Goal: Information Seeking & Learning: Find contact information

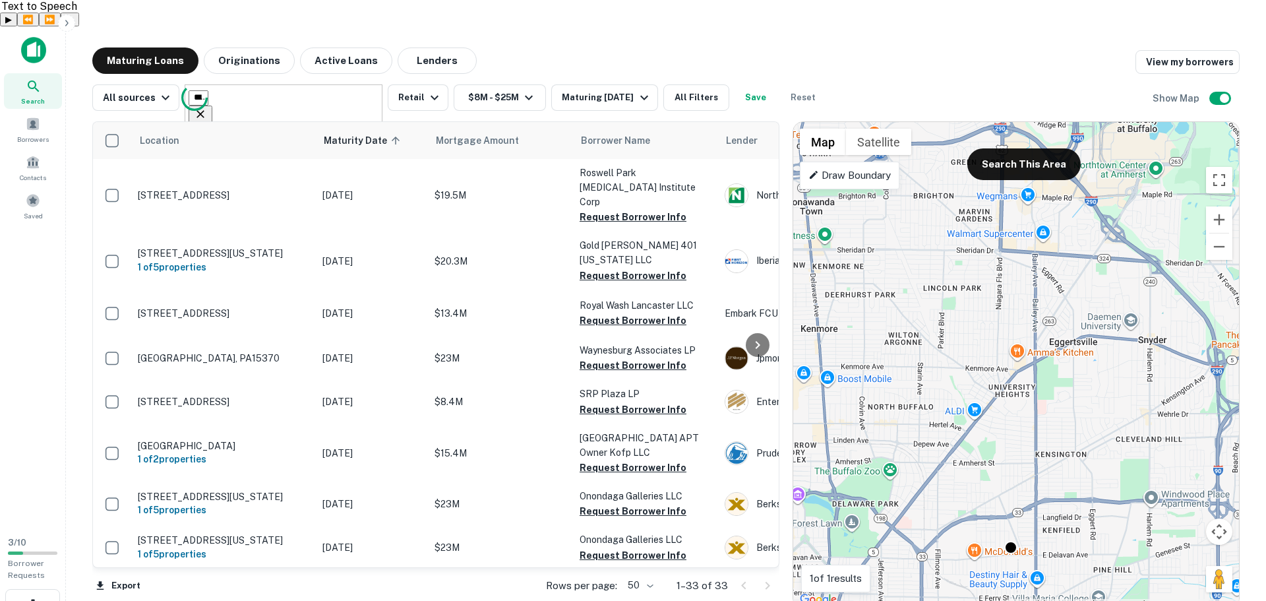
click at [208, 90] on input "text" at bounding box center [199, 97] width 20 height 15
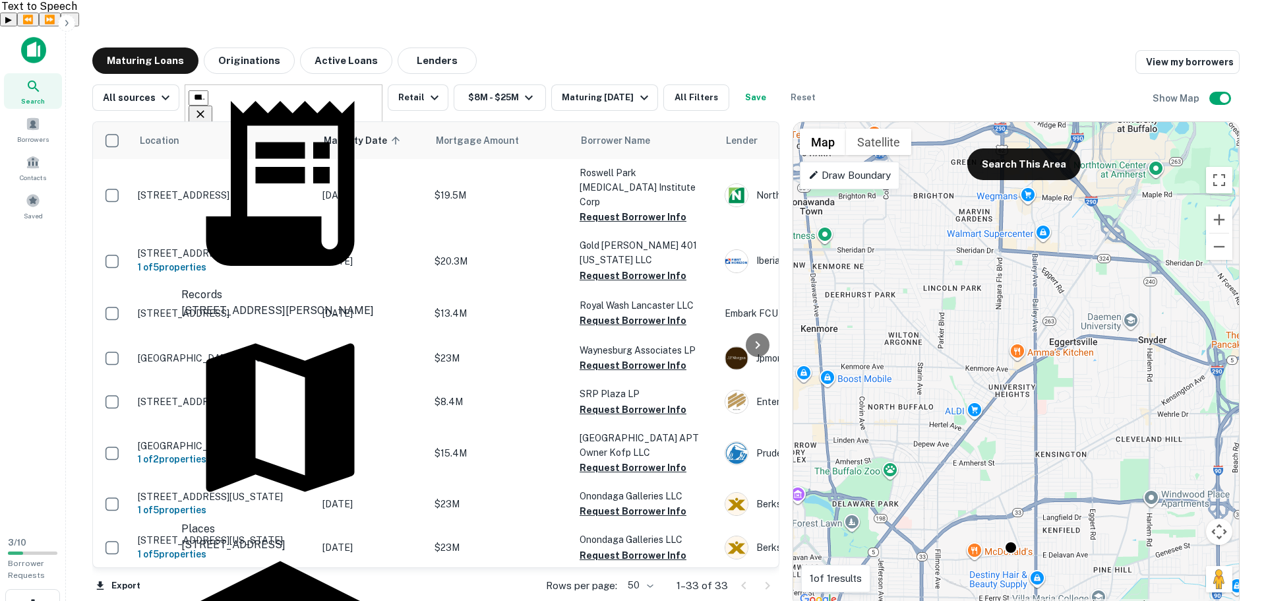
click at [207, 107] on icon "Clear" at bounding box center [200, 113] width 13 height 13
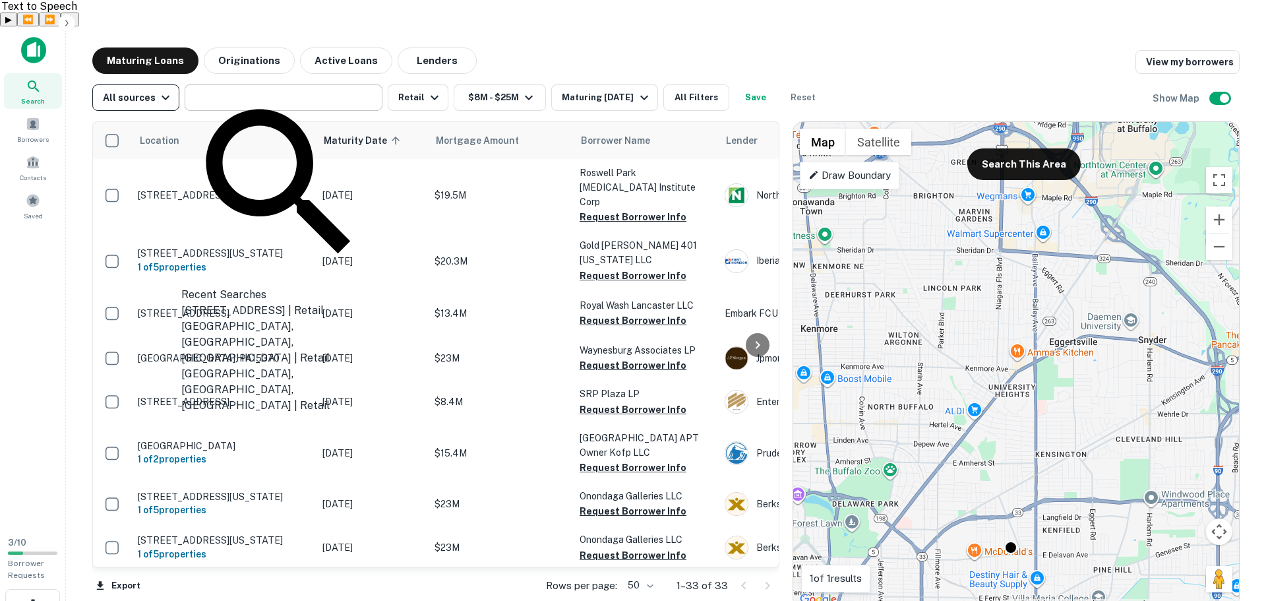
click at [158, 90] on icon "button" at bounding box center [166, 98] width 16 height 16
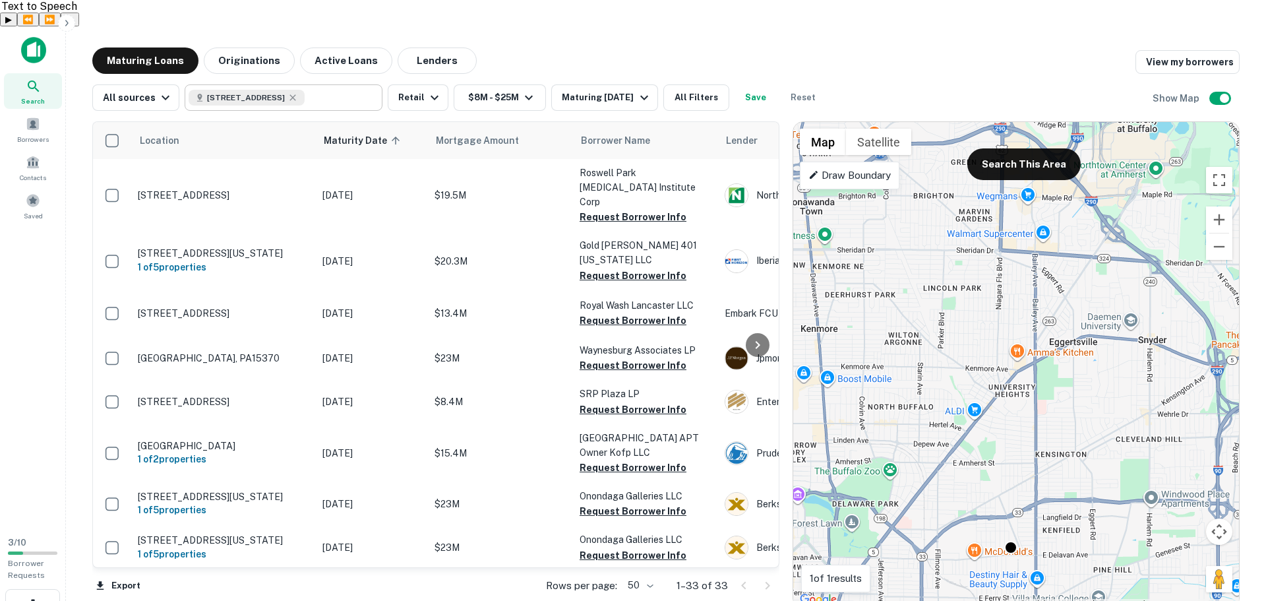
click at [305, 90] on div "3500 Main St, Buffalo, NY 14226, USA" at bounding box center [247, 98] width 116 height 16
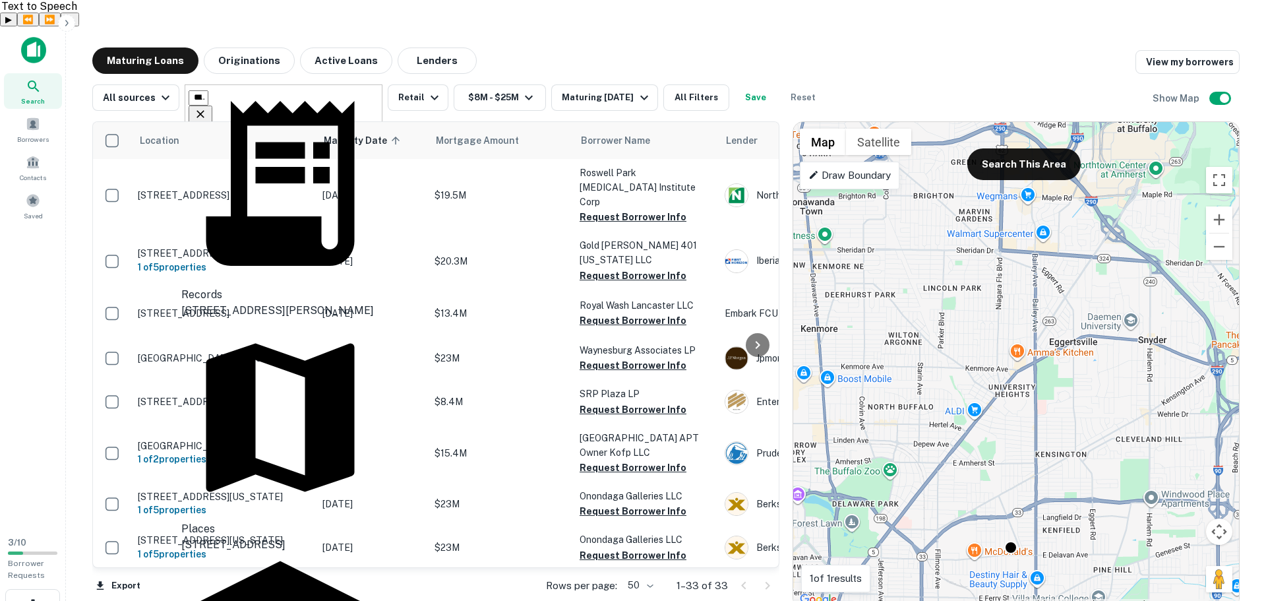
click at [212, 105] on button "Clear" at bounding box center [201, 114] width 24 height 19
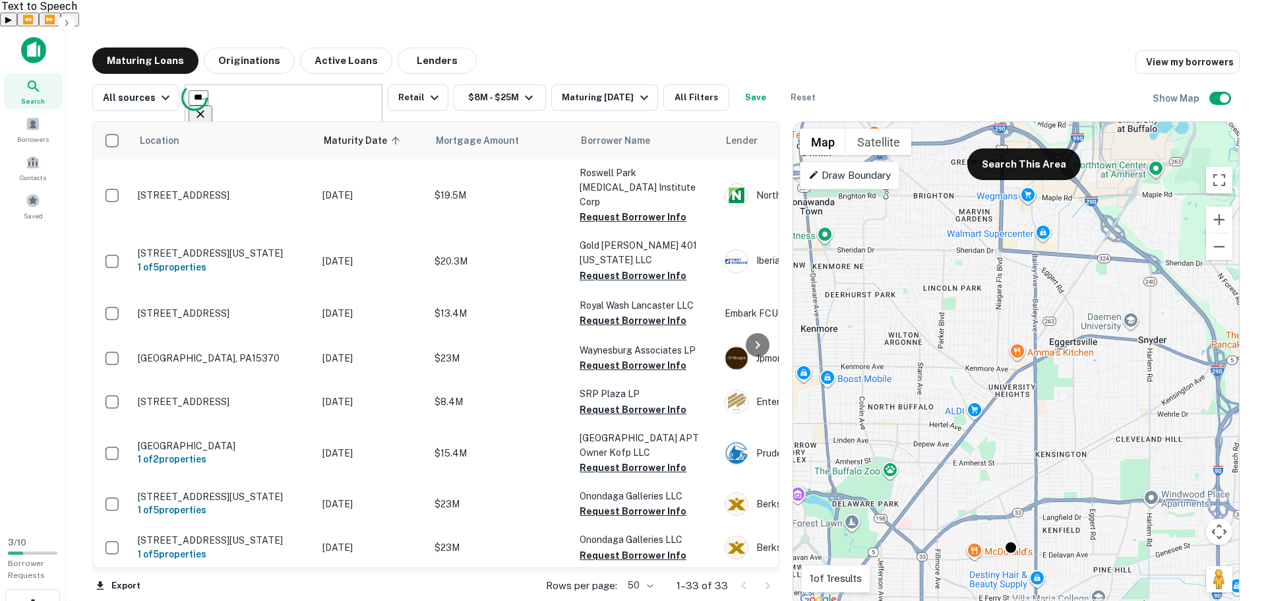
type input "**********"
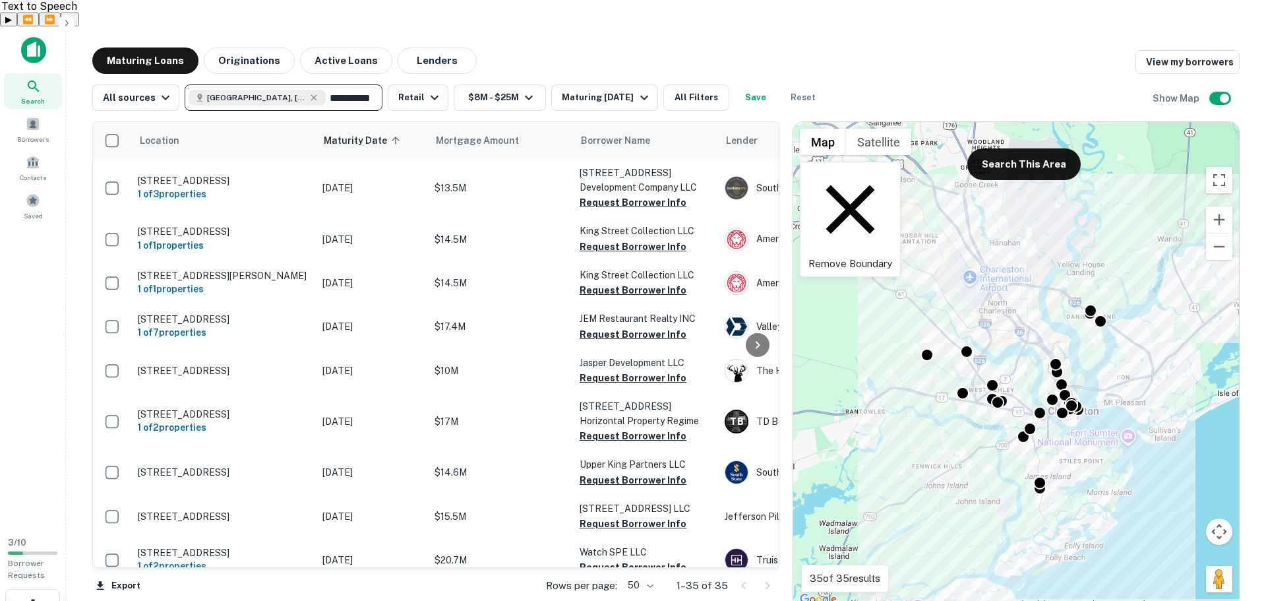
drag, startPoint x: 869, startPoint y: 152, endPoint x: 962, endPoint y: 218, distance: 114.0
click at [869, 167] on p "Remove Boundary" at bounding box center [850, 219] width 84 height 104
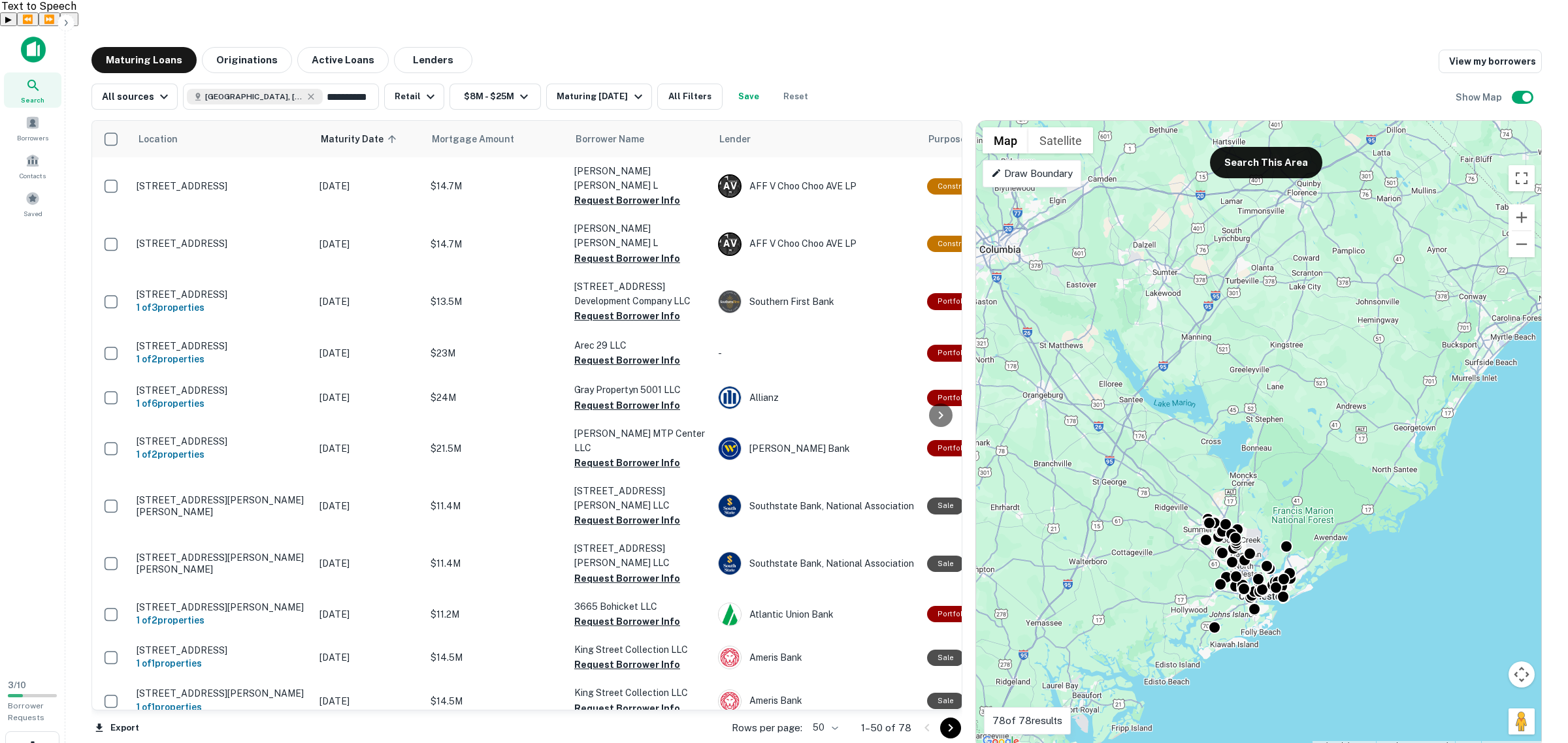
drag, startPoint x: 1348, startPoint y: 257, endPoint x: 1353, endPoint y: 416, distance: 159.1
click at [1254, 416] on div "To activate drag with keyboard, press Alt + Enter. Once in keyboard drag state,…" at bounding box center [1259, 436] width 565 height 630
click at [1035, 165] on p "Draw Boundary" at bounding box center [1032, 173] width 81 height 16
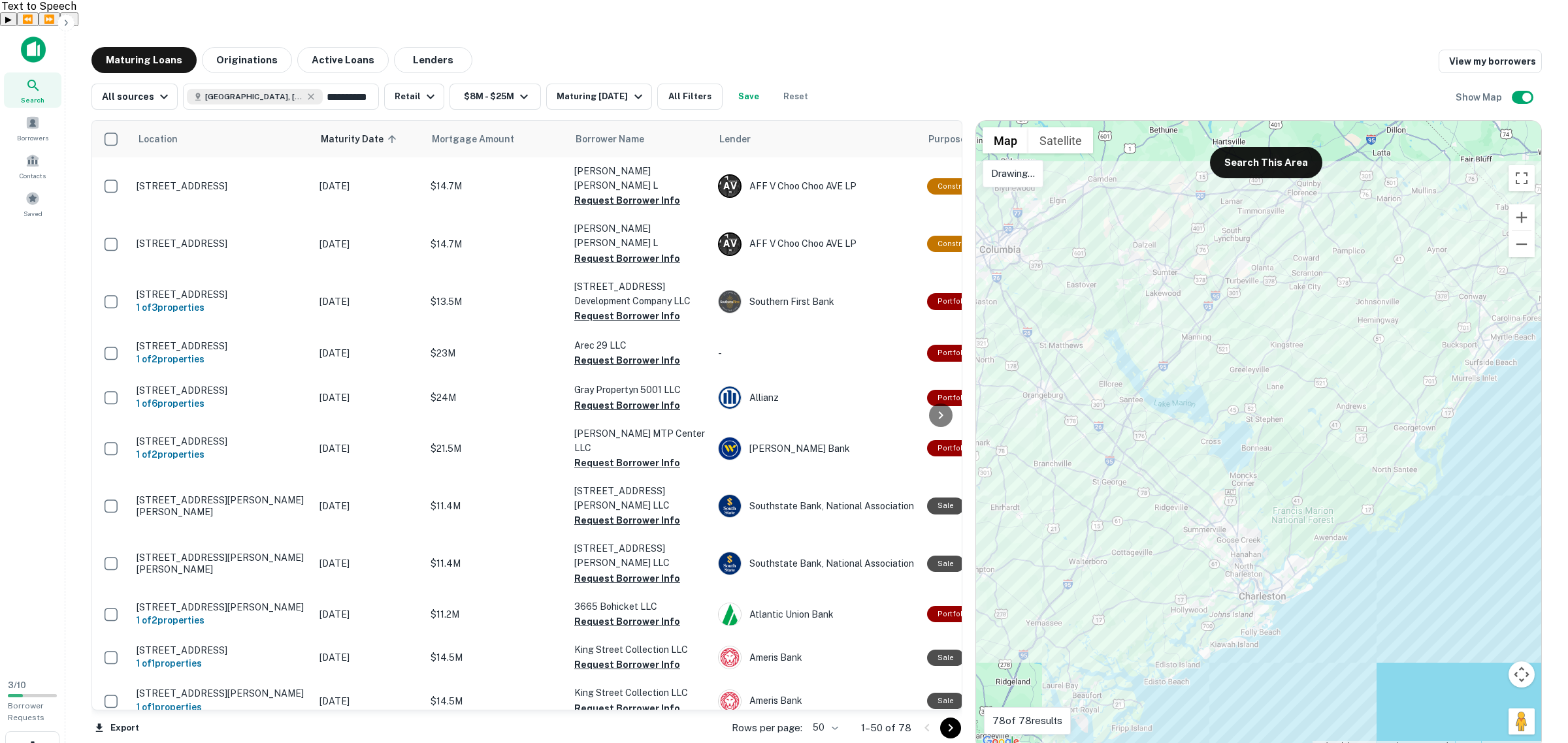
click at [1017, 175] on div at bounding box center [1259, 436] width 565 height 630
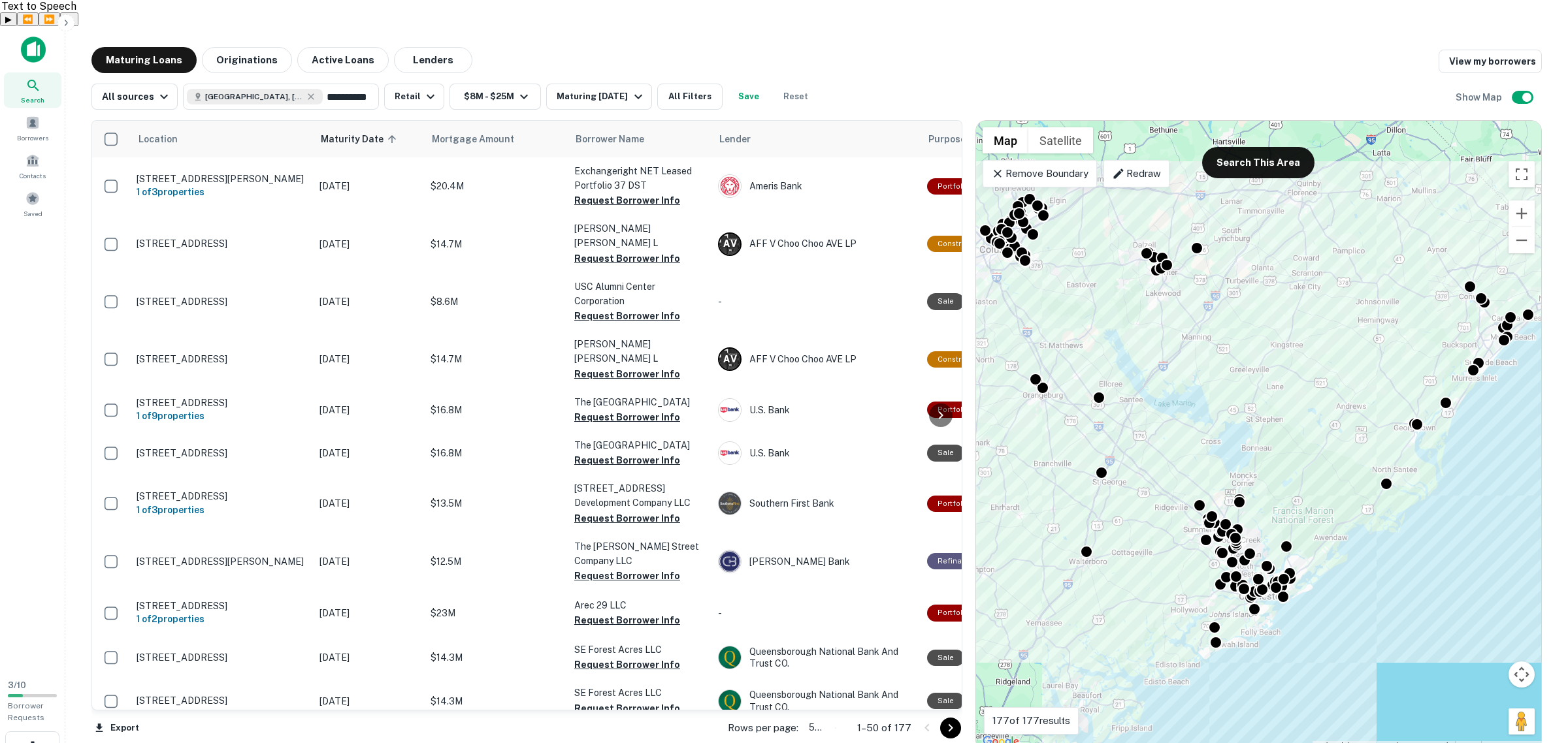
click at [834, 594] on body "**********" at bounding box center [784, 397] width 1568 height 743
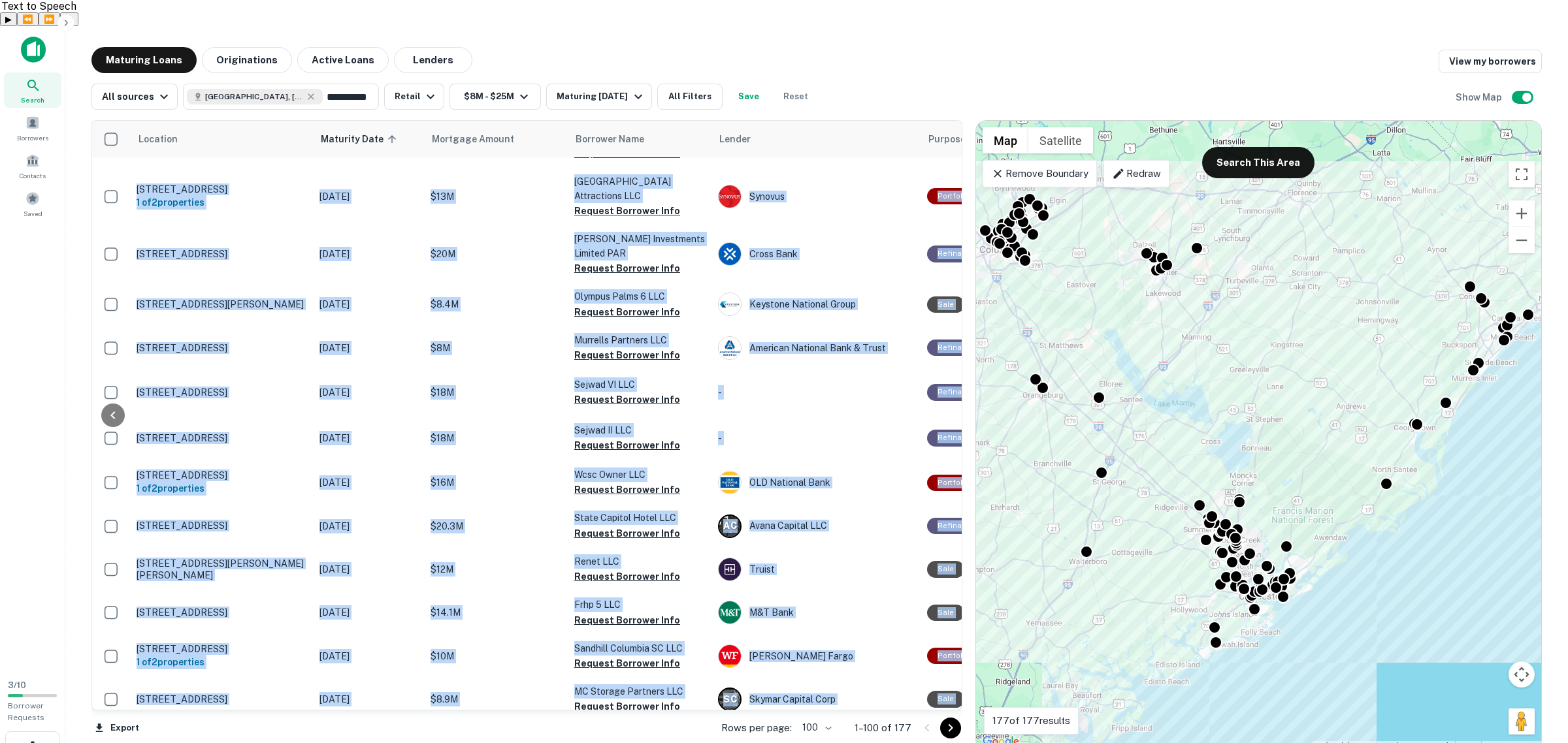
scroll to position [4147, 910]
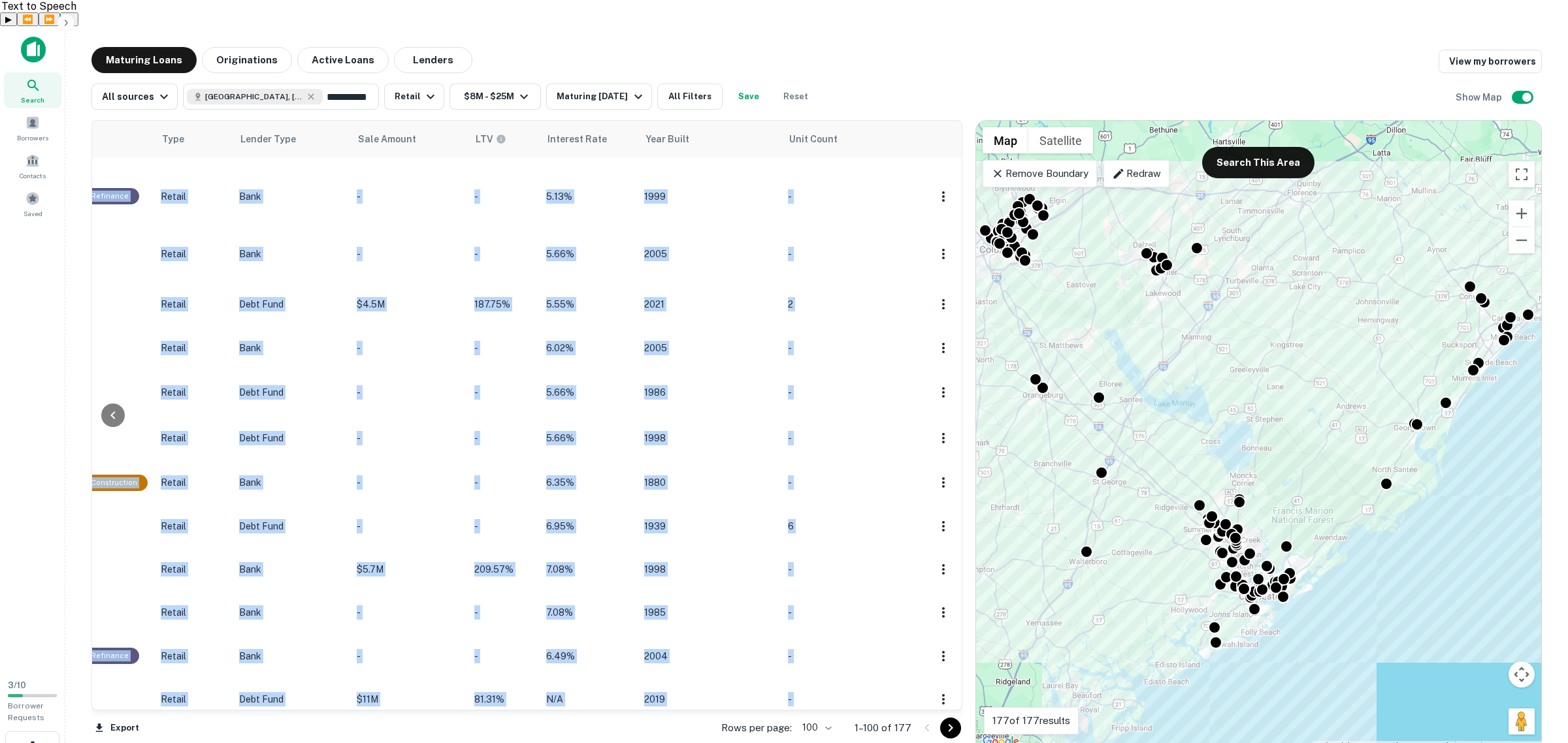
drag, startPoint x: 85, startPoint y: 95, endPoint x: 884, endPoint y: 651, distance: 973.4
click at [884, 594] on div "**********" at bounding box center [816, 398] width 1482 height 704
click at [122, 594] on button "Export" at bounding box center [116, 728] width 51 height 20
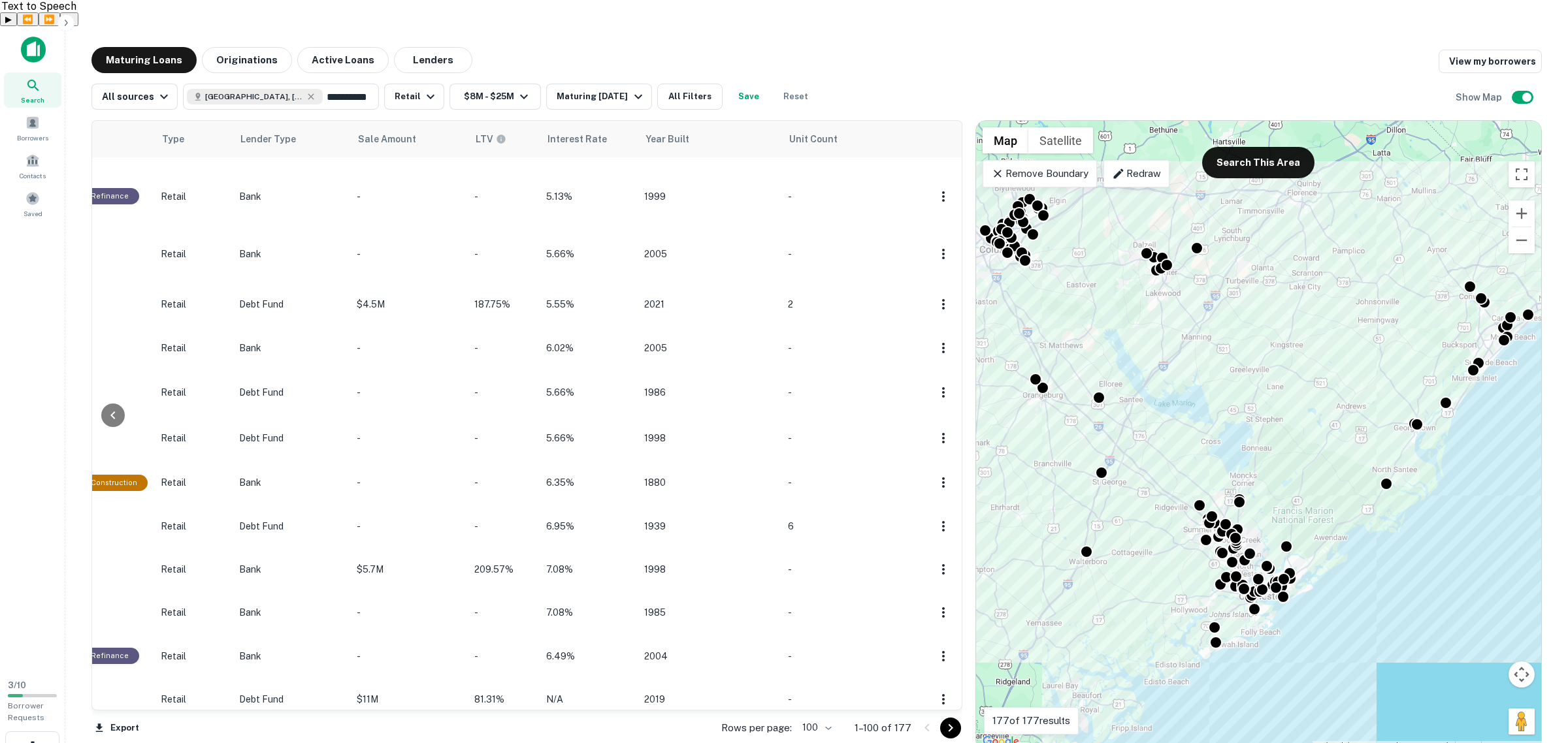
drag, startPoint x: 873, startPoint y: 357, endPoint x: 866, endPoint y: 367, distance: 12.2
drag, startPoint x: 798, startPoint y: 684, endPoint x: 599, endPoint y: 647, distance: 202.4
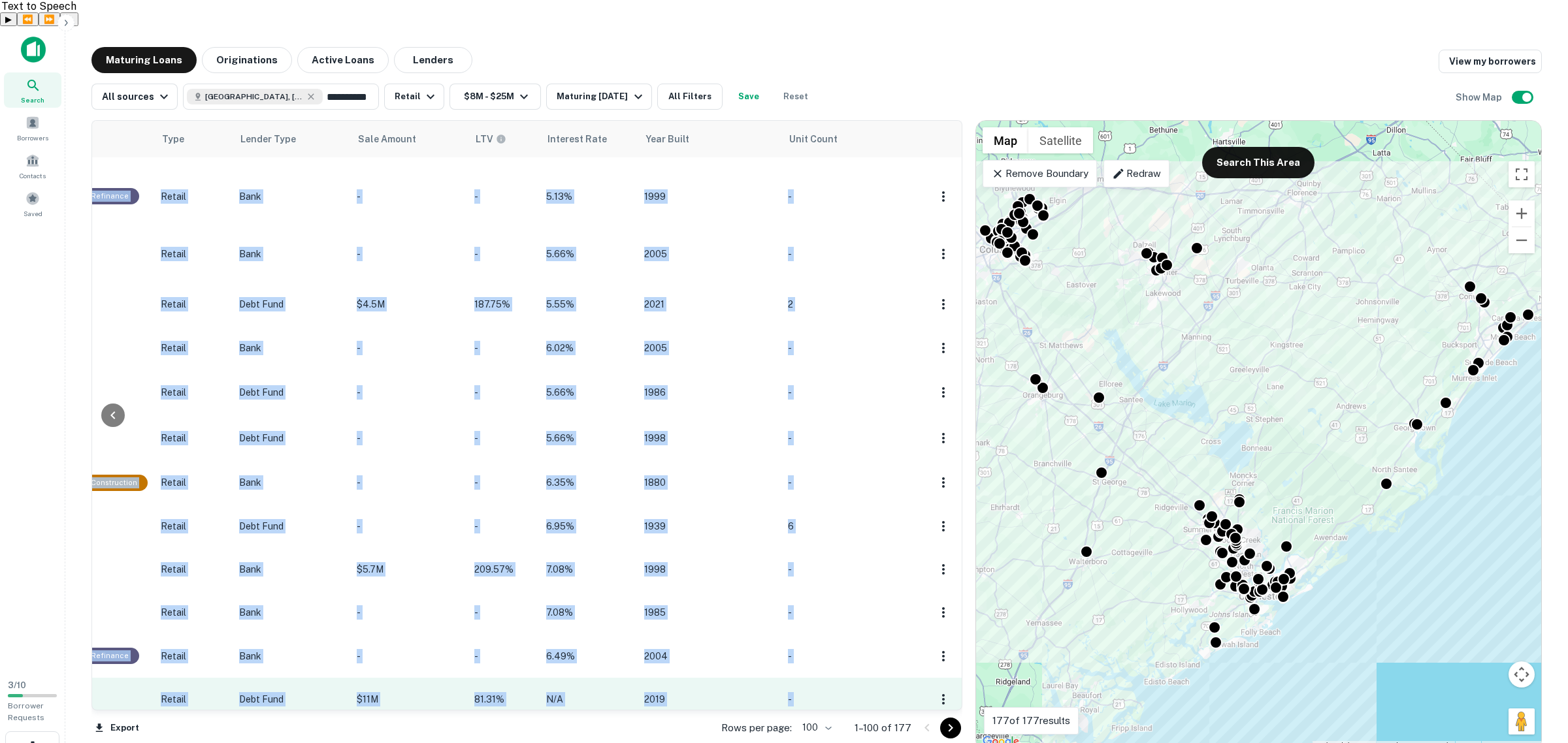
drag, startPoint x: 607, startPoint y: 678, endPoint x: 196, endPoint y: 562, distance: 427.1
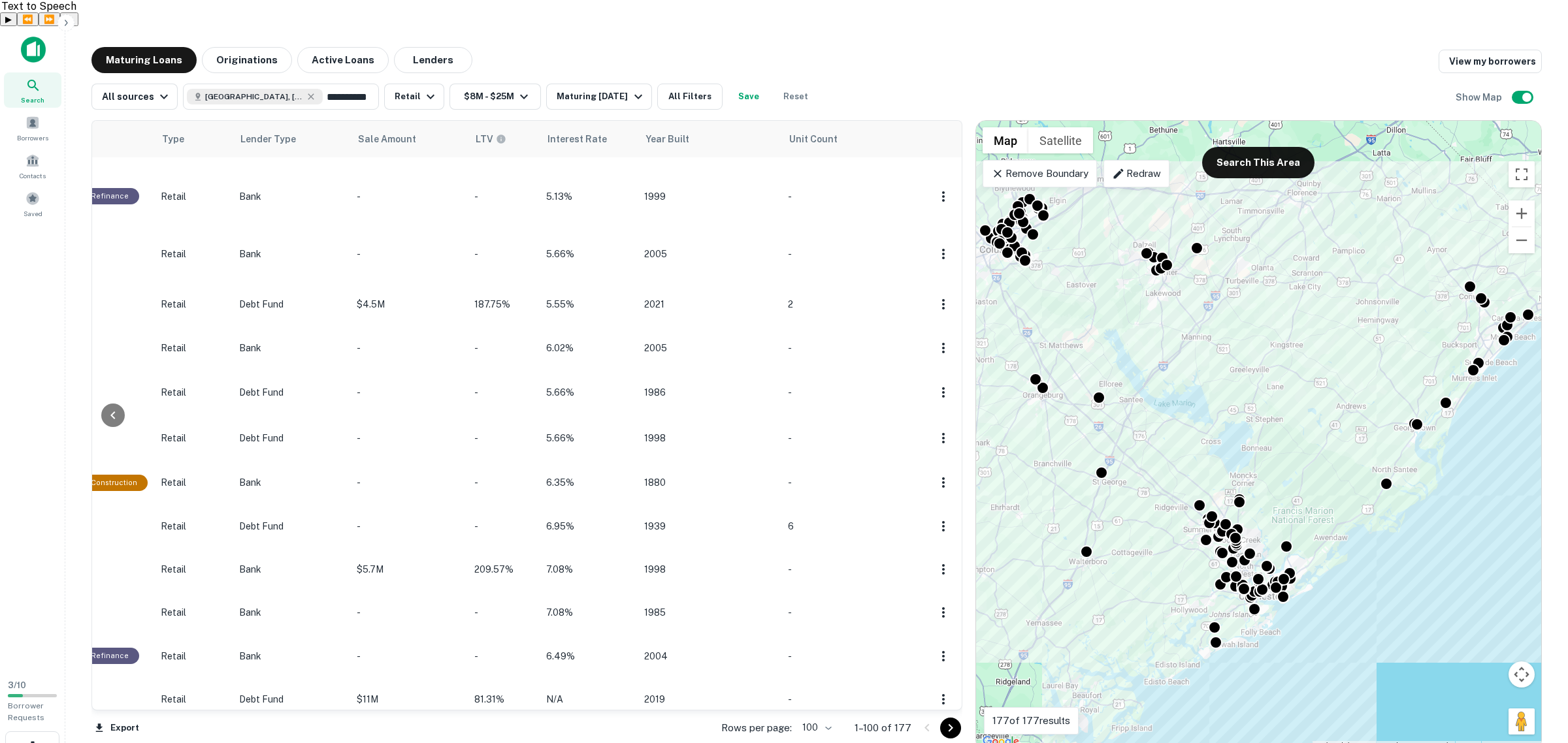
click at [657, 26] on main "**********" at bounding box center [817, 397] width 1503 height 743
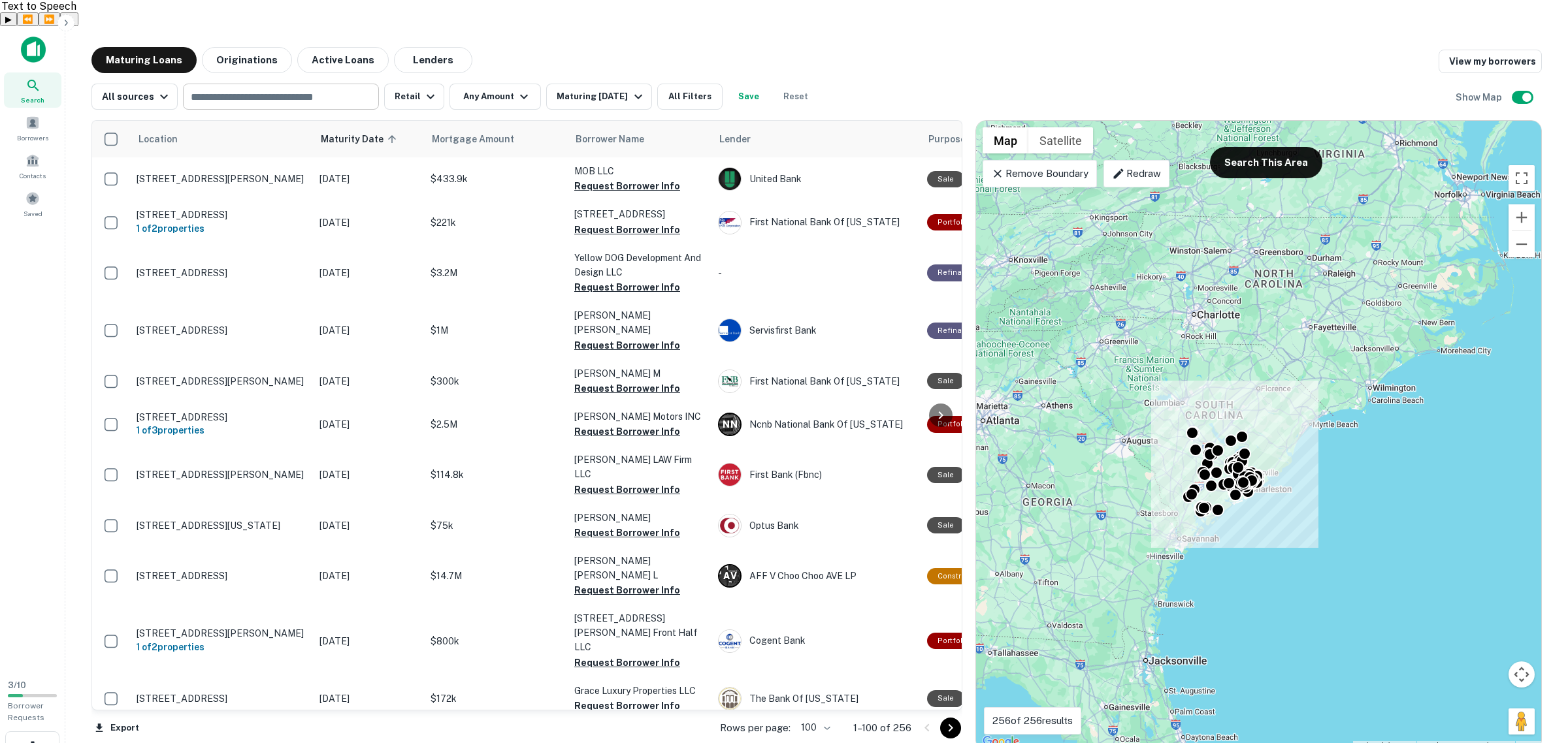
drag, startPoint x: 0, startPoint y: 0, endPoint x: 302, endPoint y: 80, distance: 312.4
click at [302, 83] on div "​" at bounding box center [281, 96] width 196 height 26
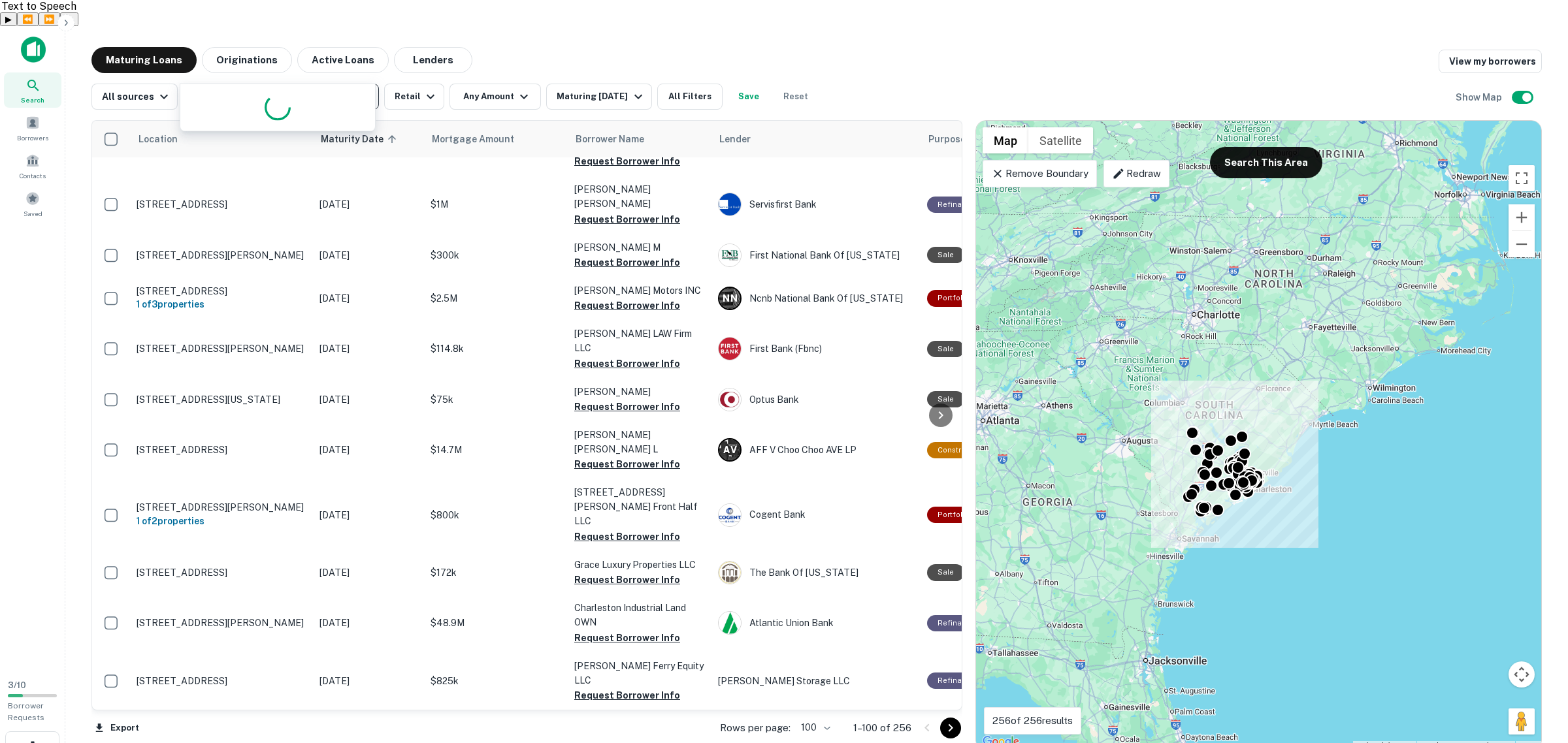
type input "**********"
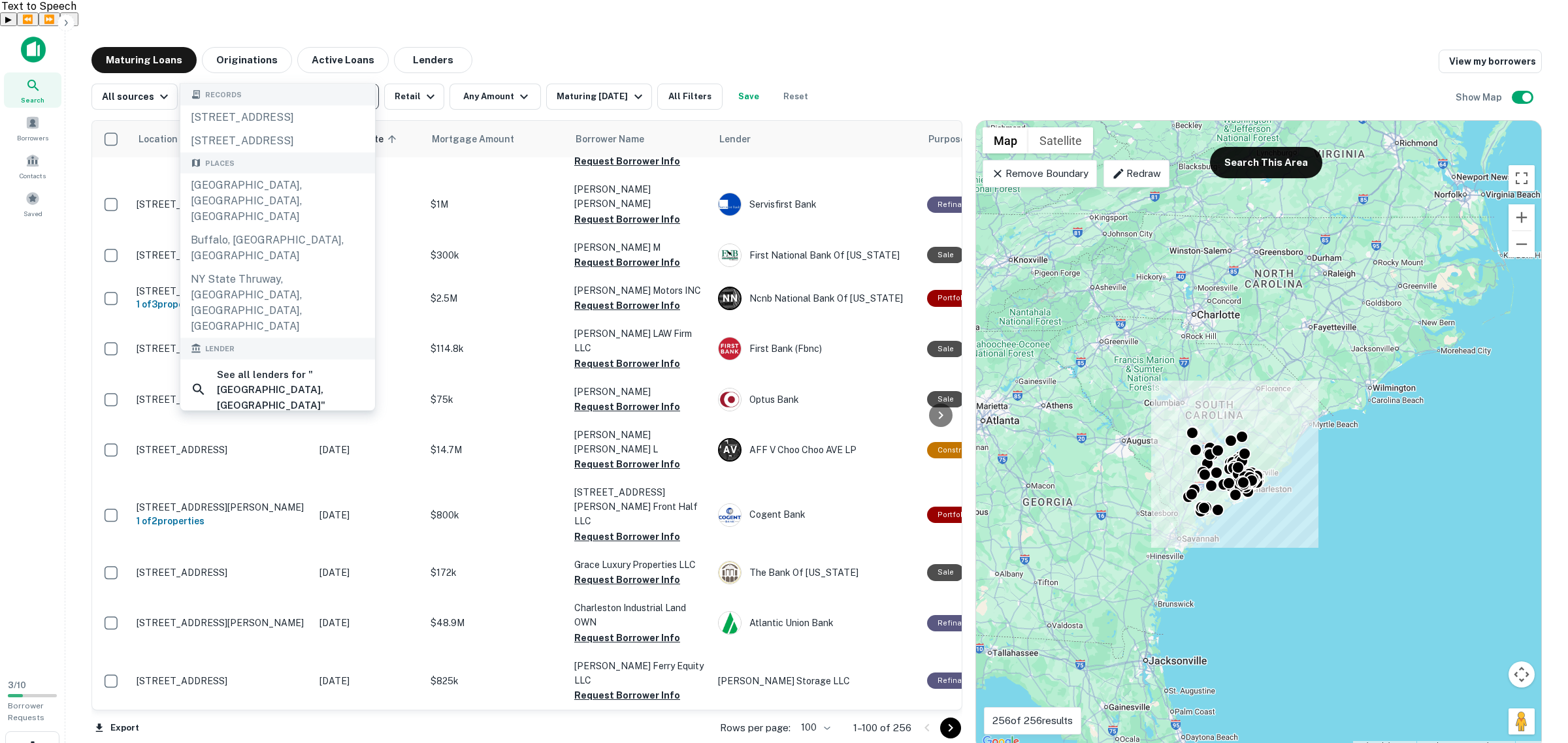
drag, startPoint x: 272, startPoint y: 220, endPoint x: 1266, endPoint y: 177, distance: 994.9
click at [272, 220] on div "Buffalo, NY, USA" at bounding box center [278, 200] width 194 height 54
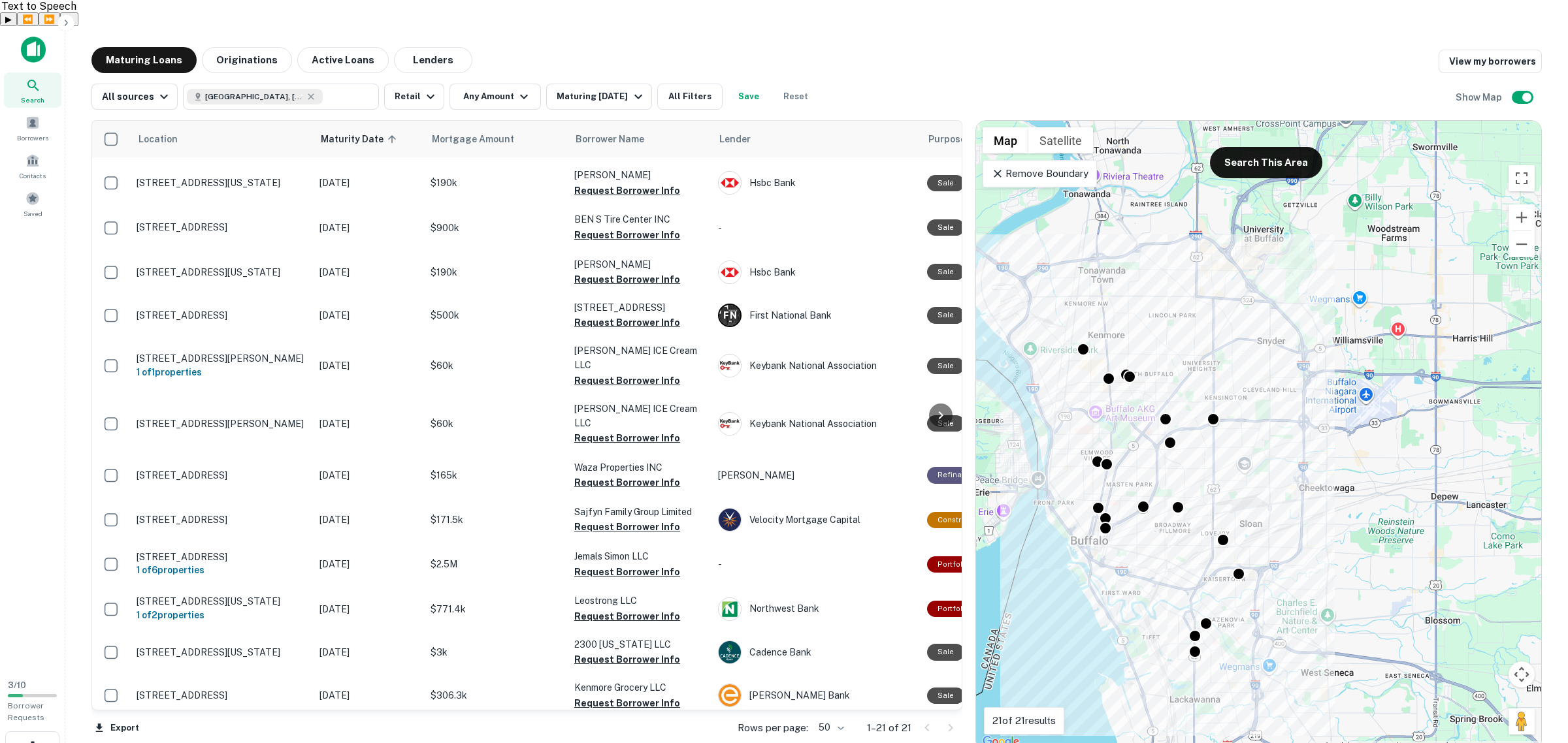
drag, startPoint x: 1488, startPoint y: 377, endPoint x: 1325, endPoint y: 445, distance: 176.6
click at [1325, 445] on div "To activate drag with keyboard, press Alt + Enter. Once in keyboard drag state,…" at bounding box center [1259, 436] width 565 height 630
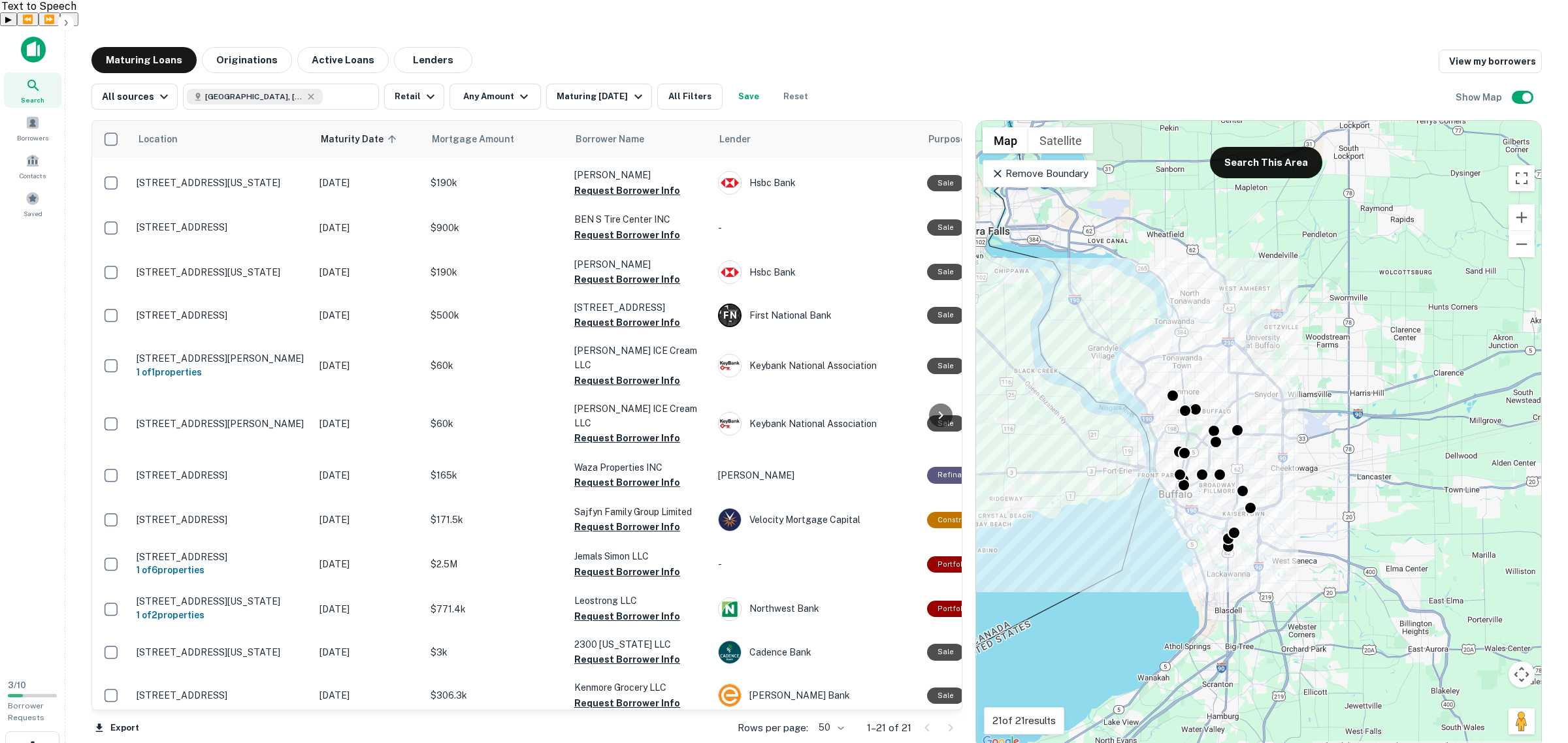
drag, startPoint x: 1420, startPoint y: 454, endPoint x: 1376, endPoint y: 441, distance: 45.9
click at [1376, 441] on div "To activate drag with keyboard, press Alt + Enter. Once in keyboard drag state,…" at bounding box center [1259, 436] width 565 height 630
click at [1056, 165] on p "Remove Boundary" at bounding box center [1040, 173] width 97 height 16
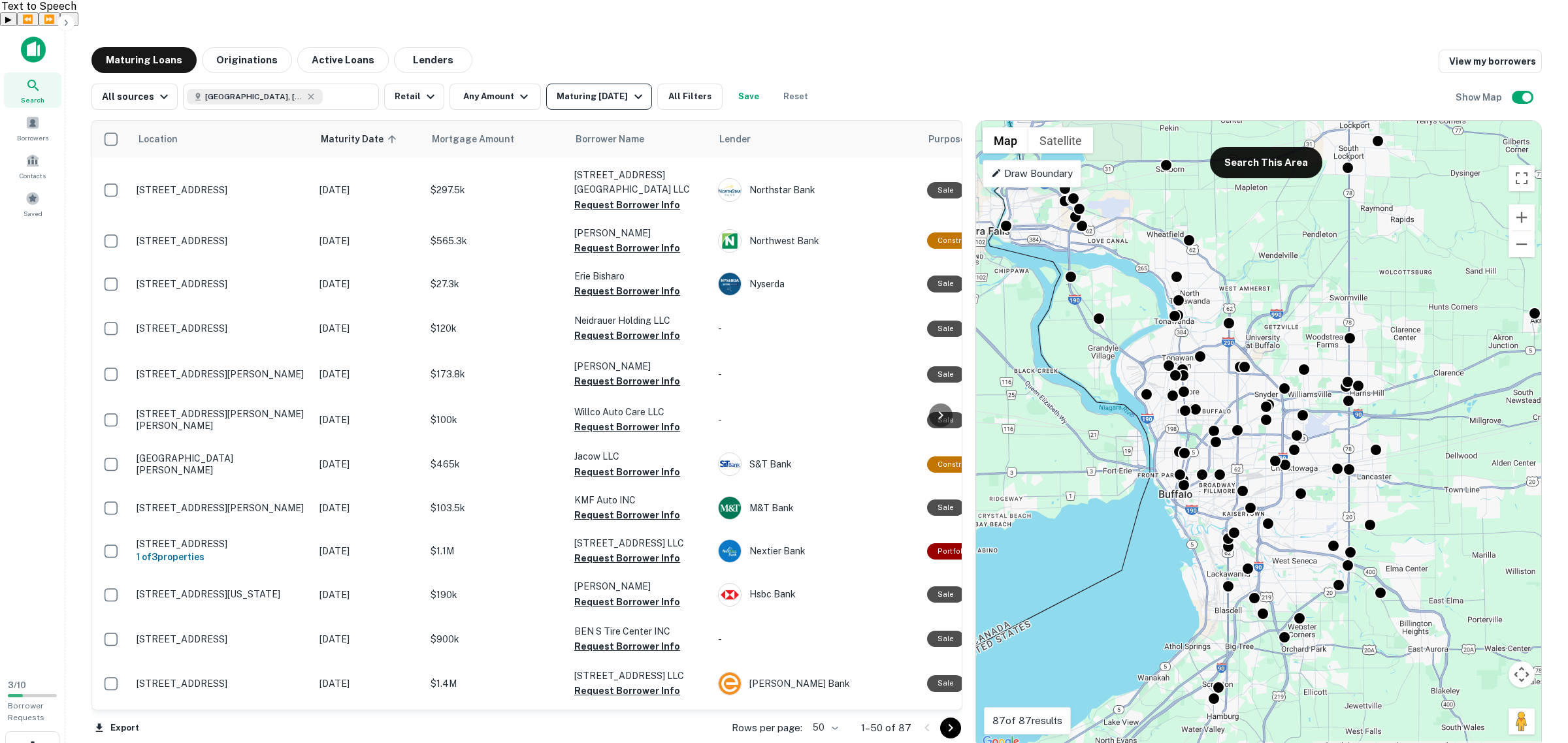
click at [634, 89] on div "Maturing In 6 Months" at bounding box center [602, 97] width 89 height 16
click at [42, 83] on button "All Time" at bounding box center [21, 76] width 42 height 14
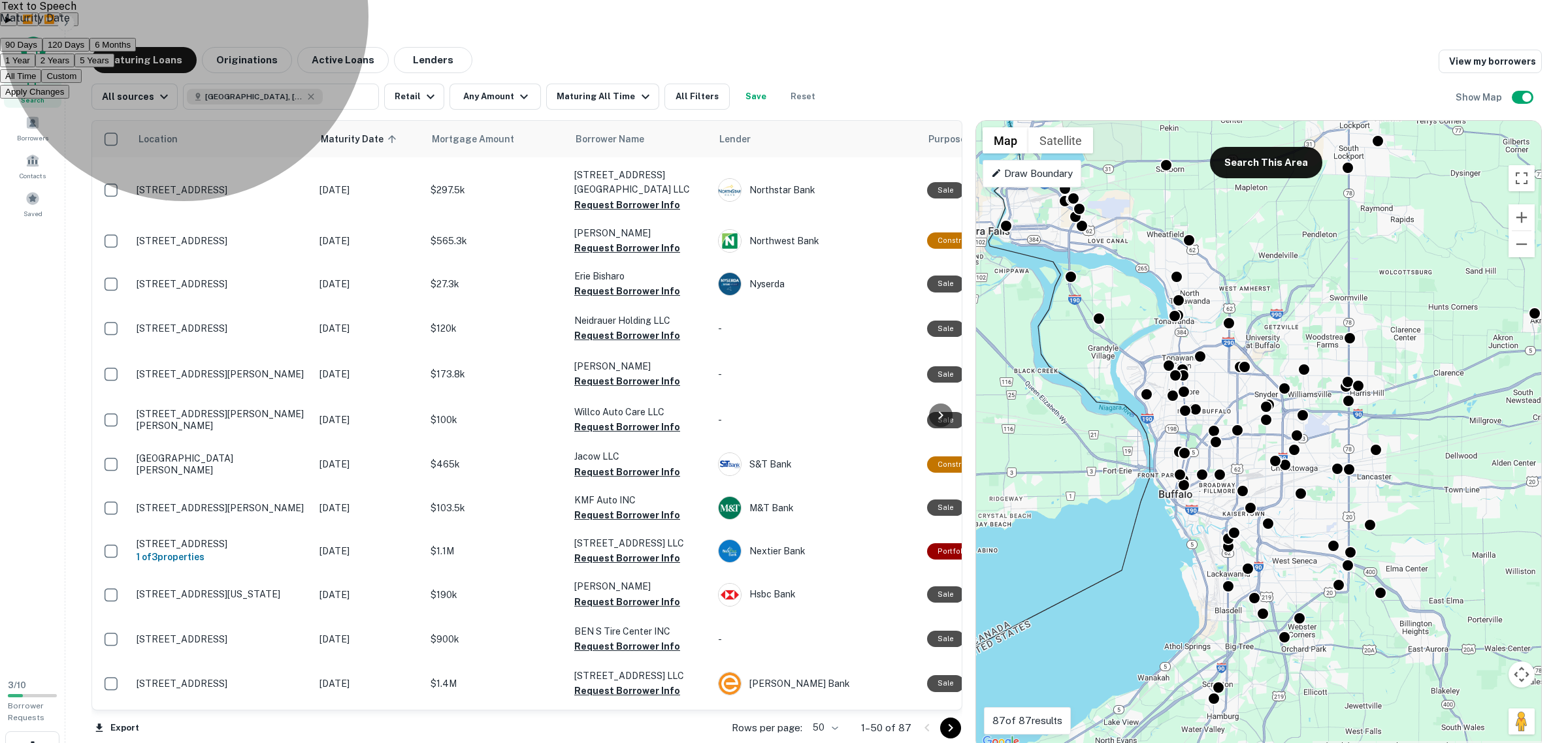
click at [69, 99] on button "Apply Changes" at bounding box center [35, 92] width 69 height 14
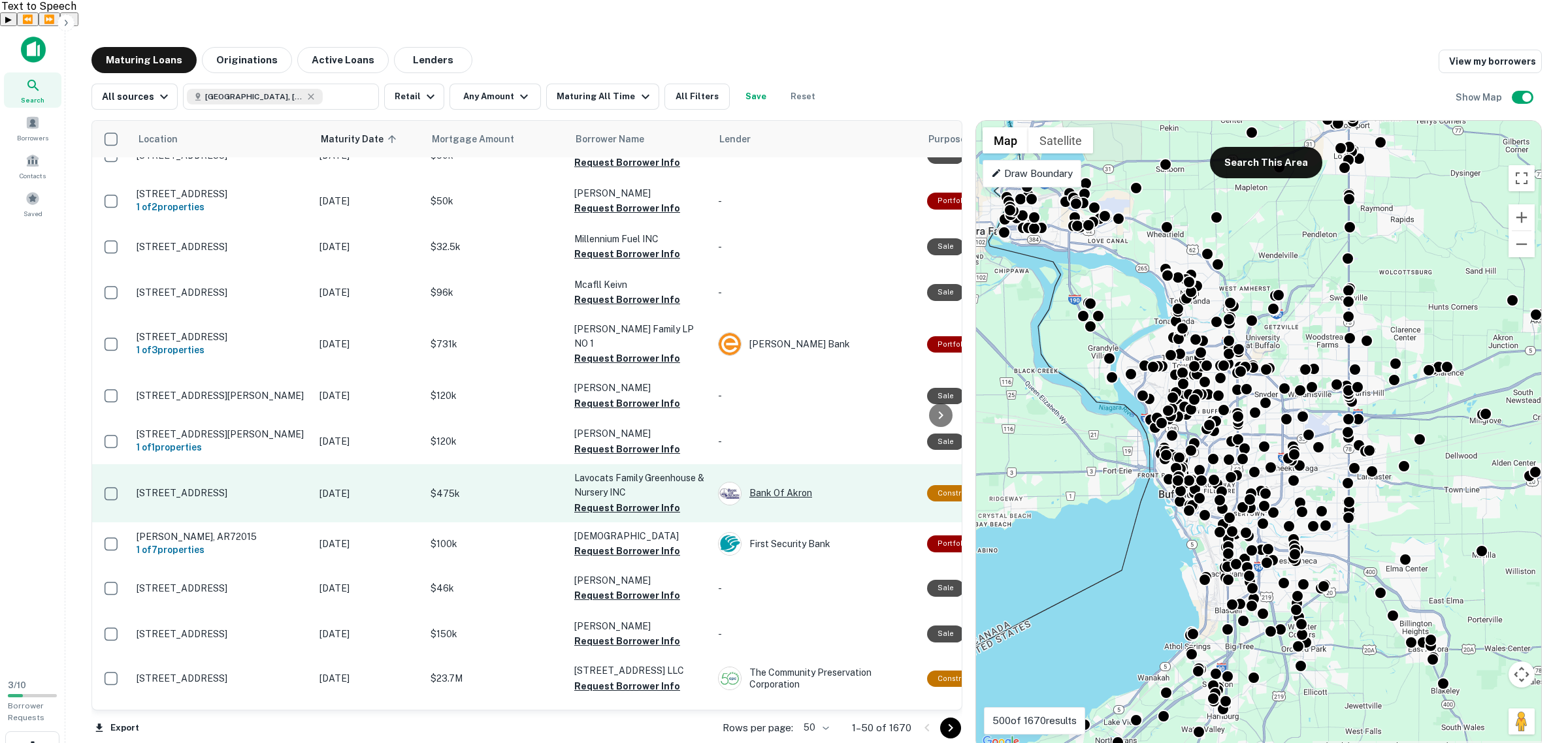
scroll to position [289, 0]
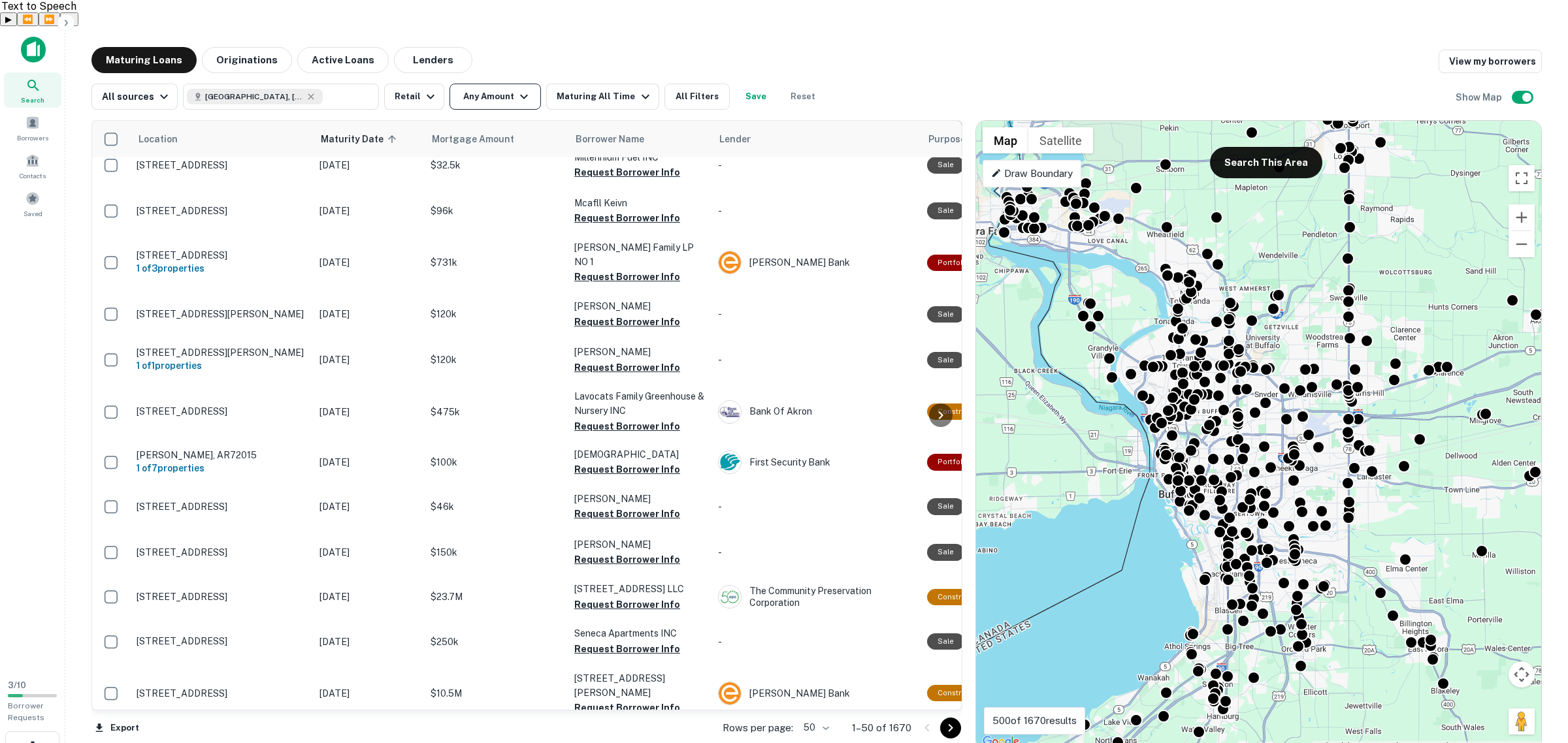
drag, startPoint x: 791, startPoint y: 425, endPoint x: 488, endPoint y: 68, distance: 468.2
click at [488, 83] on button "Any Amount" at bounding box center [496, 96] width 91 height 26
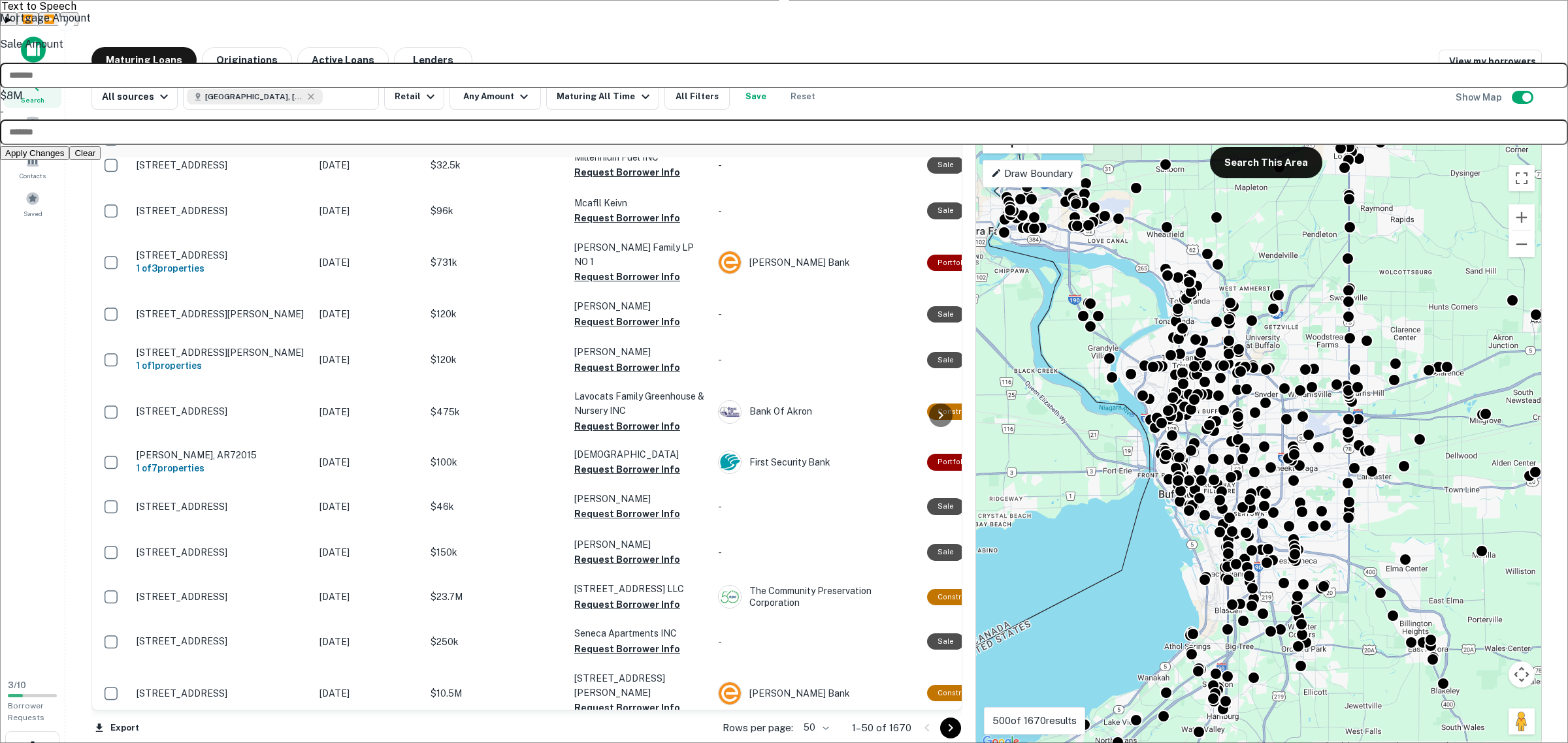
type input "*******"
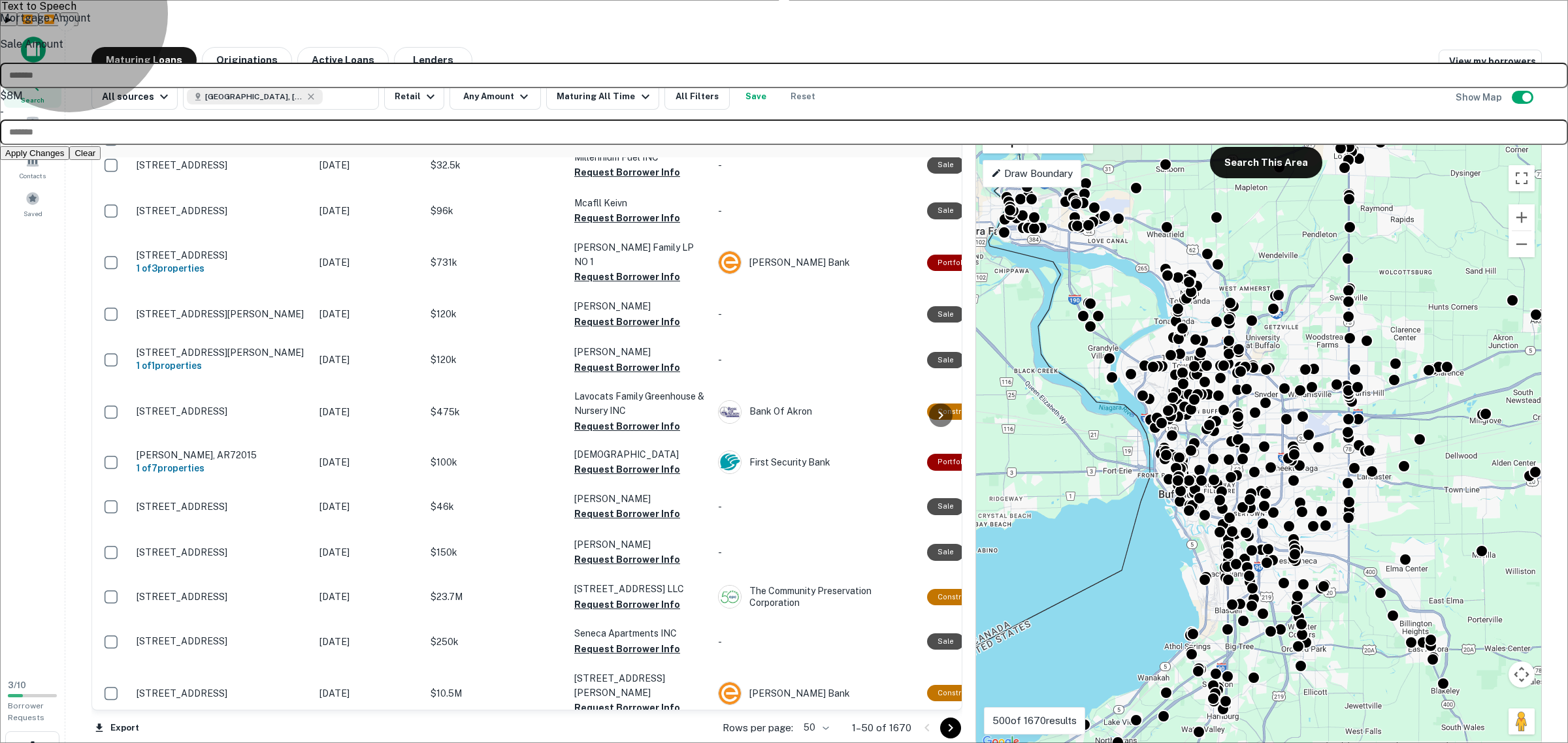
click at [69, 160] on button "Apply Changes" at bounding box center [35, 154] width 69 height 14
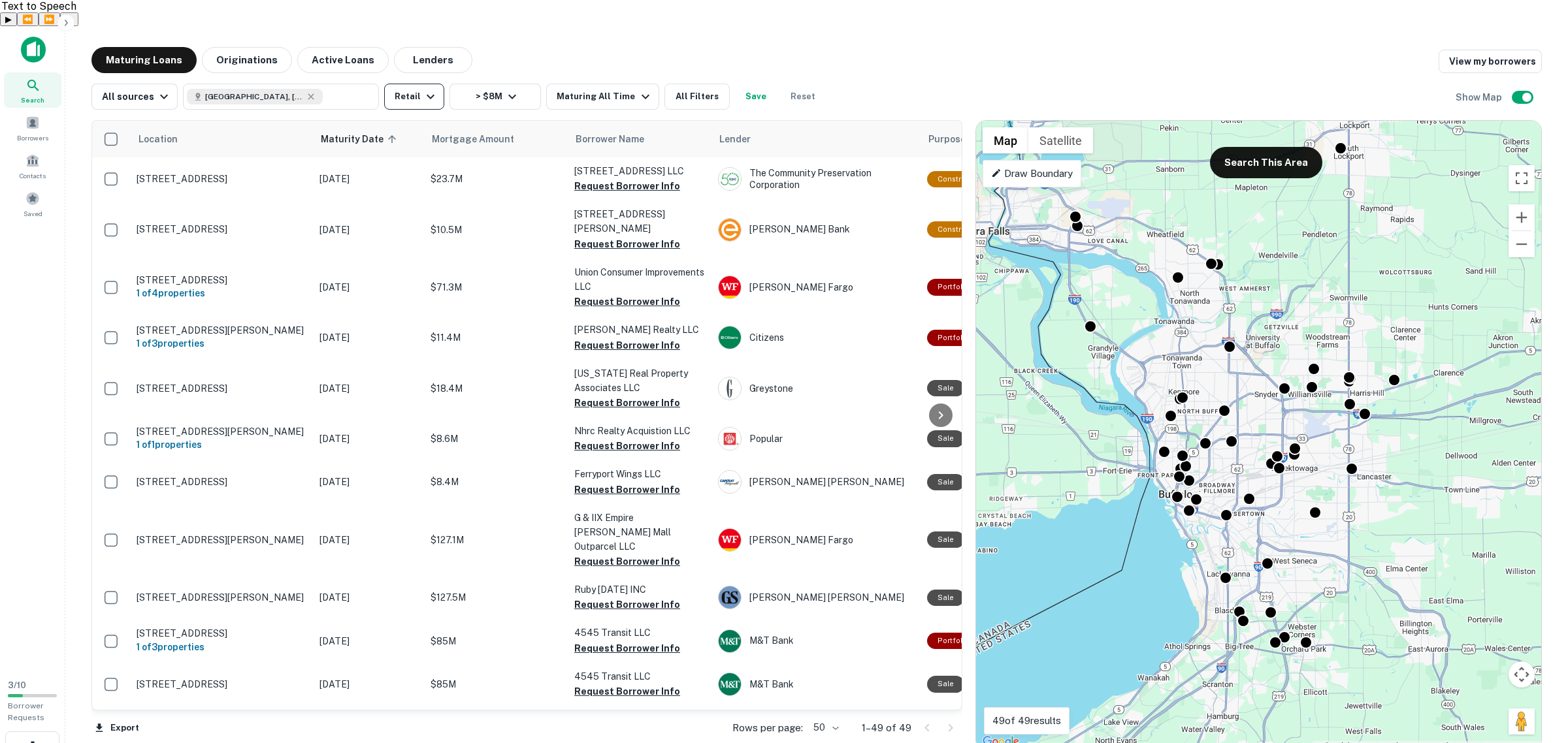
click at [434, 83] on button "Retail" at bounding box center [414, 96] width 60 height 26
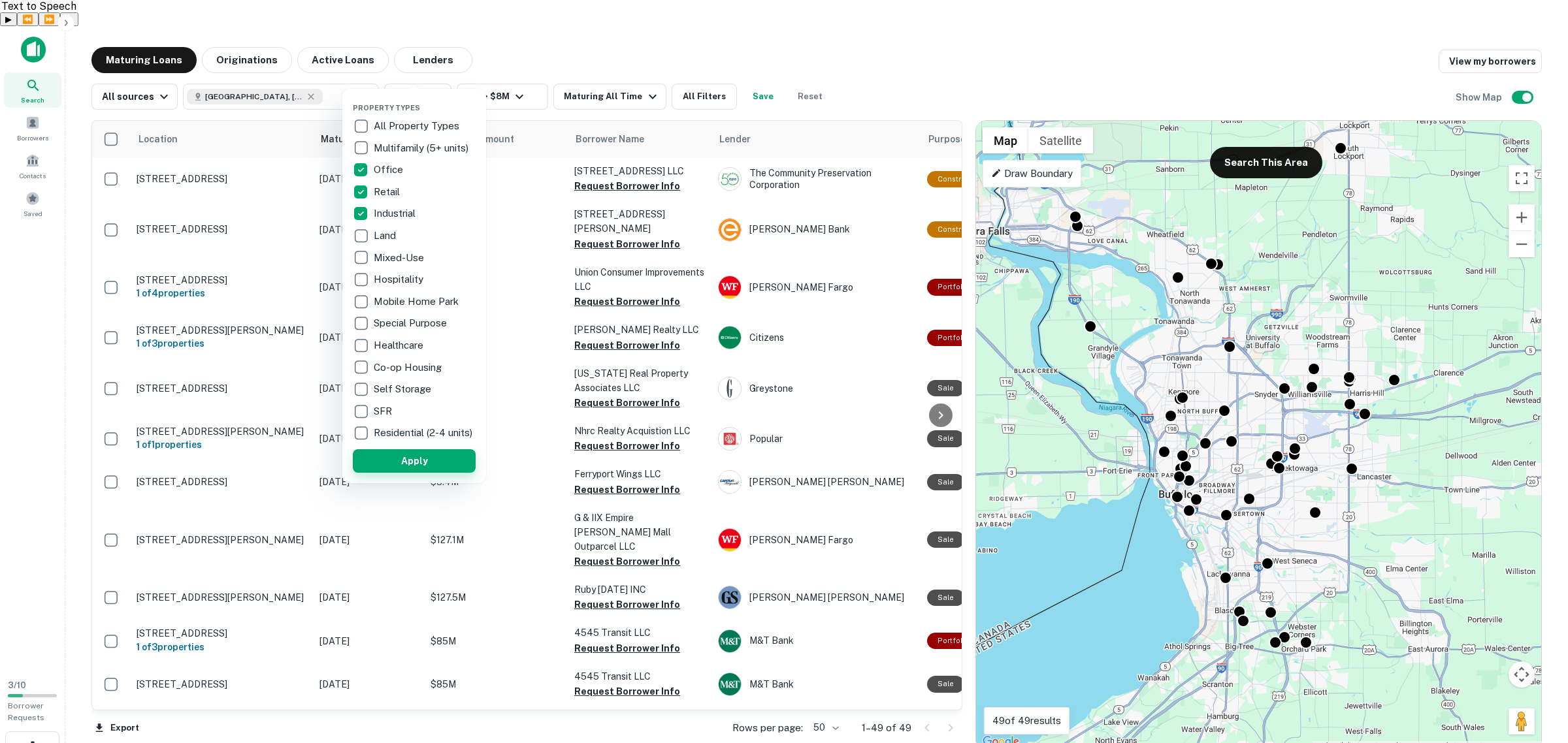
click at [419, 468] on button "Apply" at bounding box center [414, 462] width 123 height 24
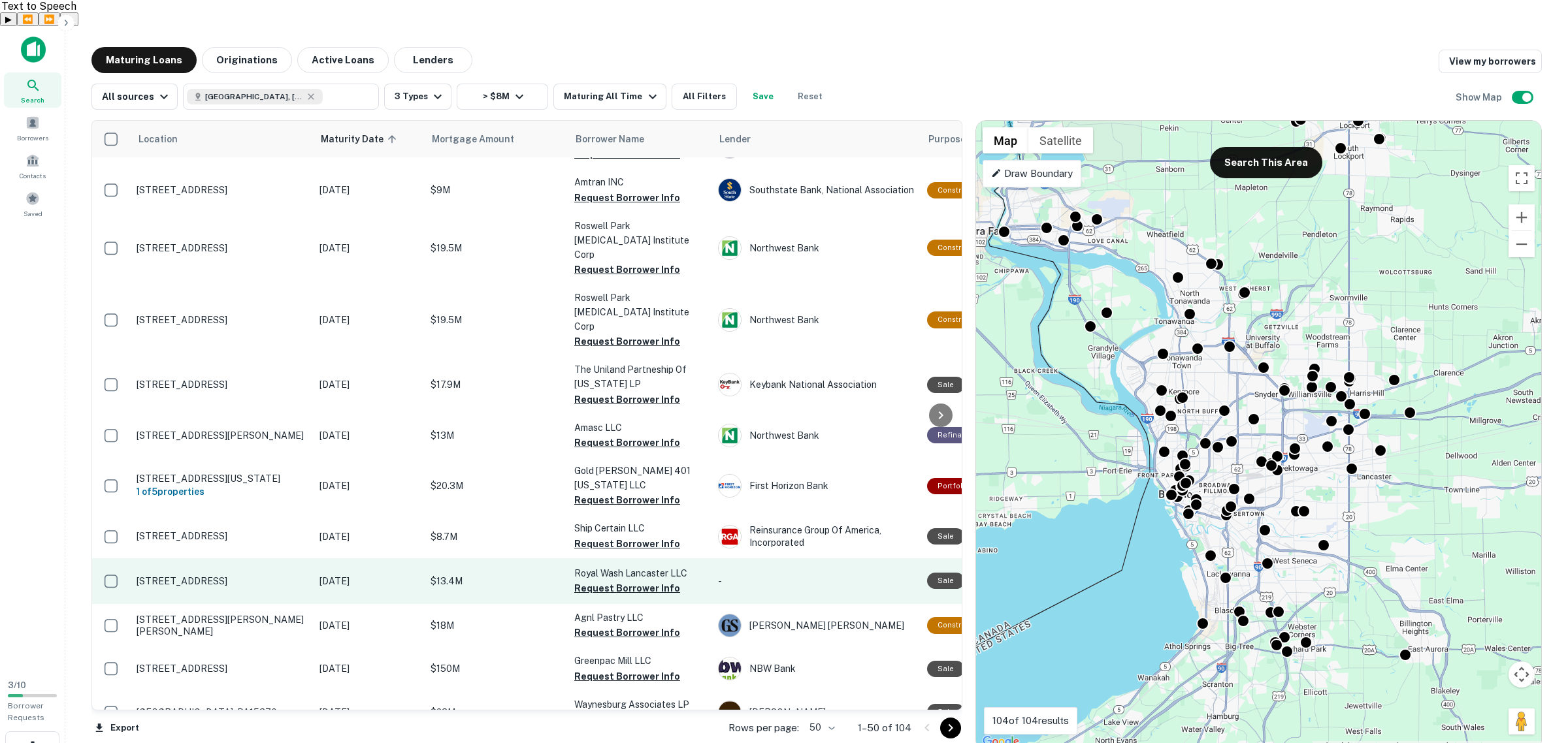
scroll to position [1806, 0]
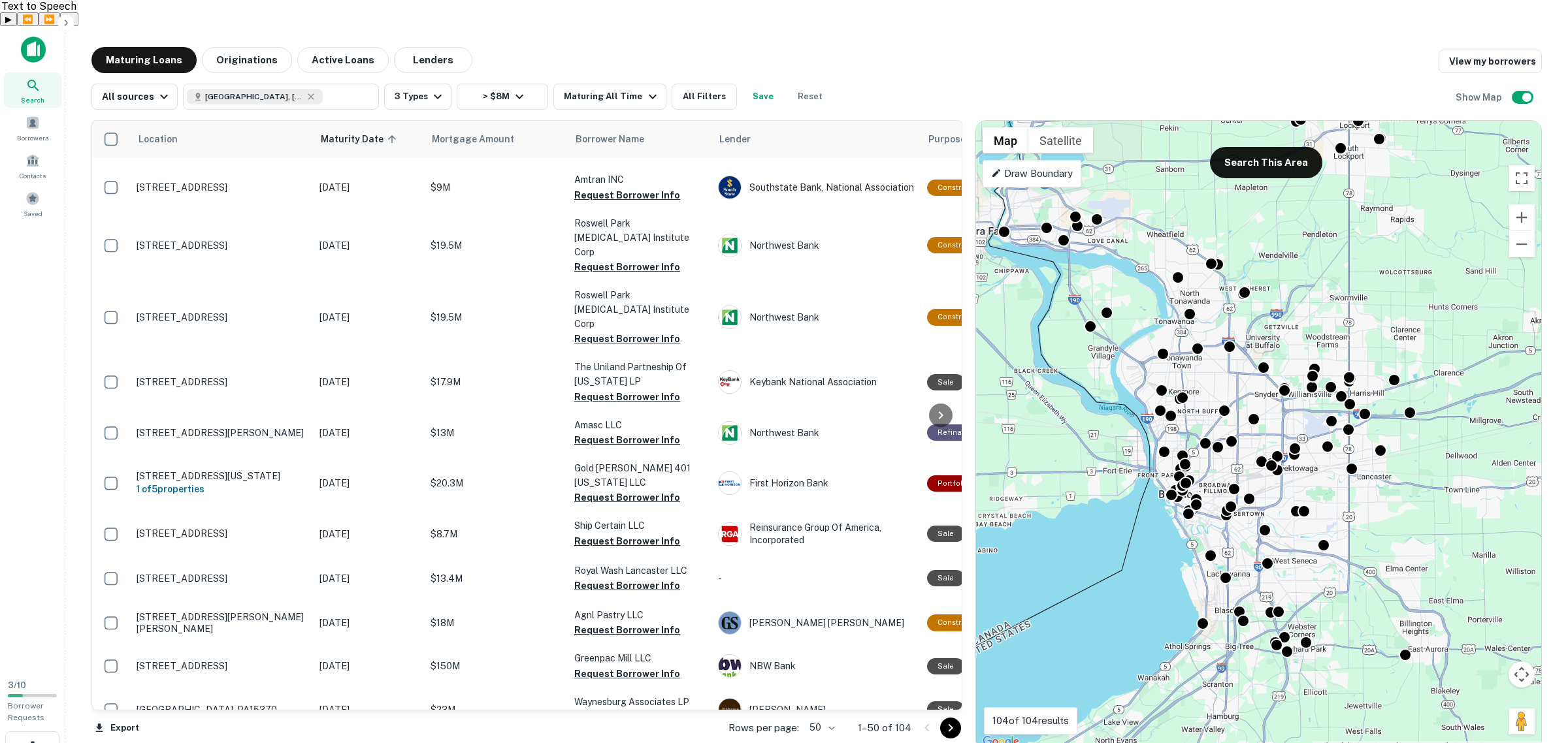
click at [949, 720] on icon "Go to next page" at bounding box center [951, 728] width 16 height 16
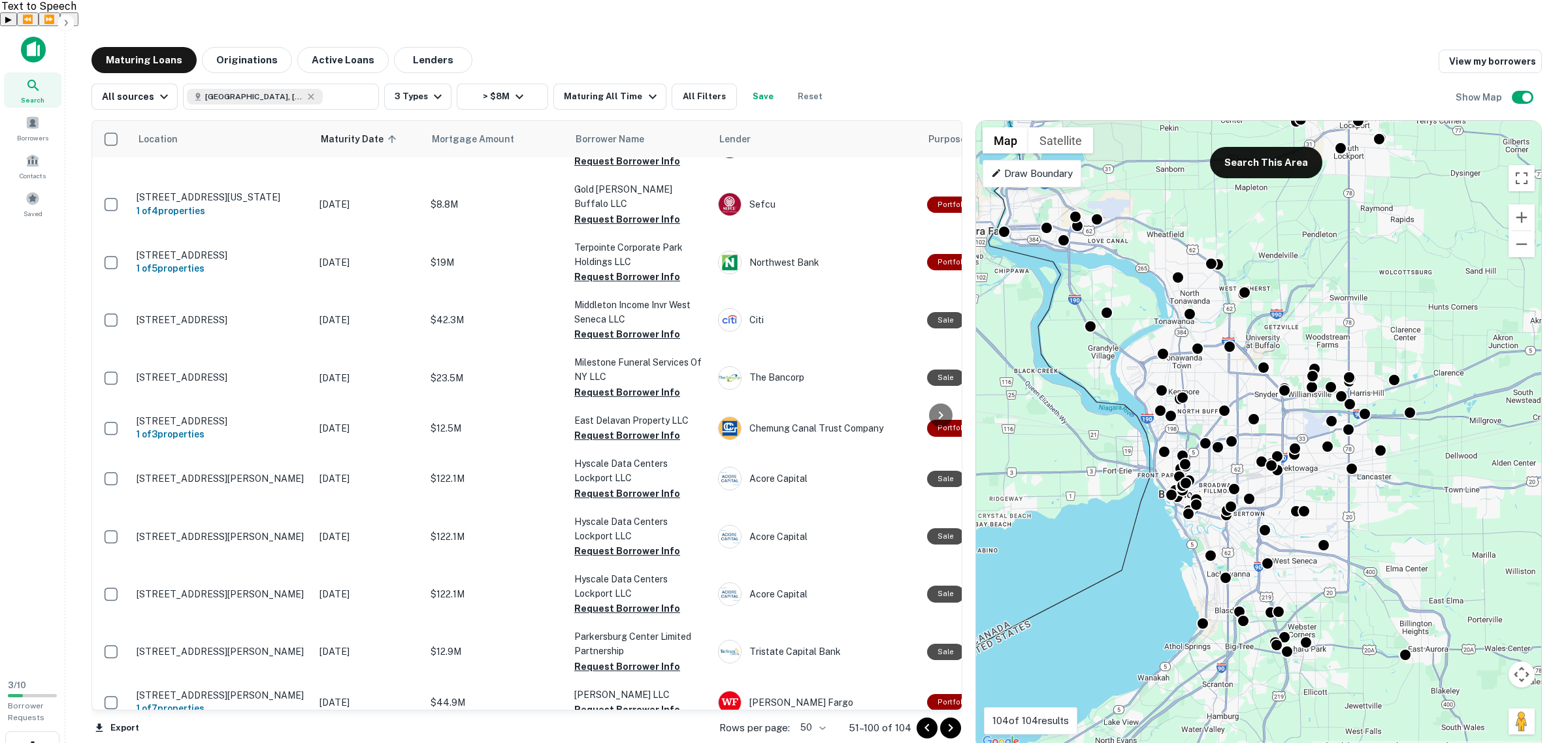
scroll to position [1932, 0]
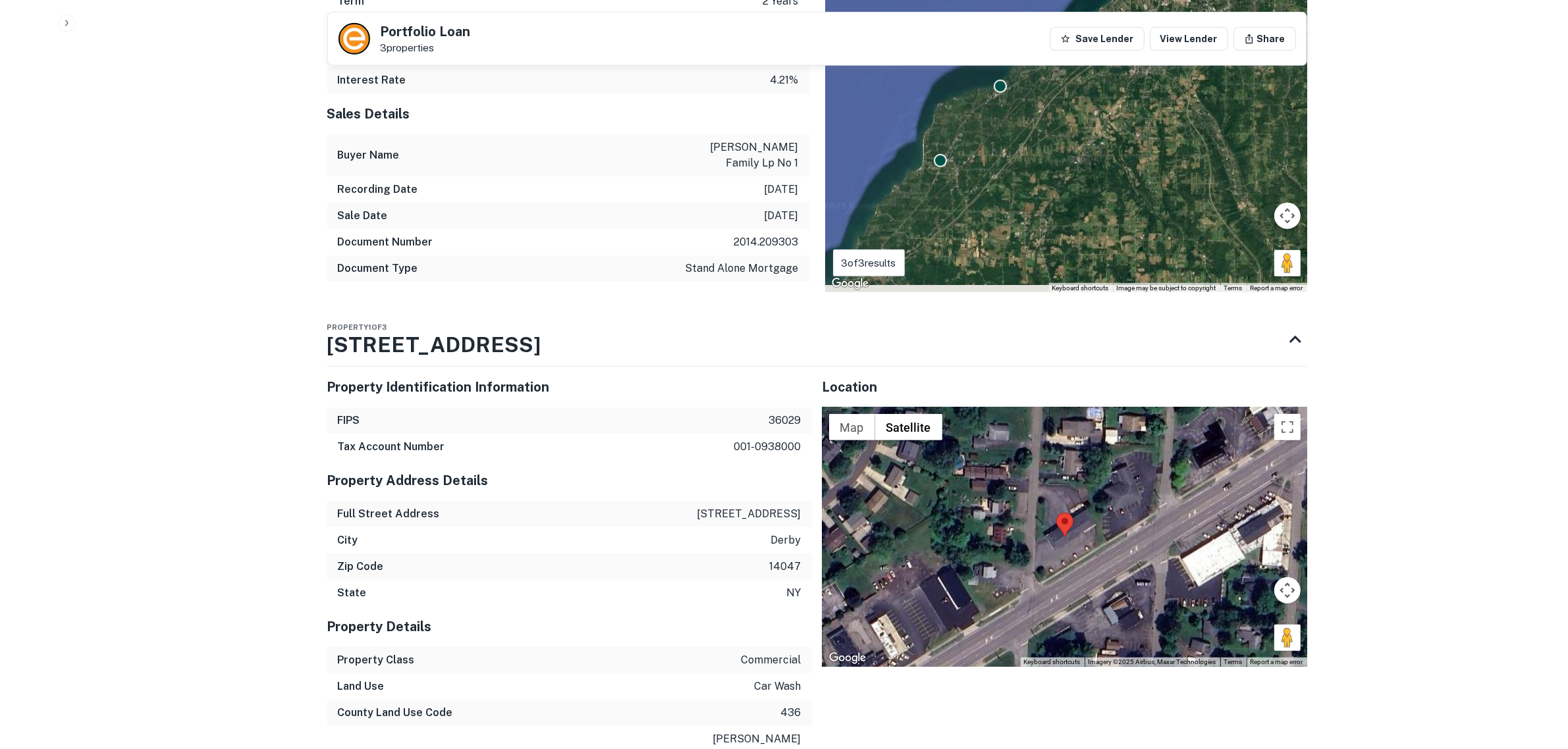
scroll to position [493, 0]
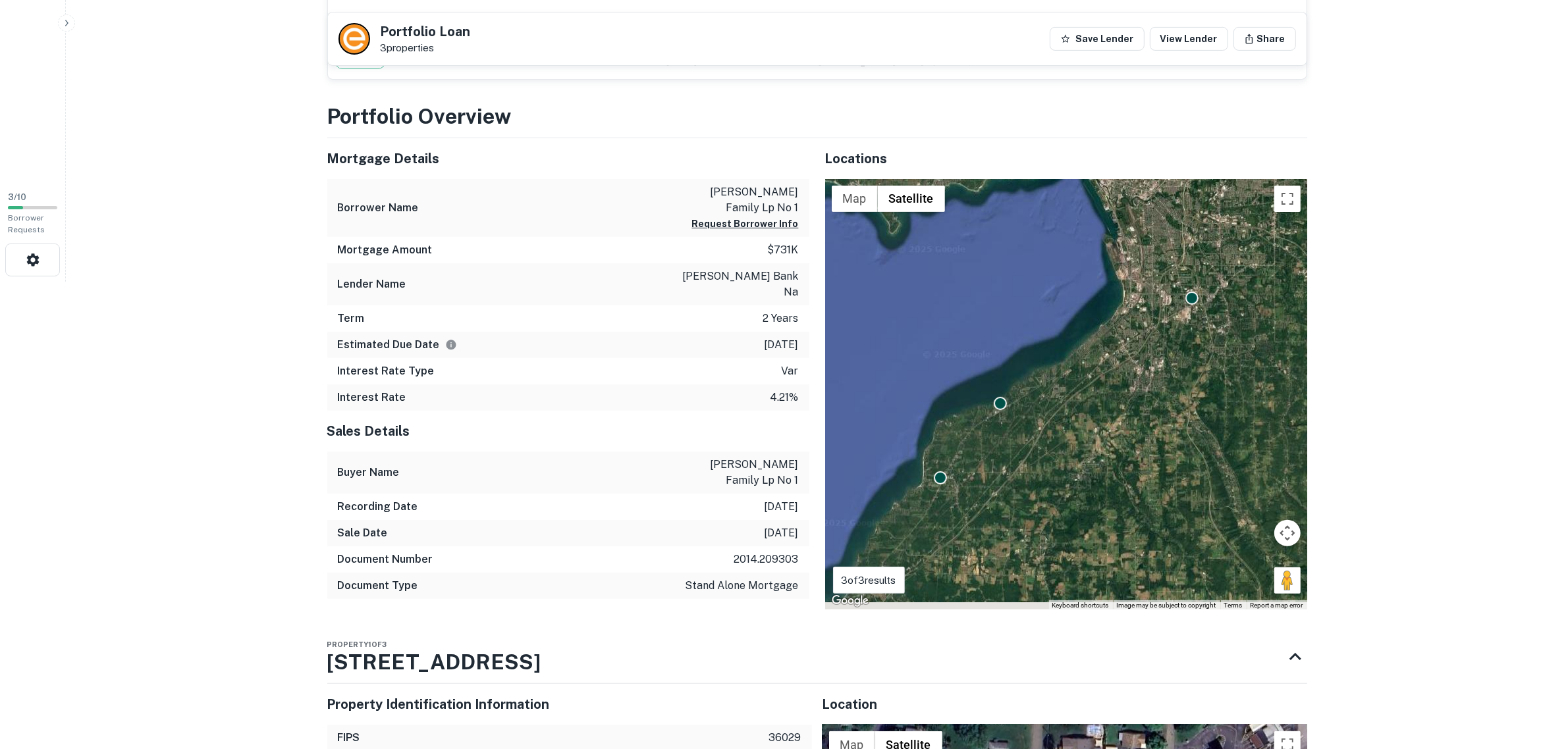
click at [354, 35] on div at bounding box center [355, 39] width 32 height 32
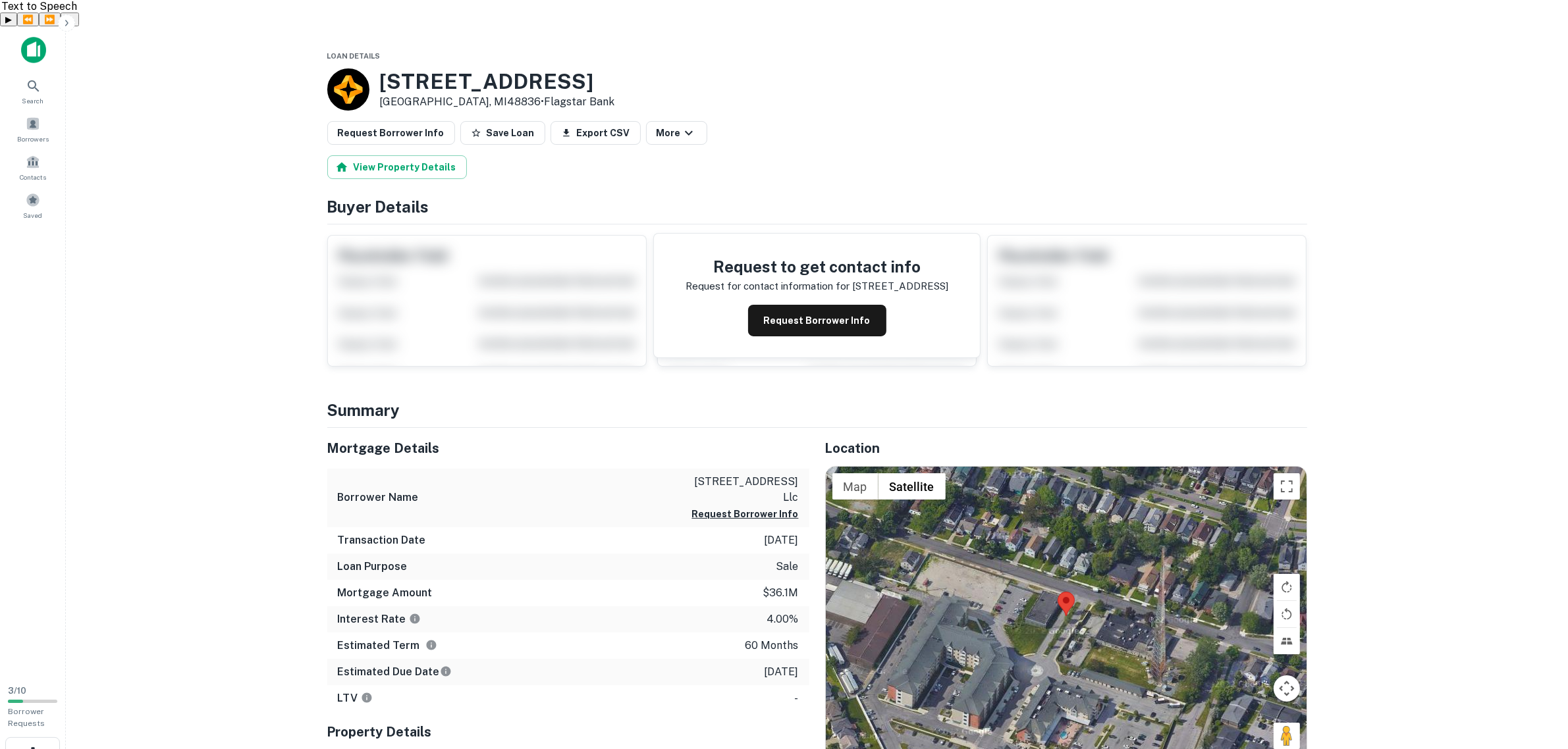
click at [340, 69] on div at bounding box center [349, 90] width 42 height 42
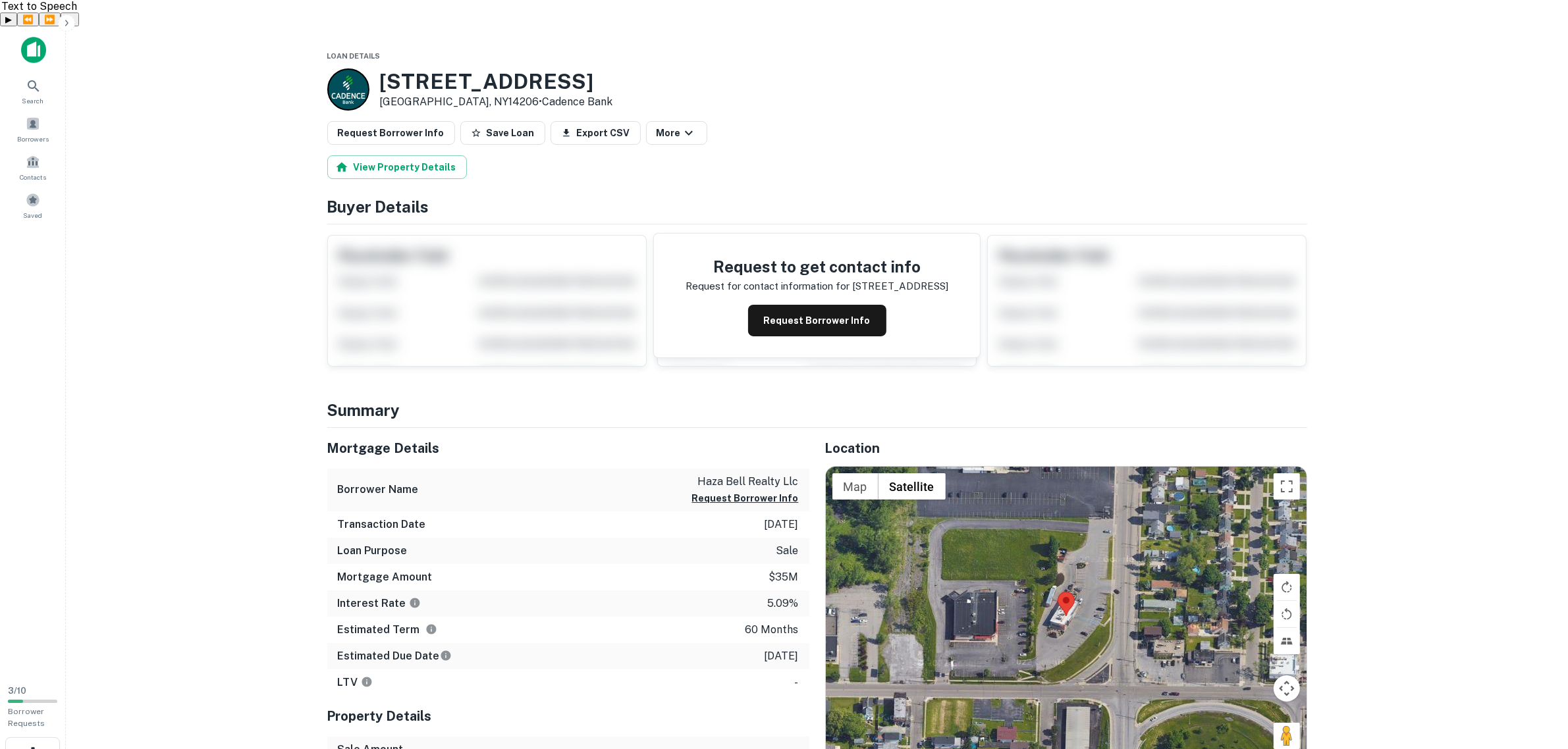
click at [353, 69] on div at bounding box center [349, 90] width 42 height 42
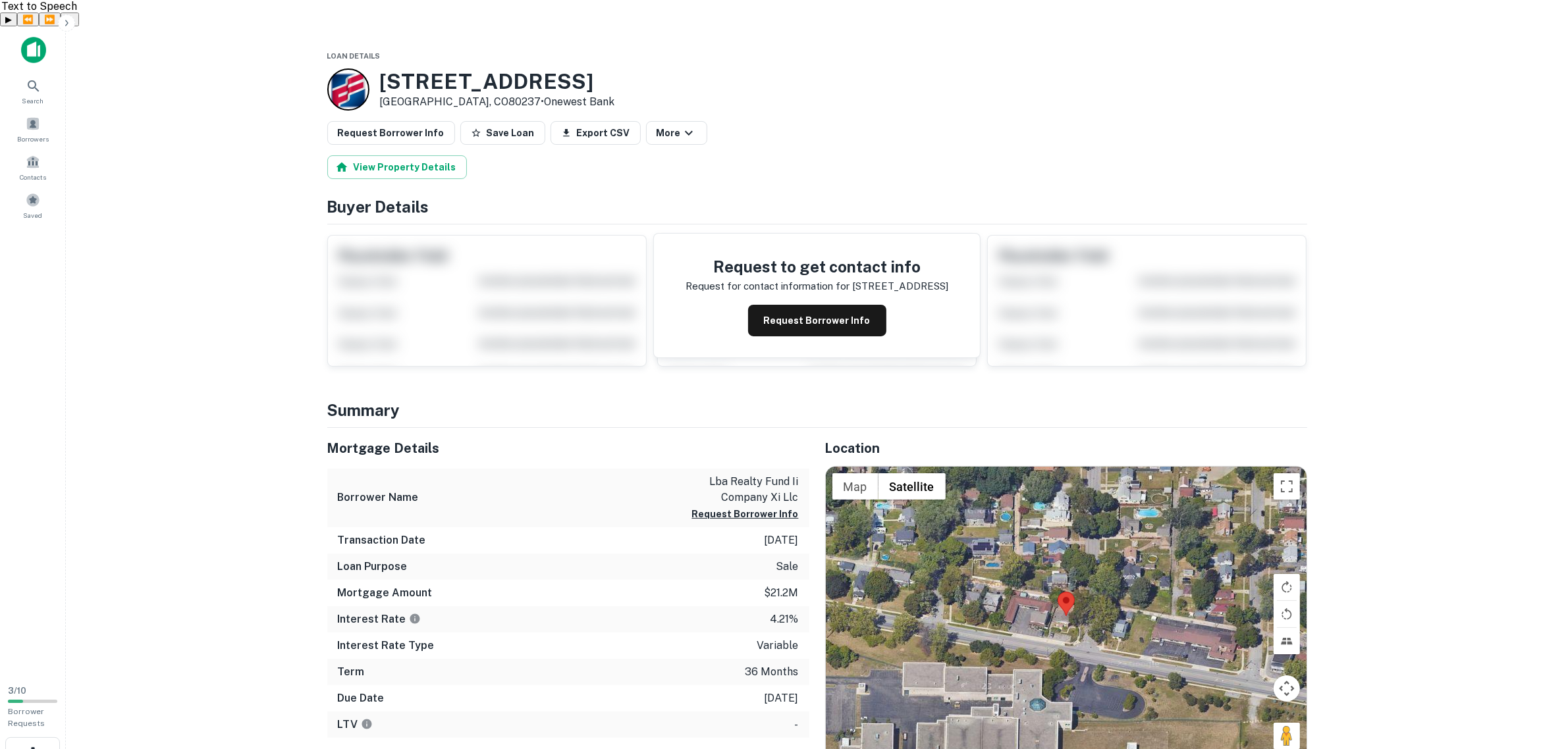
click at [347, 69] on div at bounding box center [349, 90] width 42 height 42
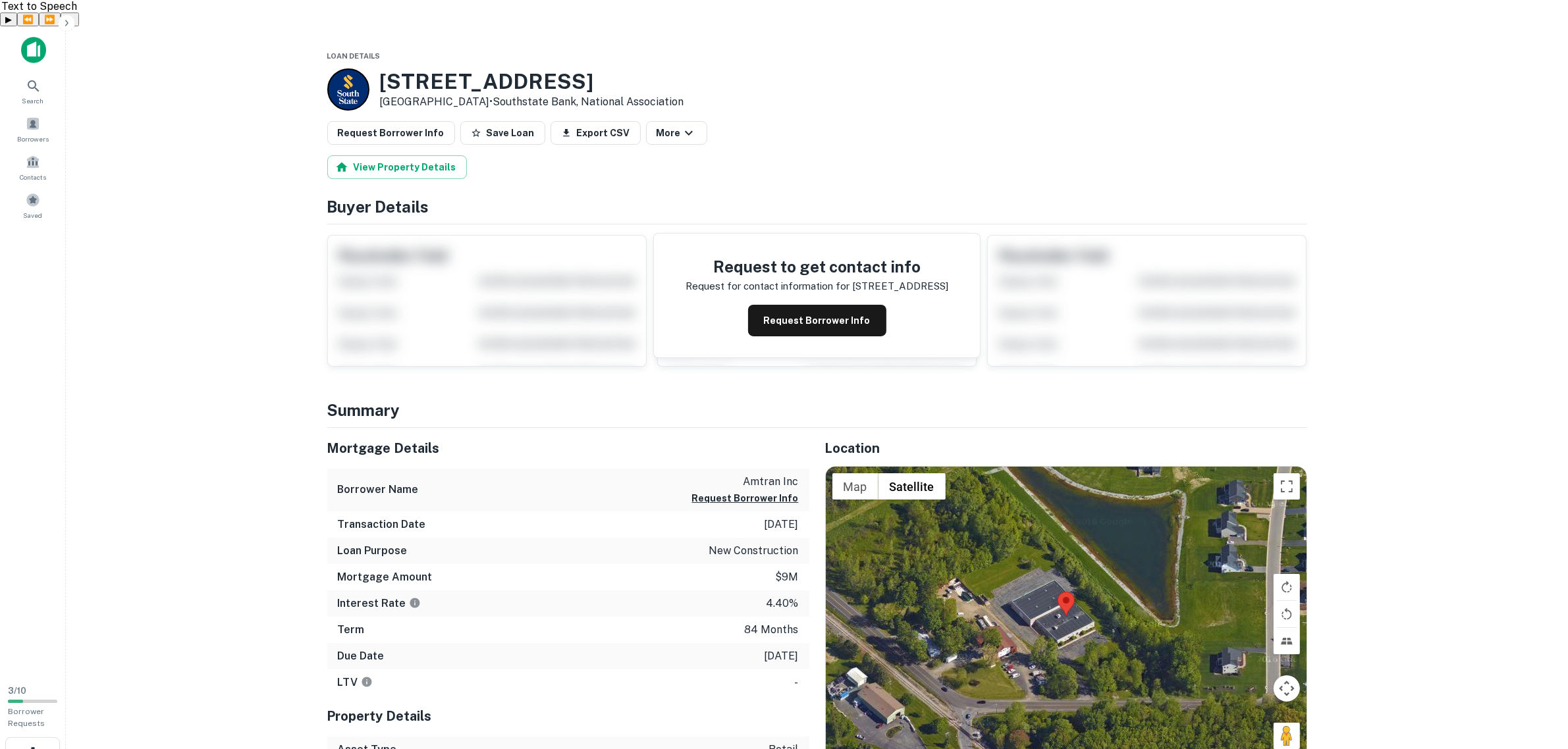
click at [350, 69] on div at bounding box center [349, 90] width 42 height 42
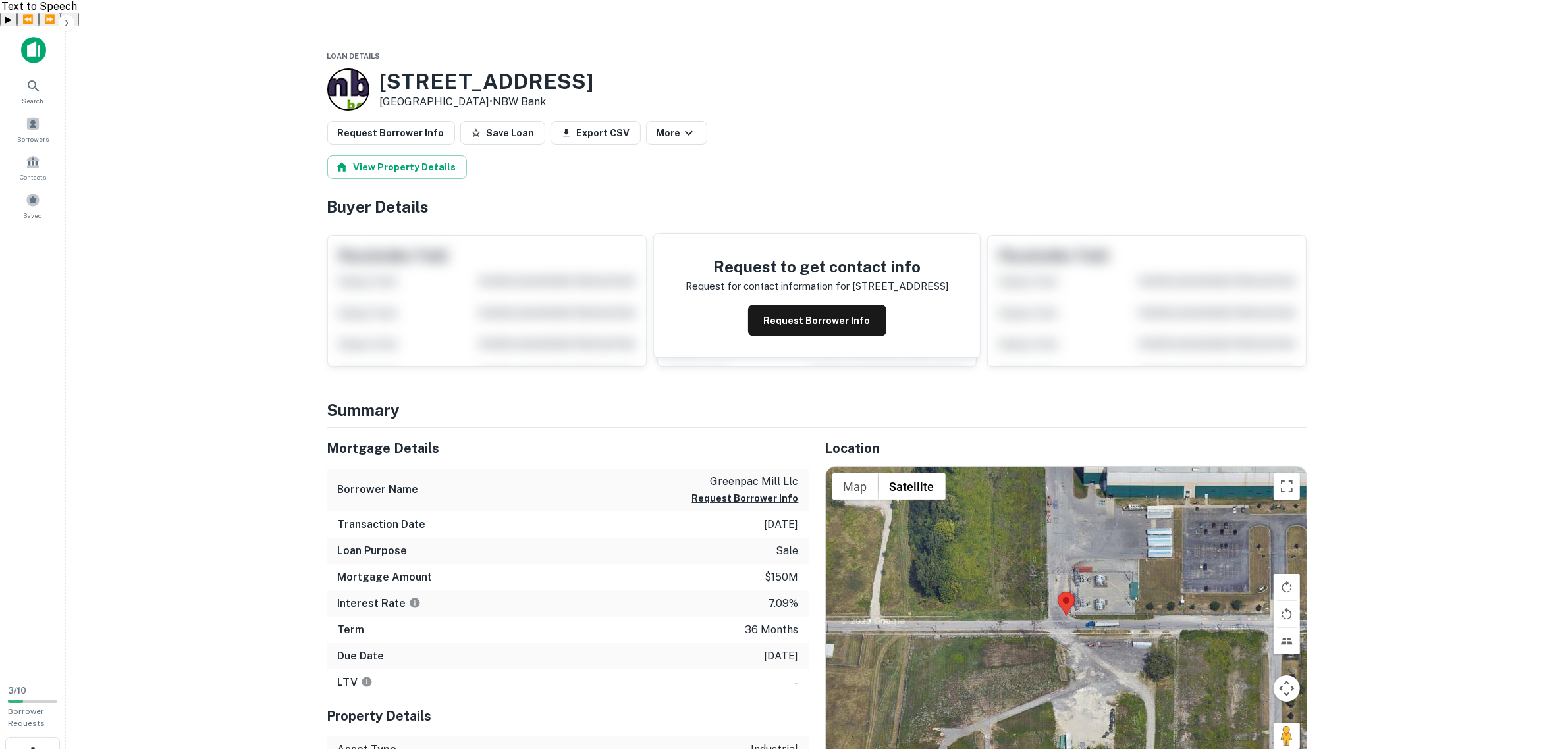
click at [343, 69] on div at bounding box center [349, 90] width 42 height 42
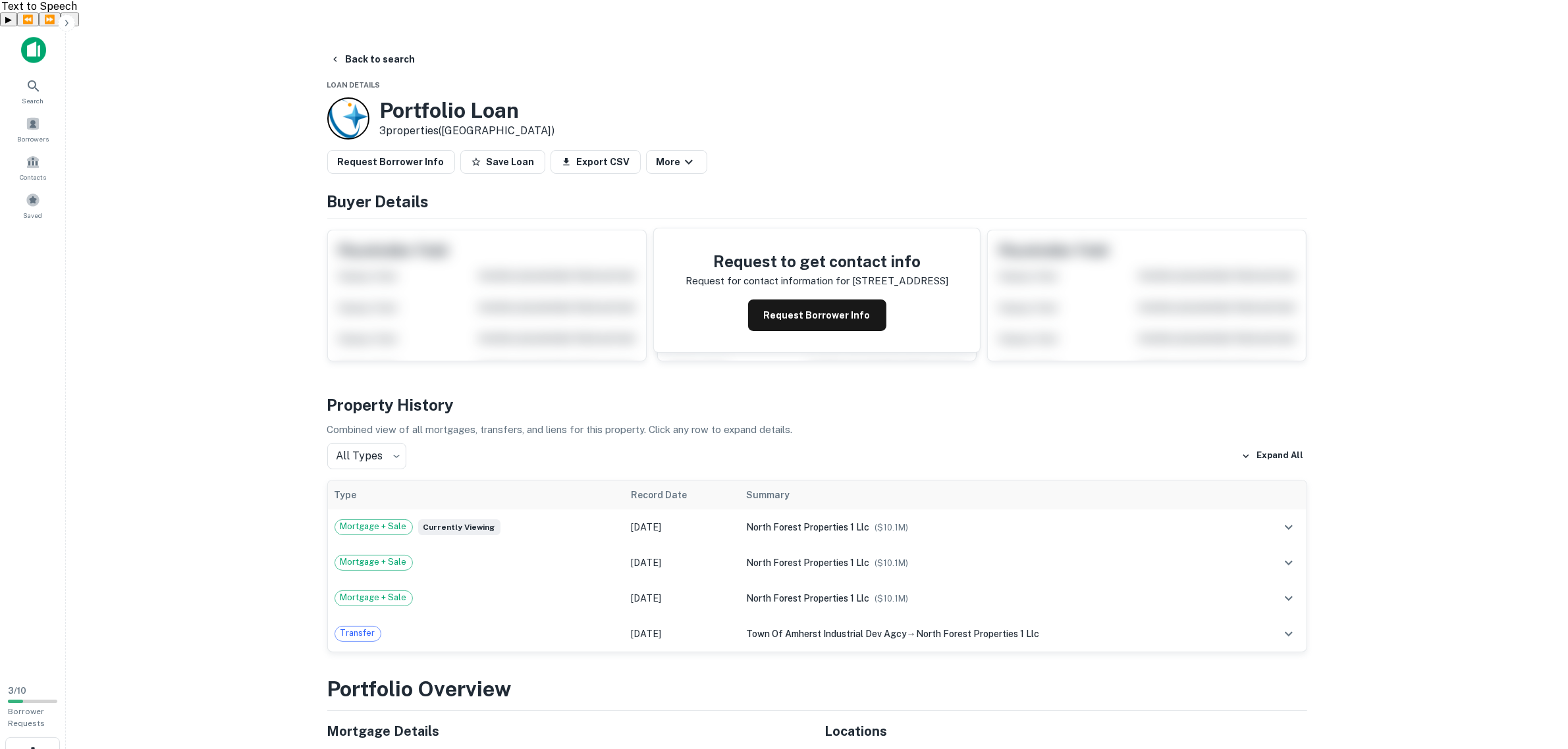
click at [349, 98] on div at bounding box center [349, 119] width 42 height 42
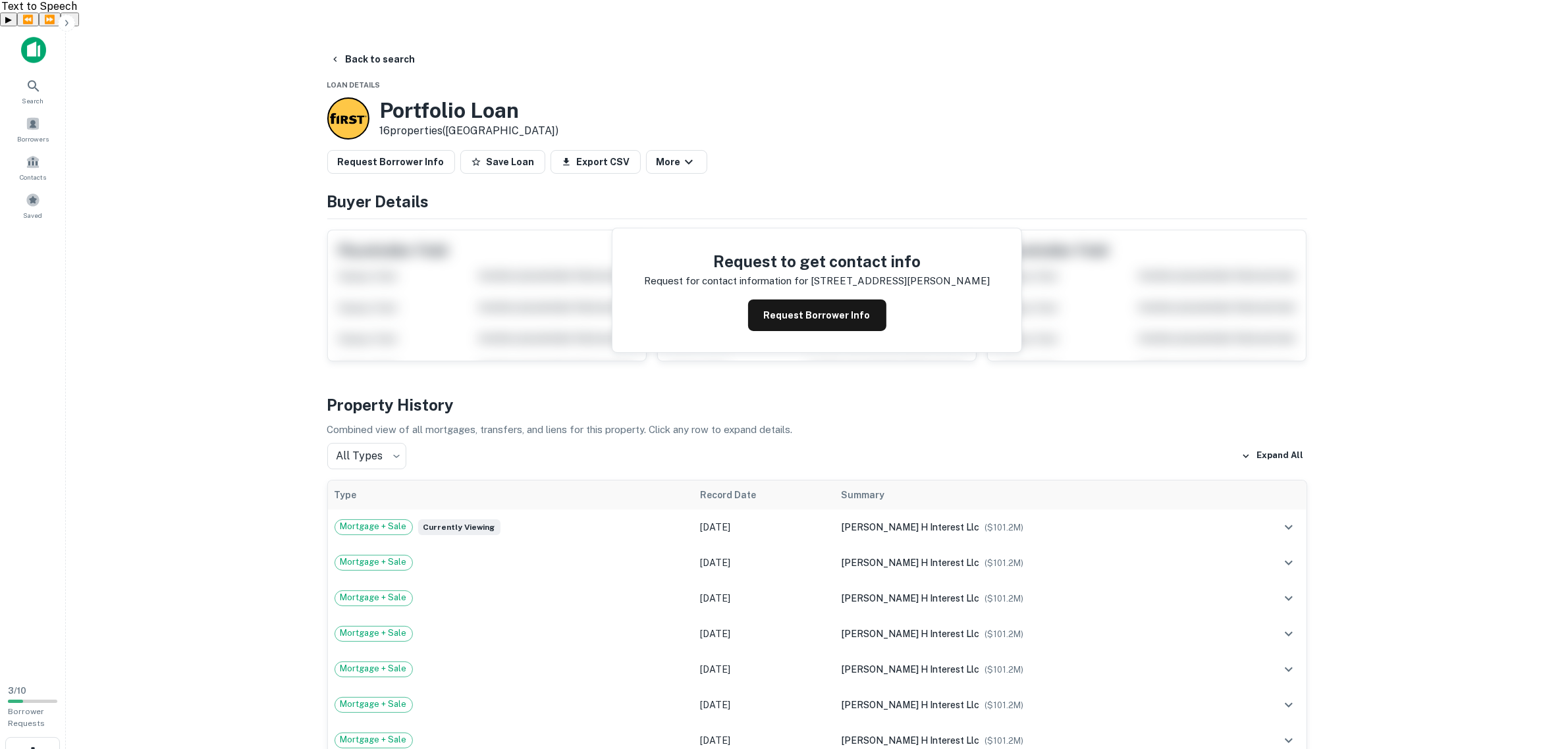
click at [347, 98] on div at bounding box center [349, 119] width 42 height 42
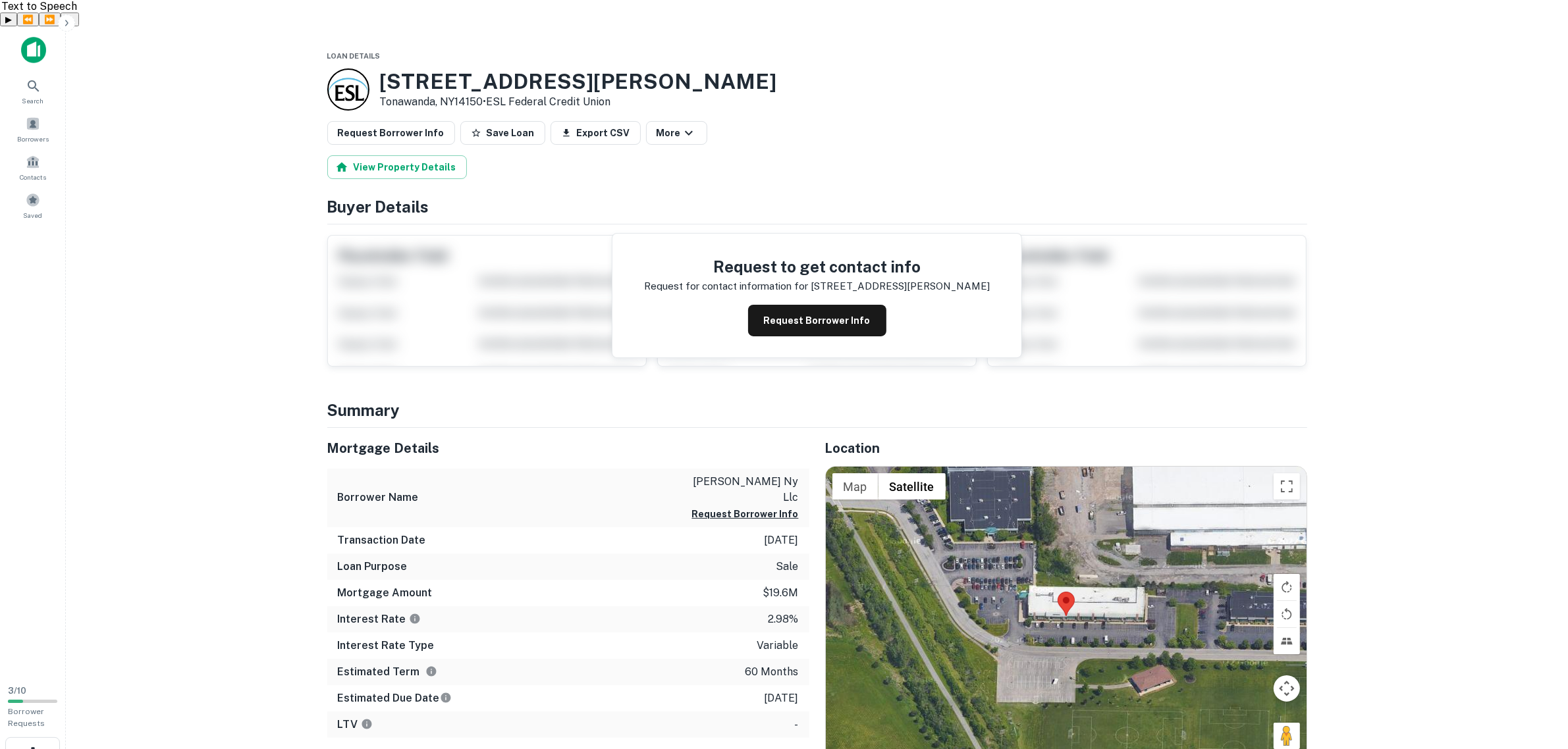
click at [349, 69] on div at bounding box center [349, 90] width 42 height 42
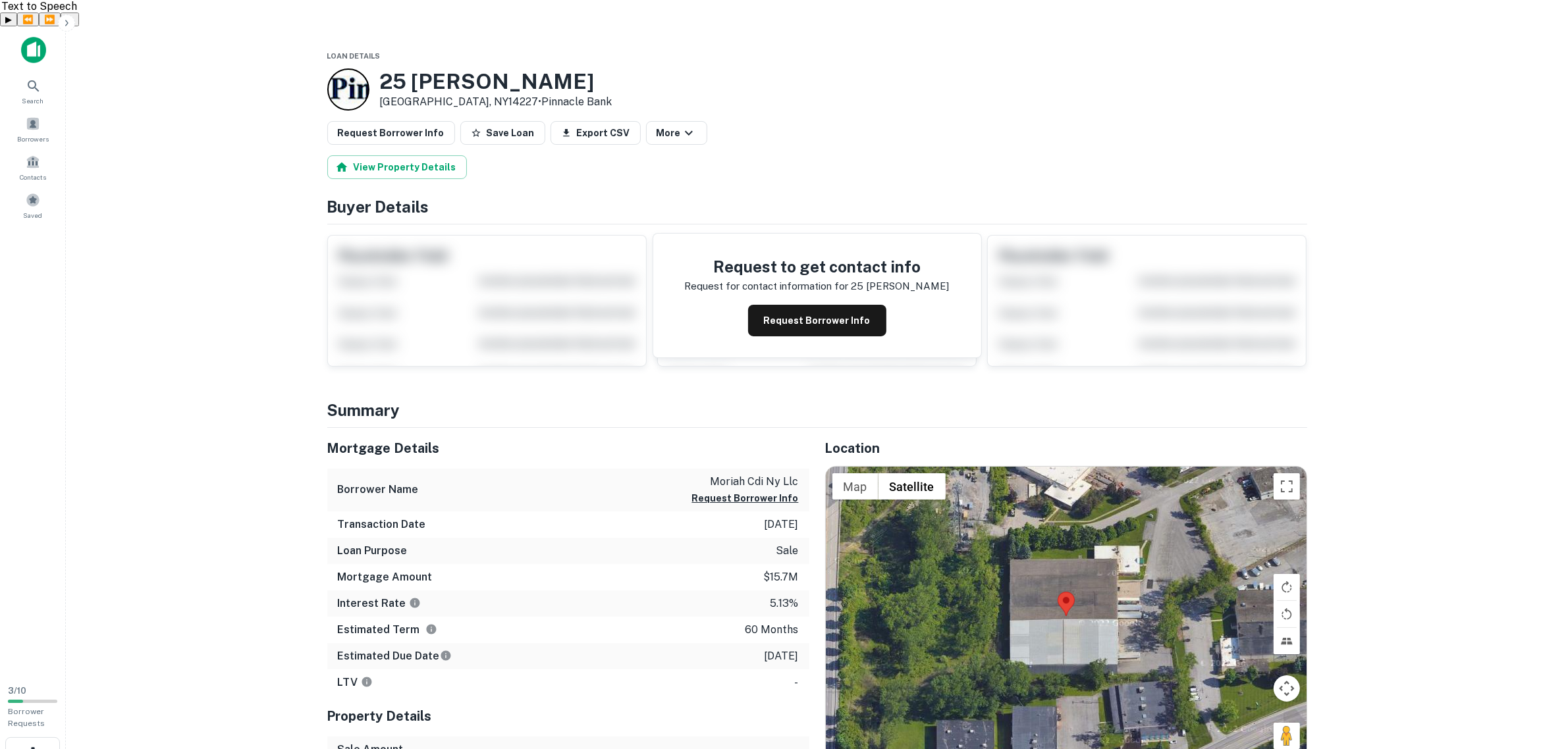
click at [348, 69] on div at bounding box center [349, 90] width 42 height 42
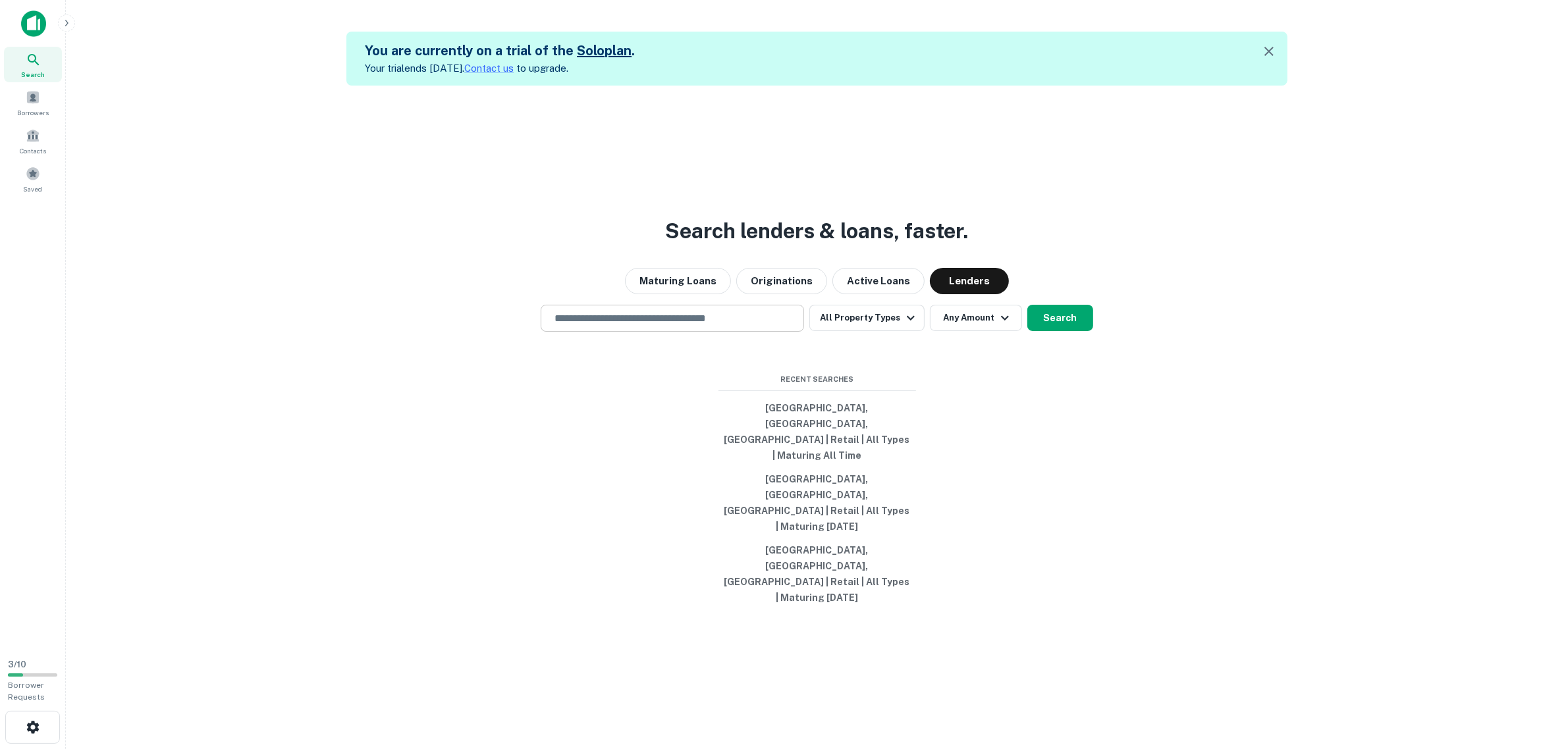
drag, startPoint x: 0, startPoint y: 0, endPoint x: 687, endPoint y: 363, distance: 777.0
click at [687, 326] on input "text" at bounding box center [672, 318] width 252 height 15
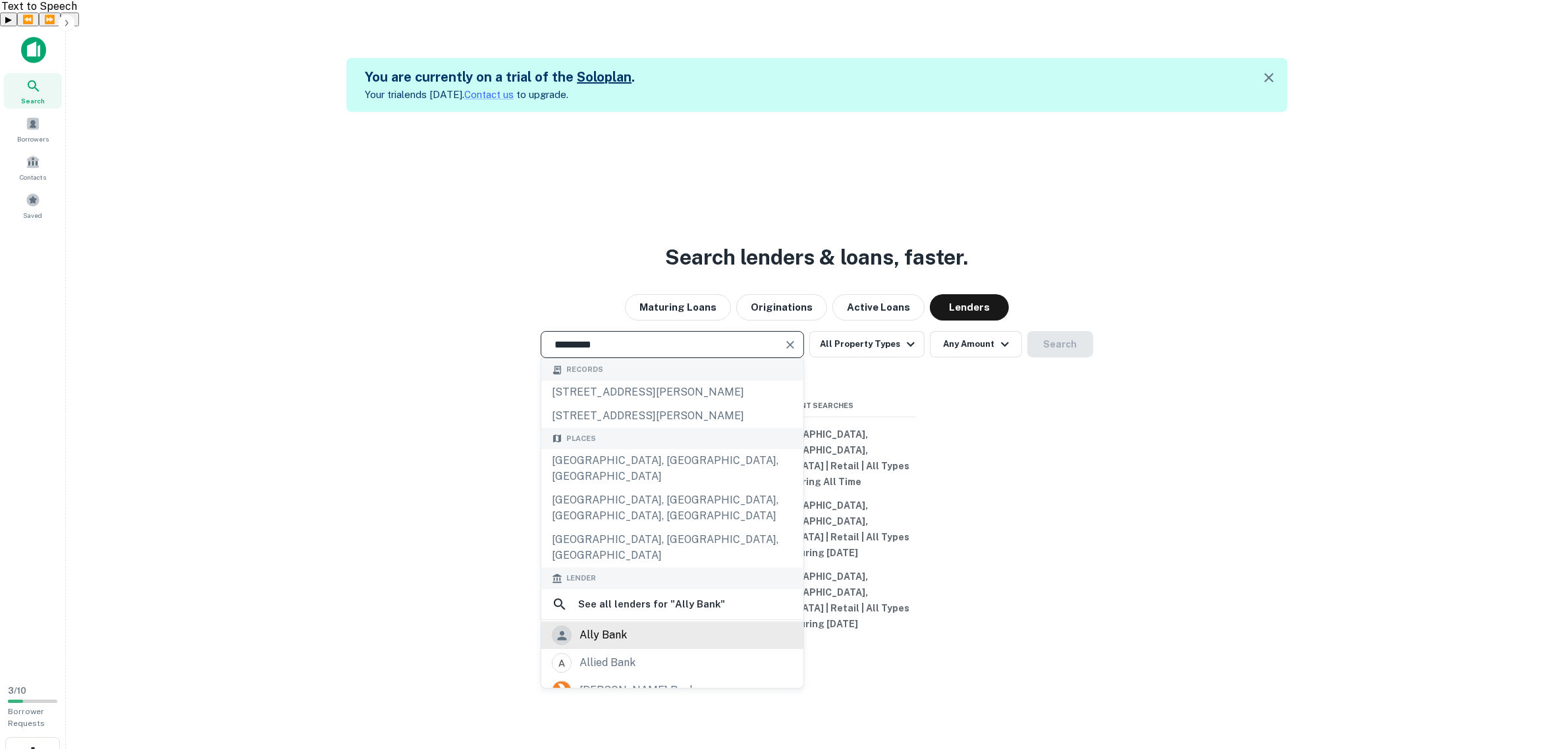
type input "*********"
click at [655, 625] on div "ally bank" at bounding box center [671, 635] width 241 height 20
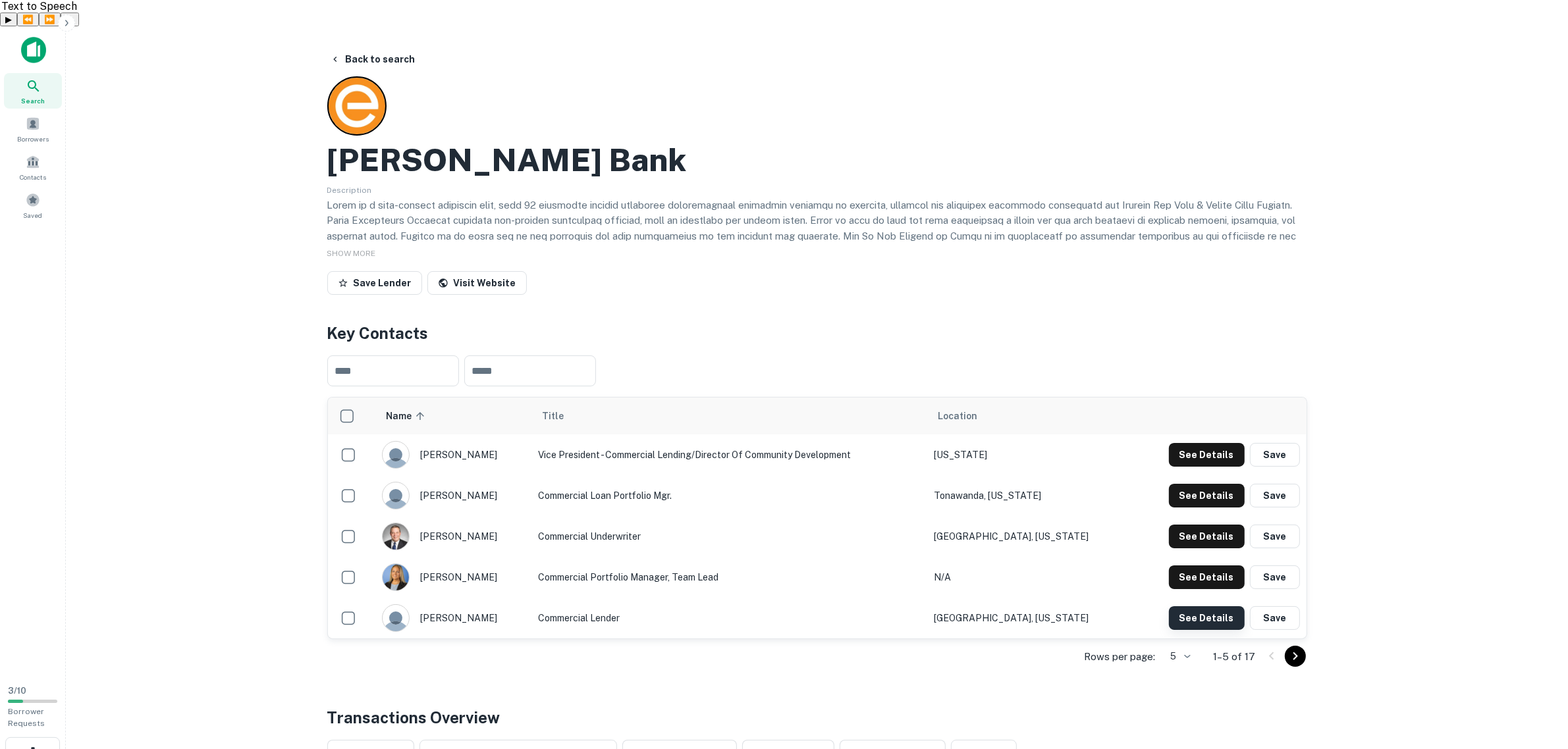
click at [1206, 606] on button "See Details" at bounding box center [1206, 618] width 76 height 24
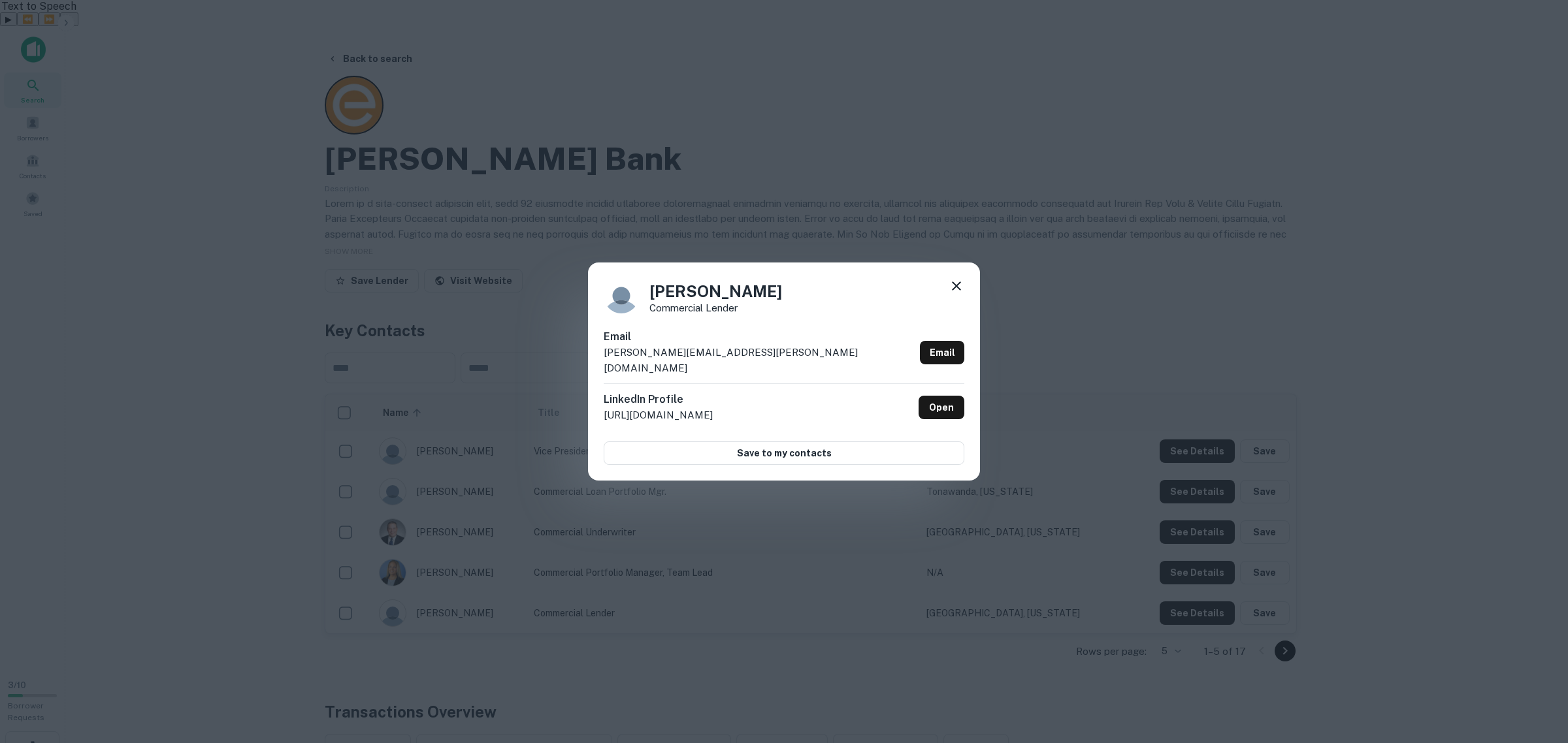
click at [954, 290] on icon at bounding box center [956, 285] width 9 height 9
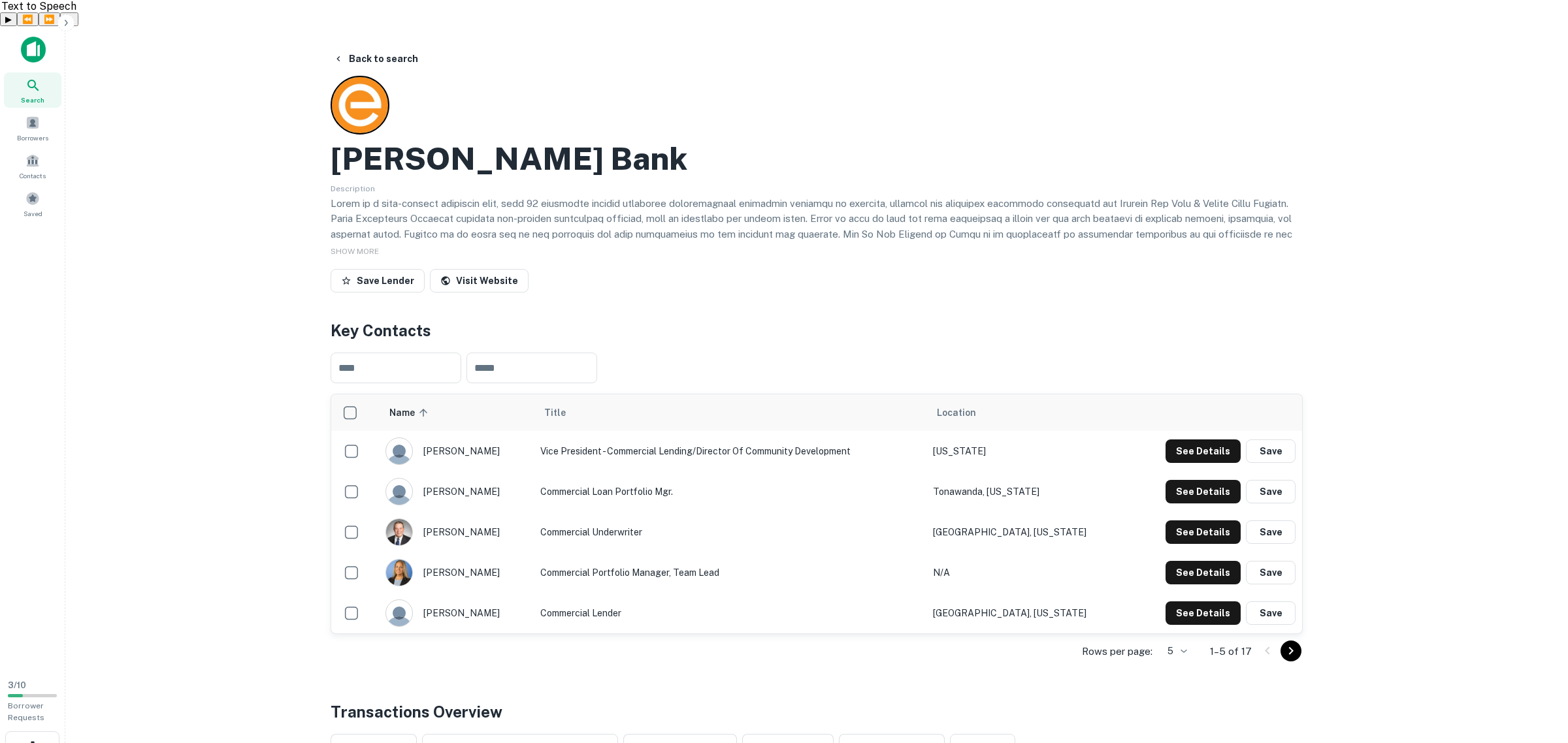
click at [1176, 627] on body "Search Borrowers Contacts Saved 3 / 10 Borrower Requests Back to search Evans B…" at bounding box center [784, 397] width 1568 height 743
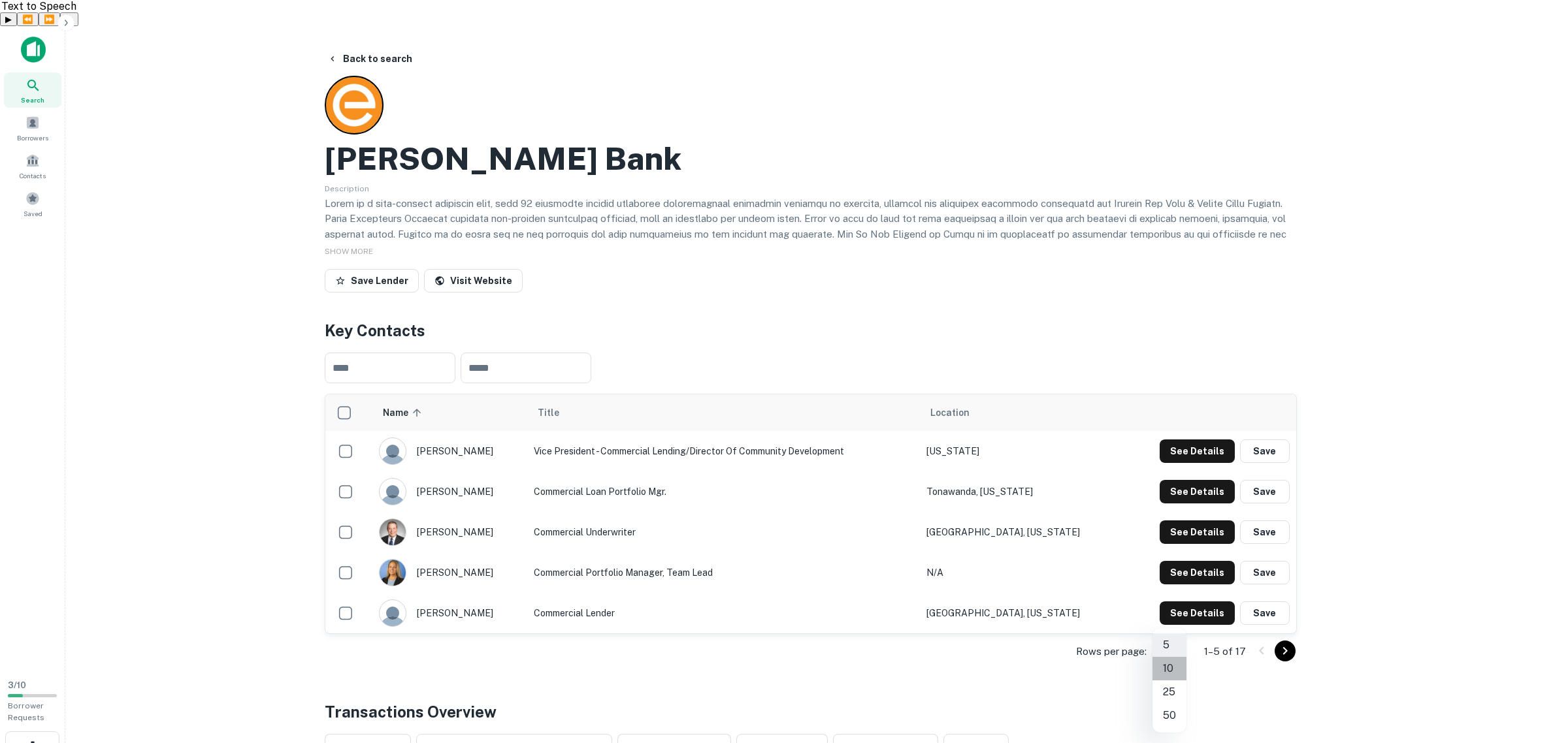
click at [1172, 671] on li "10" at bounding box center [1170, 669] width 34 height 24
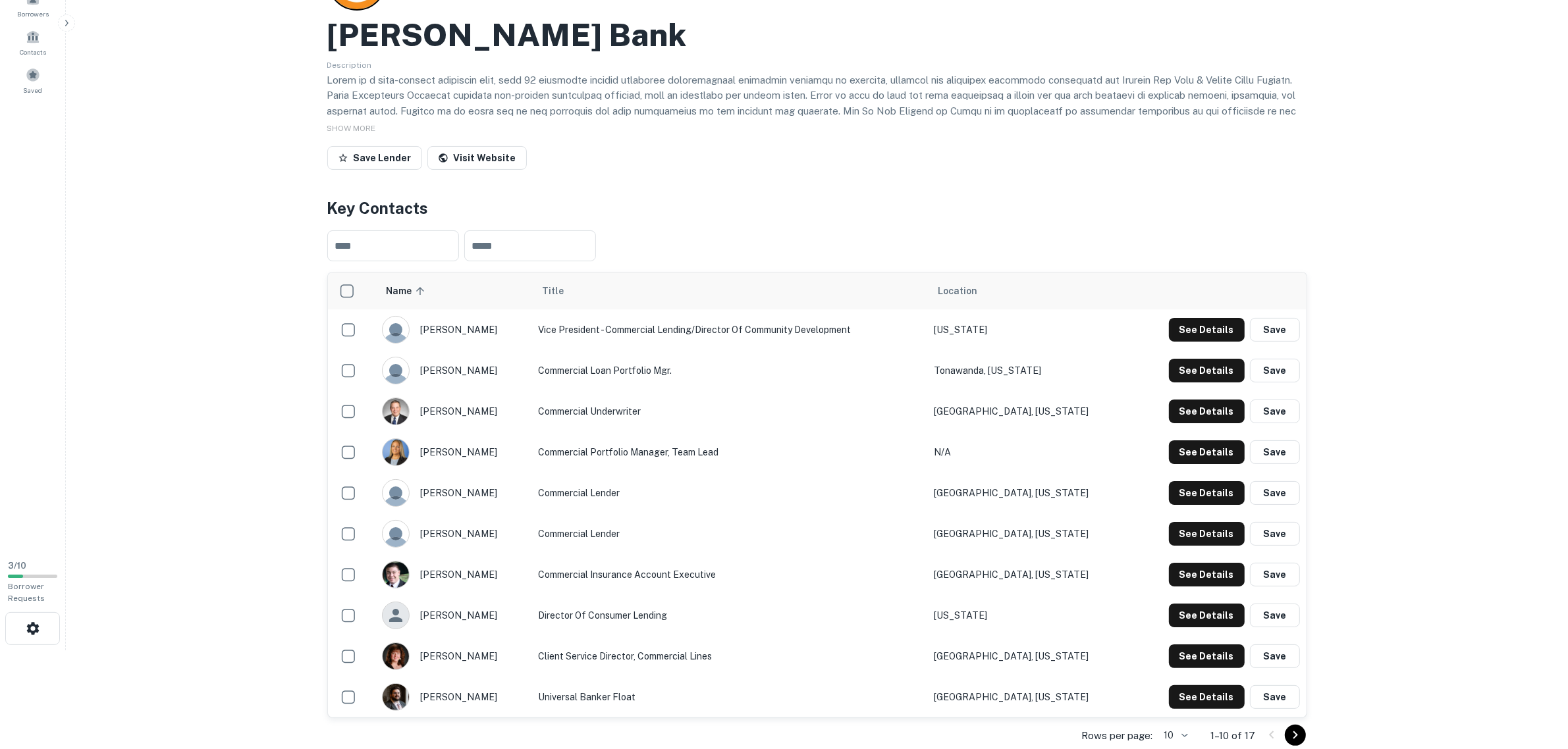
scroll to position [165, 0]
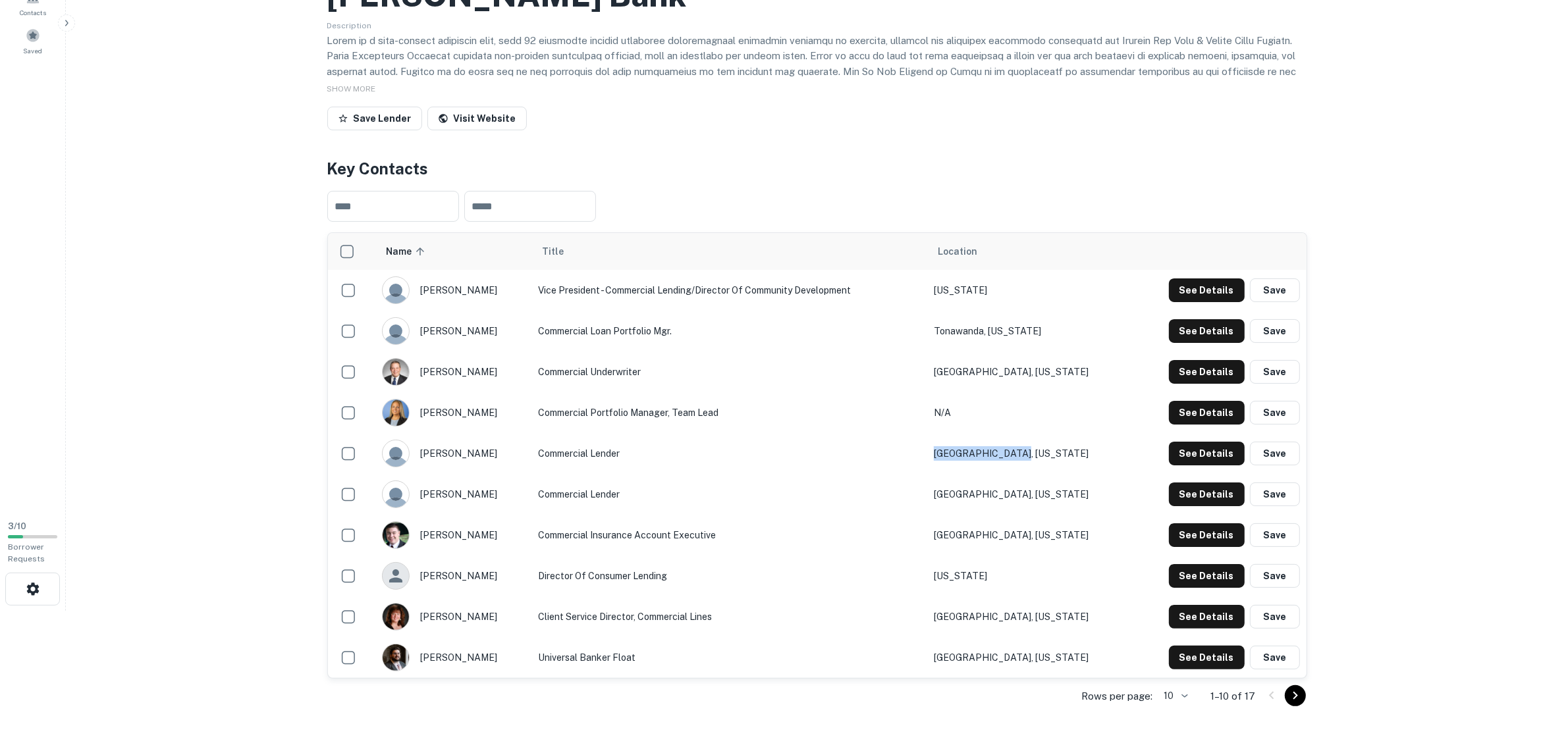
drag, startPoint x: 1075, startPoint y: 426, endPoint x: 985, endPoint y: 429, distance: 90.0
click at [985, 433] on td "Hamburg, New York" at bounding box center [1029, 453] width 204 height 41
click at [1202, 441] on button "See Details" at bounding box center [1206, 453] width 76 height 24
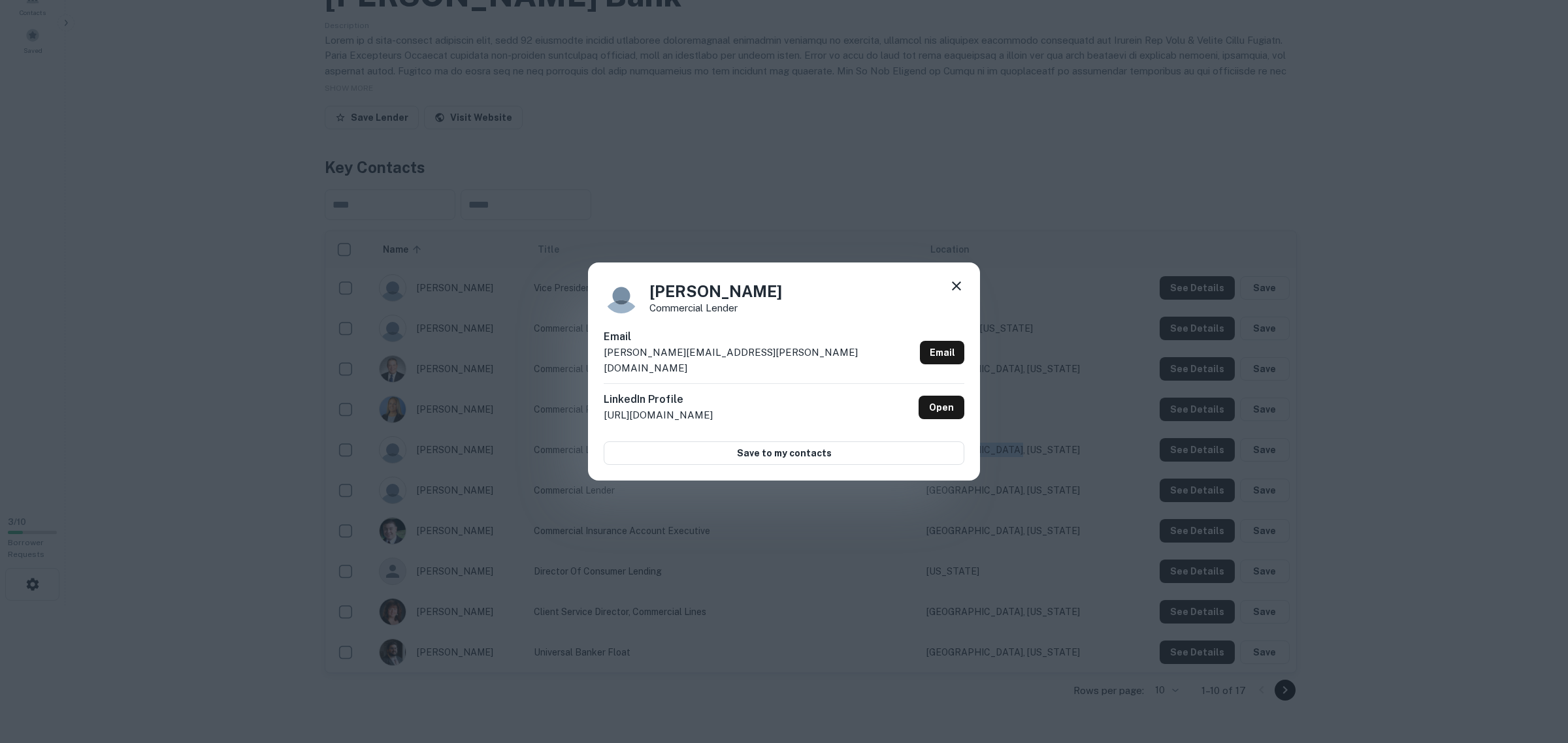
drag, startPoint x: 786, startPoint y: 299, endPoint x: 647, endPoint y: 301, distance: 139.0
click at [647, 301] on div "Stephen Bojdak Commercial Lender" at bounding box center [784, 296] width 361 height 36
copy h4 "Stephen Bojdak"
click at [955, 291] on icon at bounding box center [956, 286] width 16 height 16
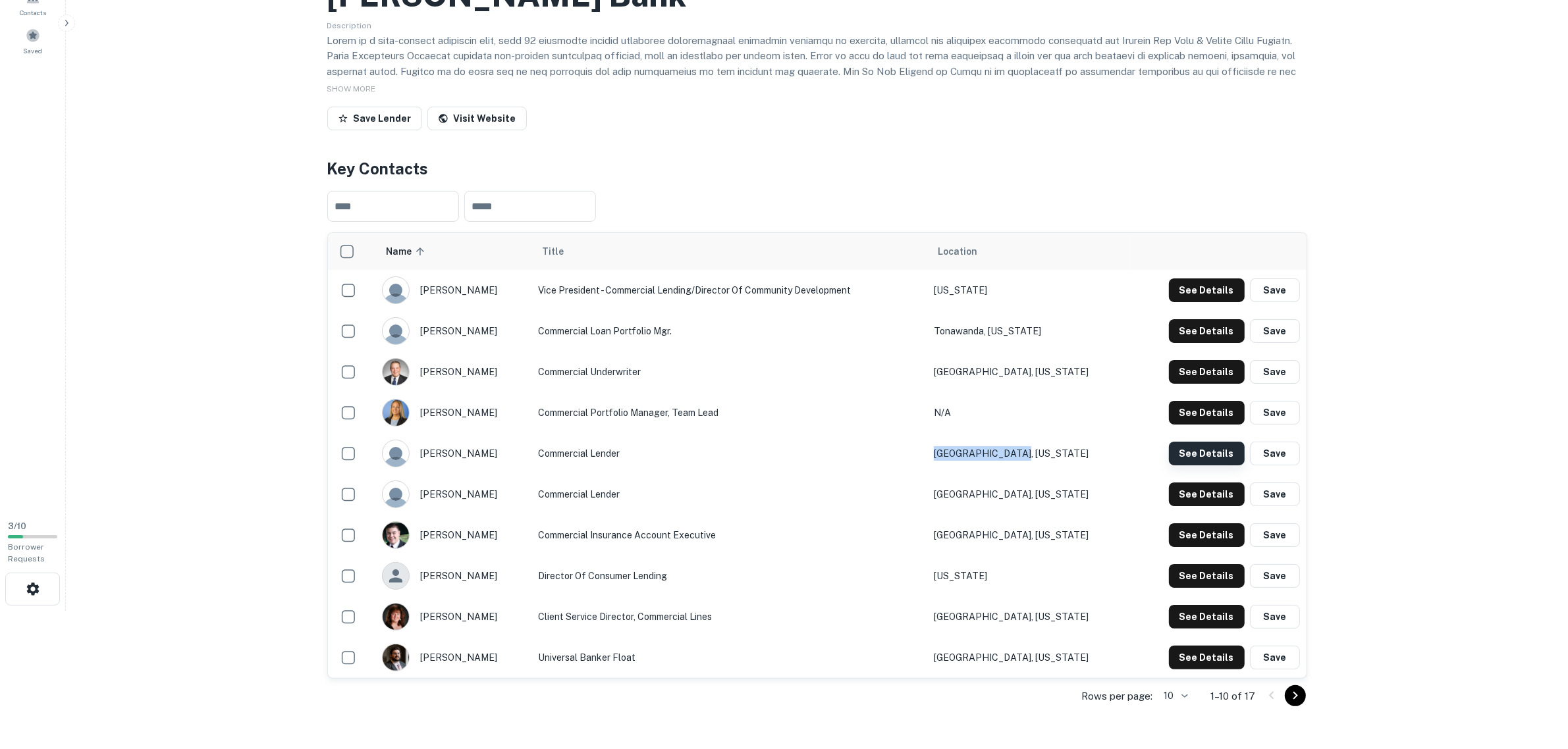
click at [1197, 441] on button "See Details" at bounding box center [1206, 453] width 76 height 24
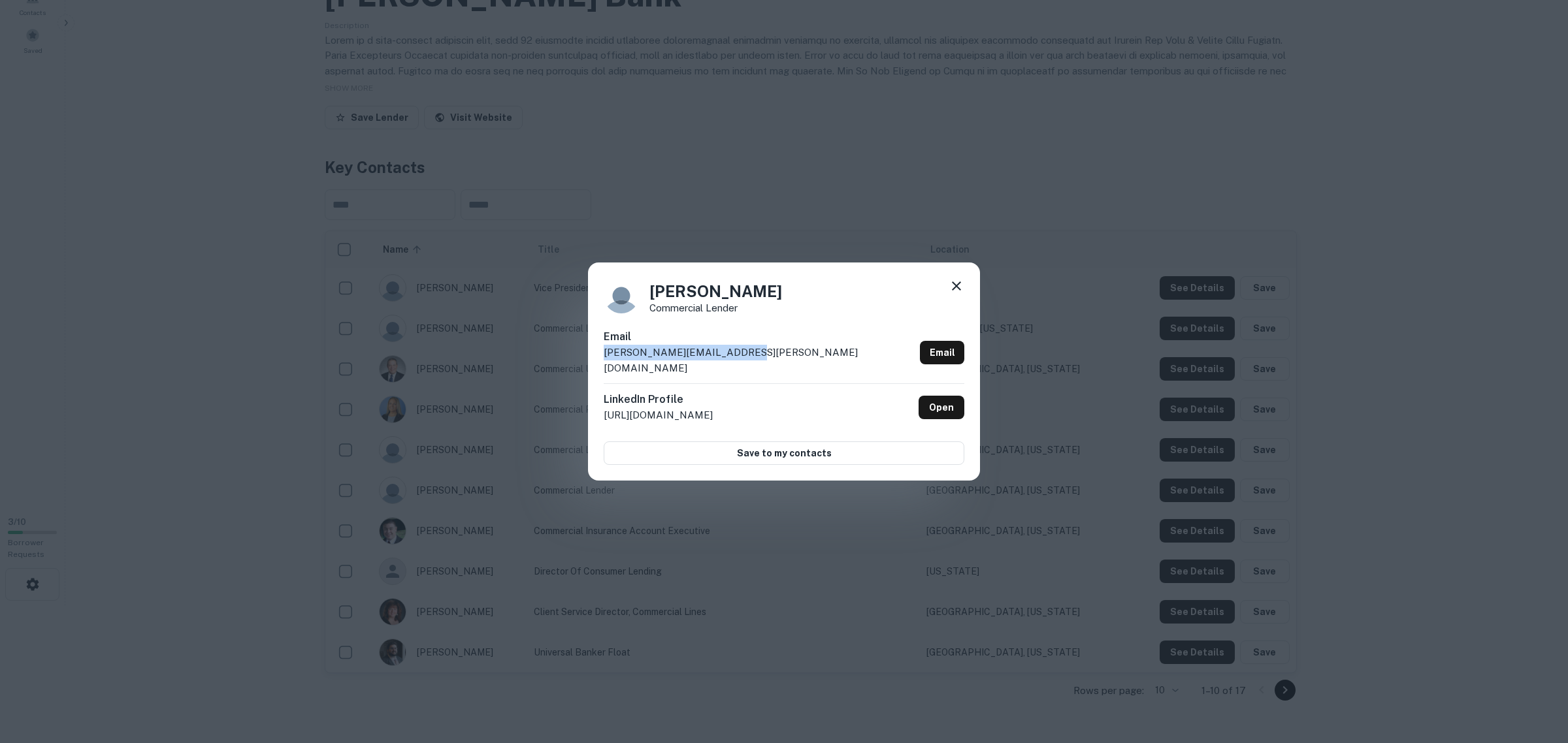
drag, startPoint x: 758, startPoint y: 364, endPoint x: 592, endPoint y: 367, distance: 166.0
click at [592, 367] on div "Stephen Bojdak Commercial Lender Email stephen.bojdak@nbtbank.com Email LinkedI…" at bounding box center [784, 372] width 392 height 218
copy p "stephen.bojdak@nbtbank.com"
click at [954, 289] on icon at bounding box center [956, 286] width 16 height 16
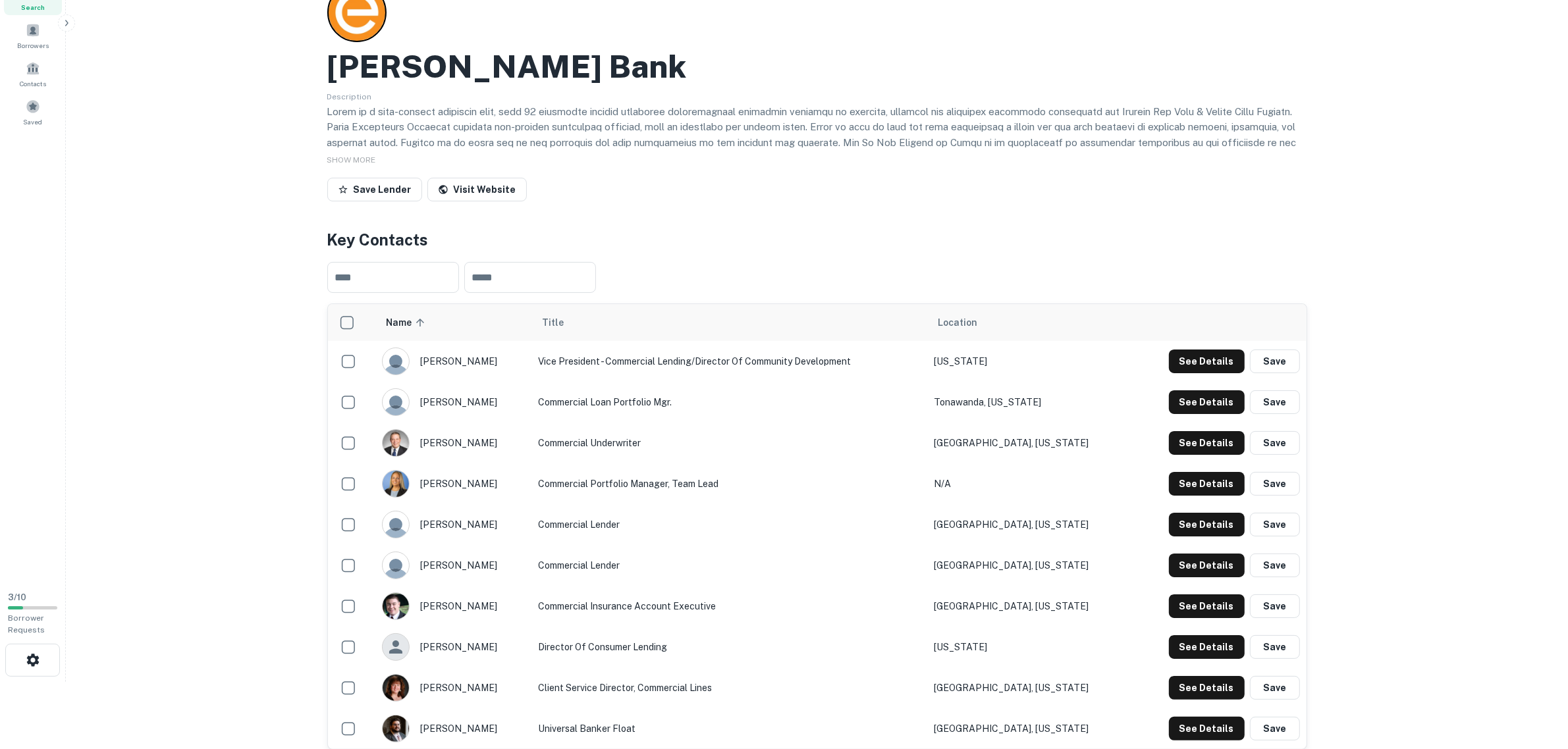
scroll to position [0, 0]
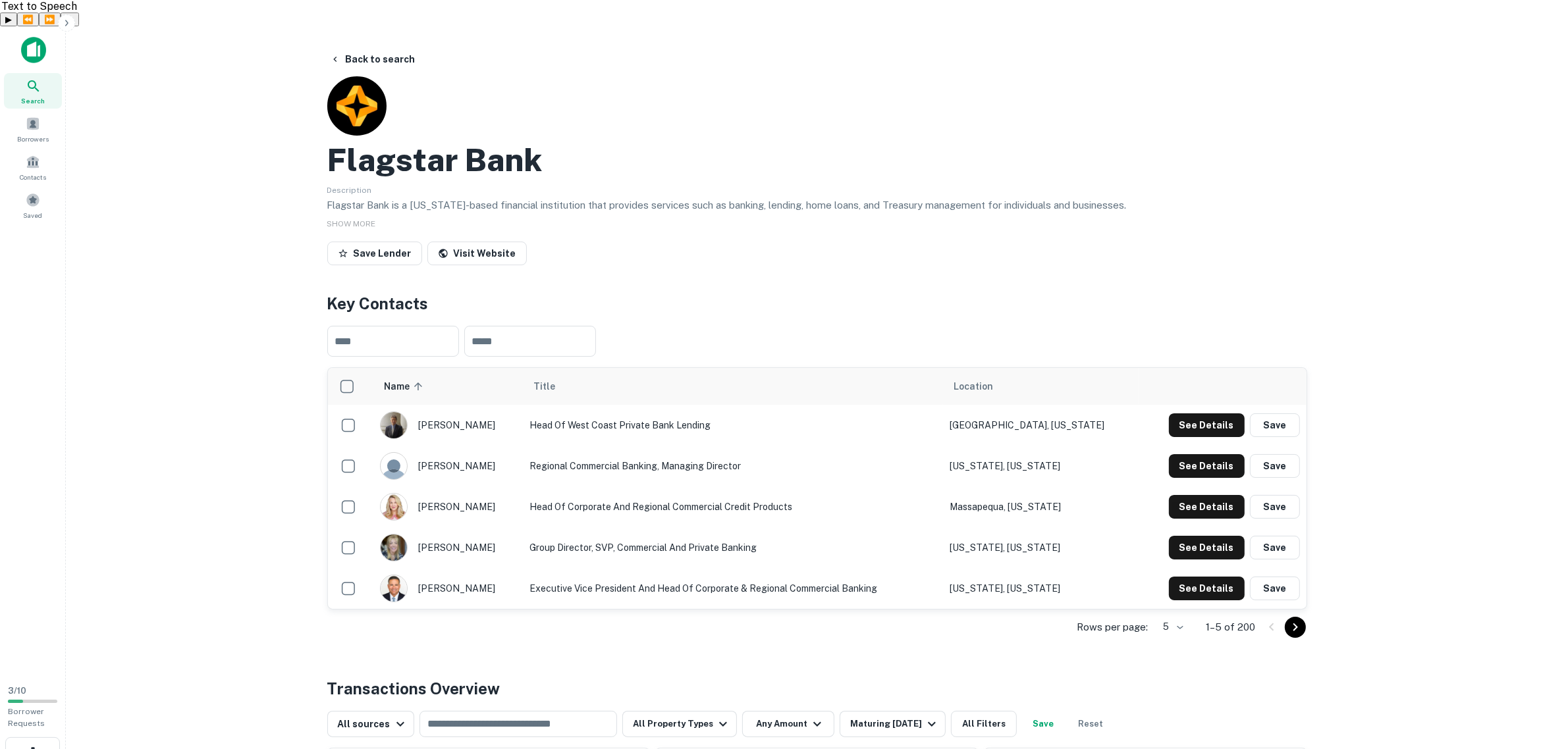
click at [1166, 597] on body "Search Borrowers Contacts Saved 3 / 10 Borrower Requests Back to search Flagsta…" at bounding box center [784, 400] width 1568 height 749
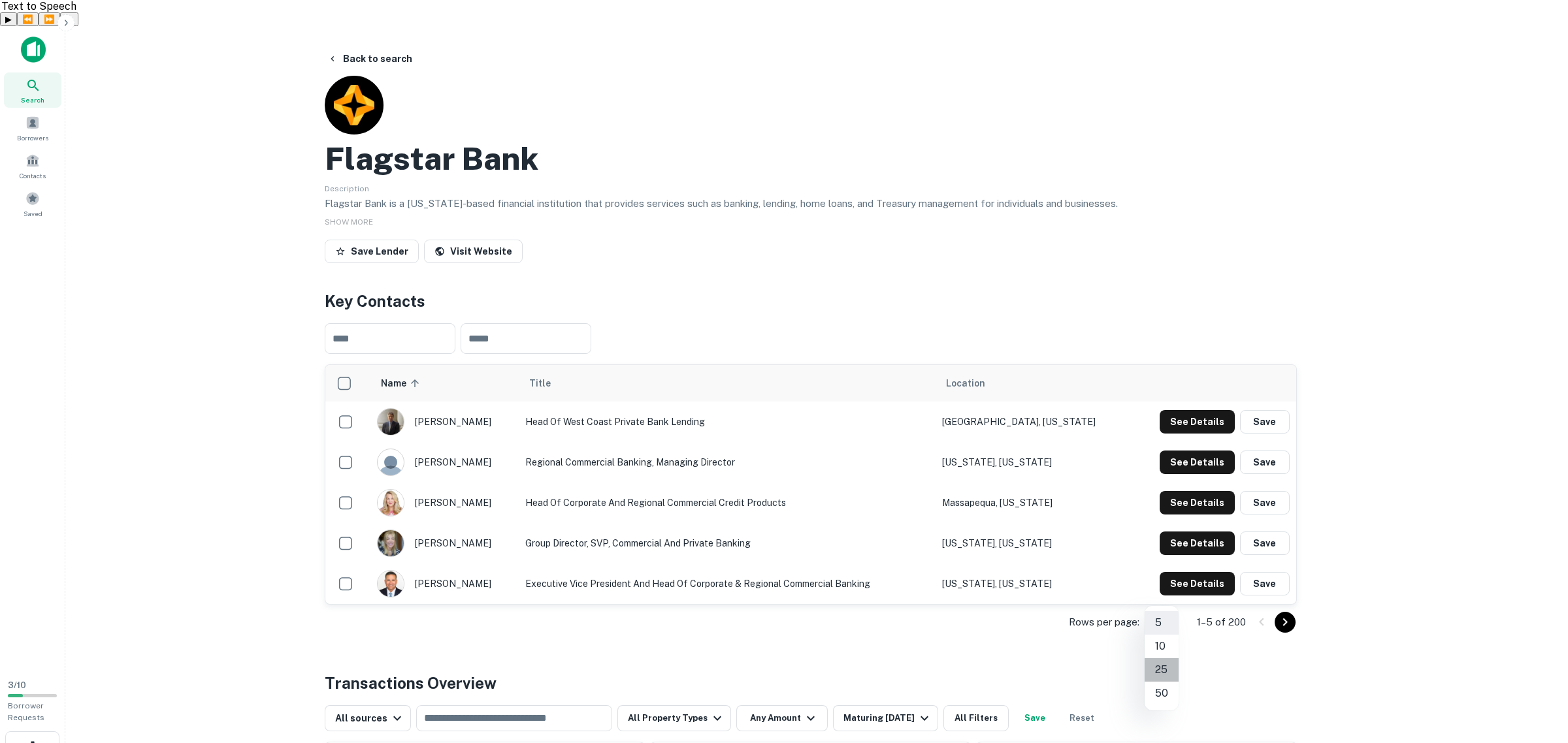
click at [1161, 664] on li "25" at bounding box center [1162, 671] width 34 height 24
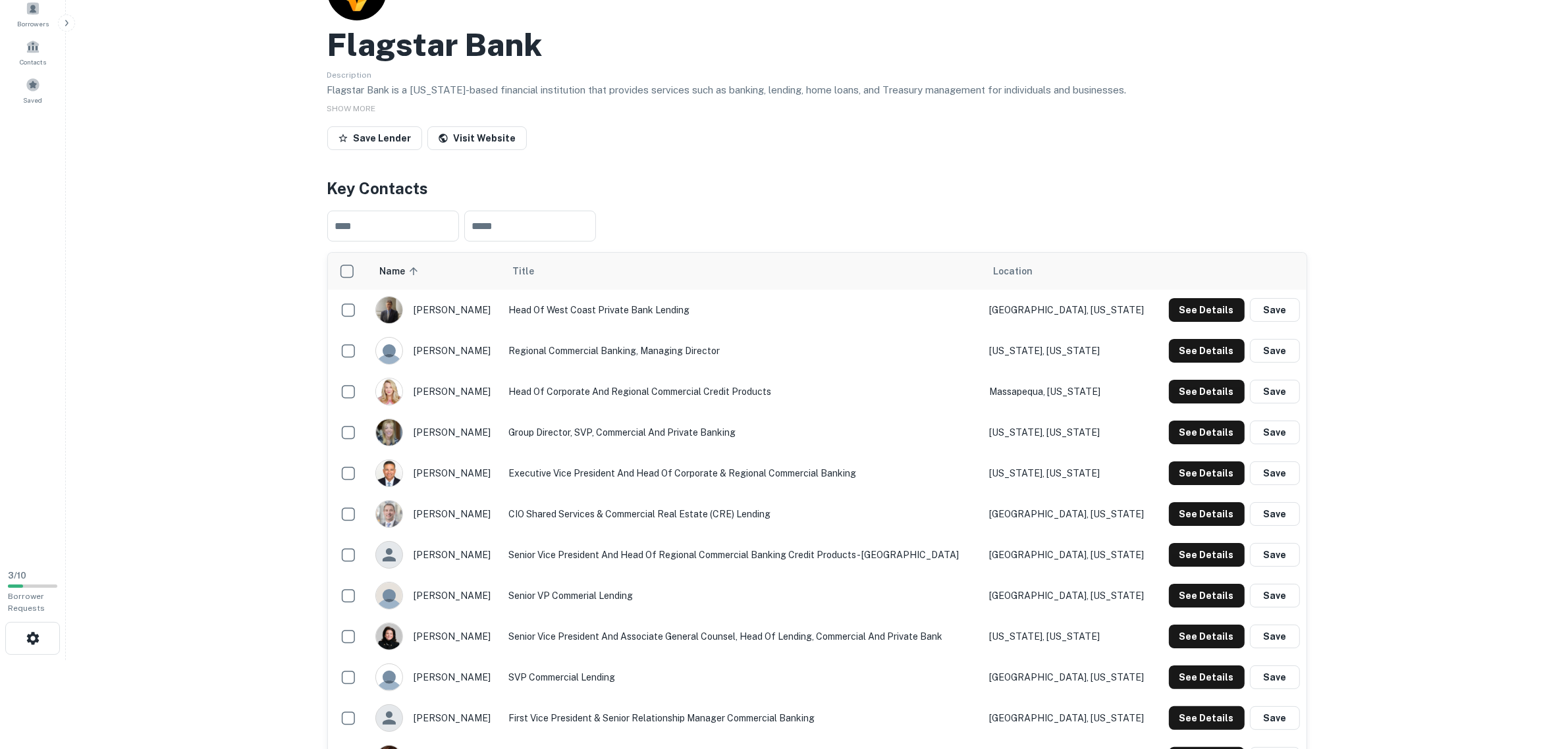
scroll to position [165, 0]
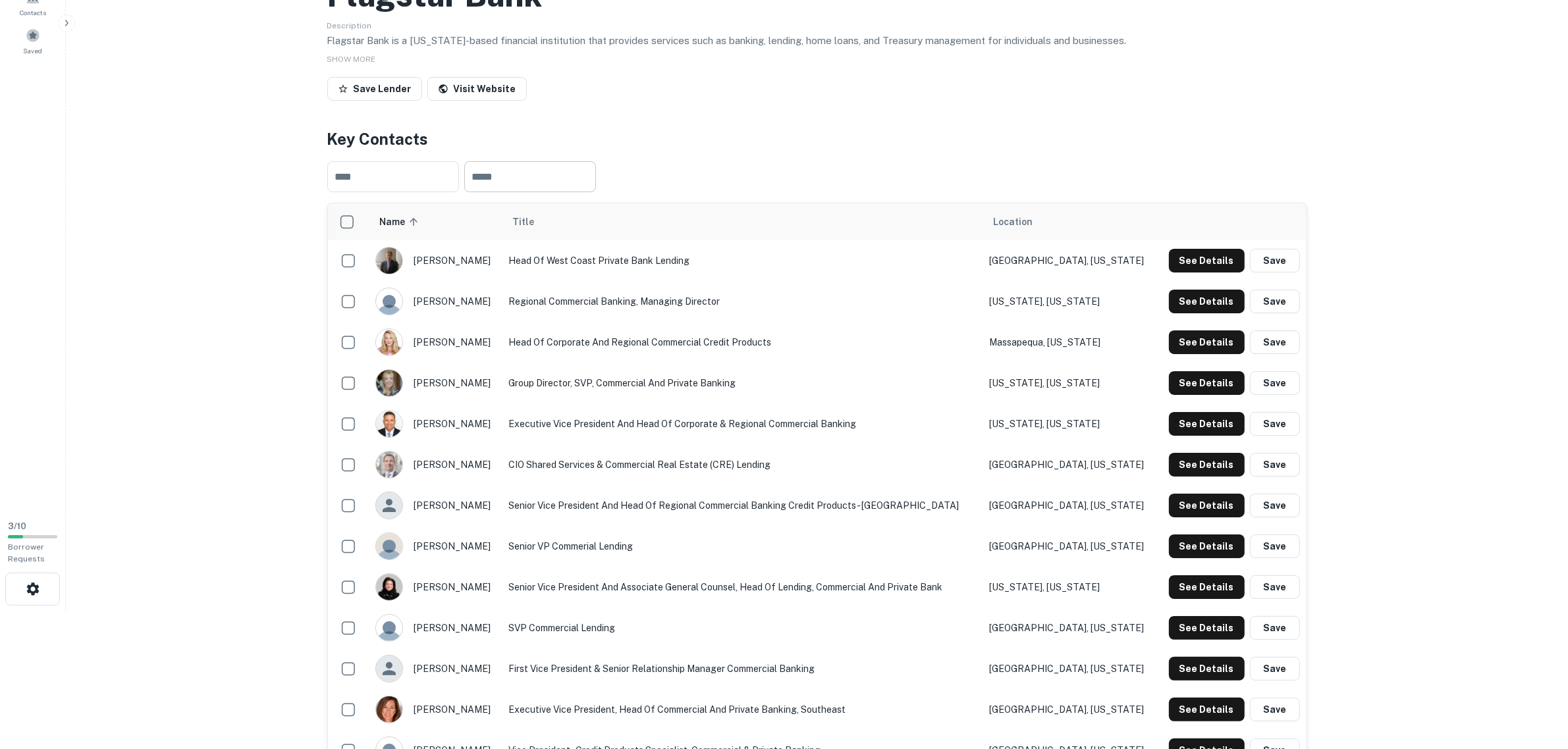
click at [515, 162] on input "text" at bounding box center [530, 177] width 132 height 31
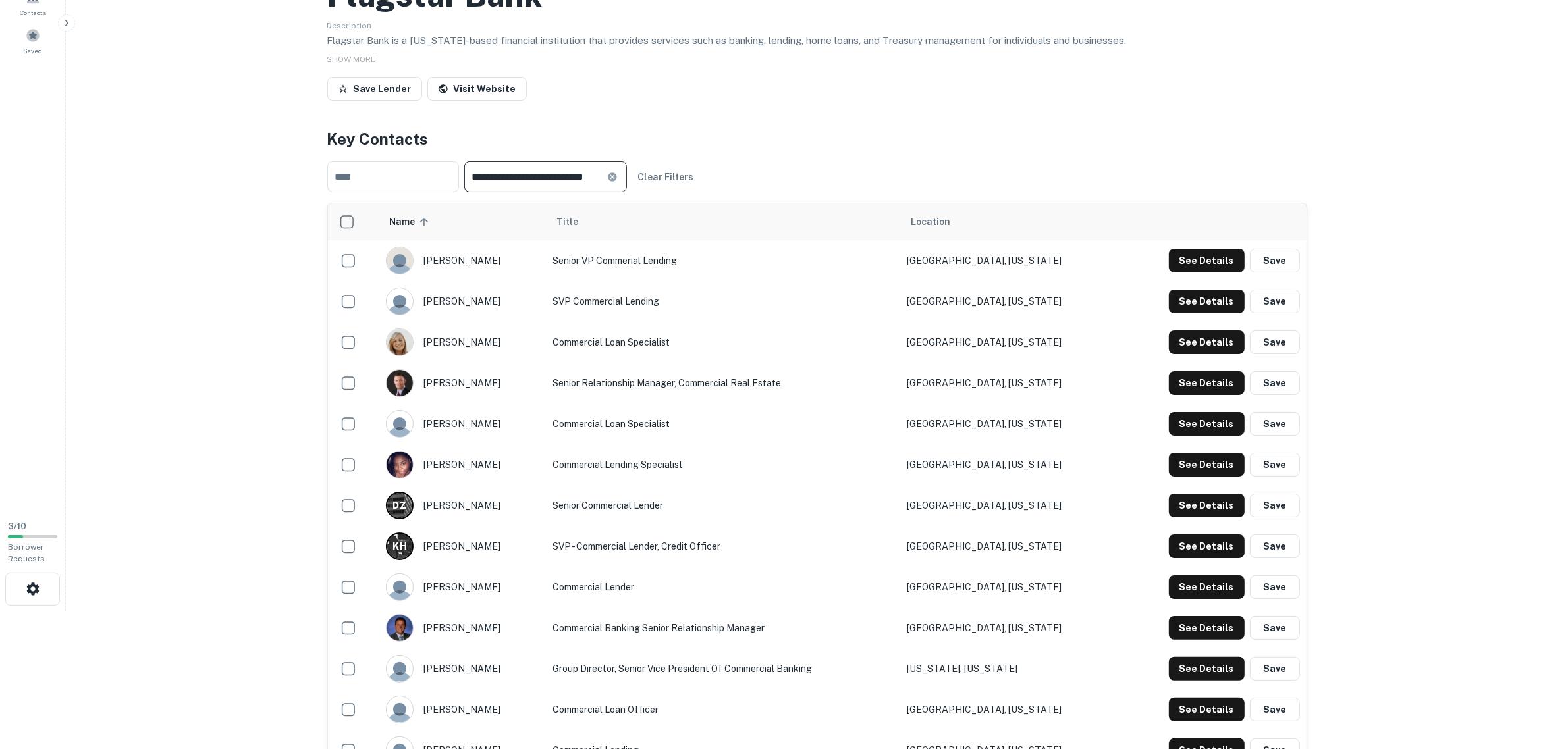
scroll to position [0, 24]
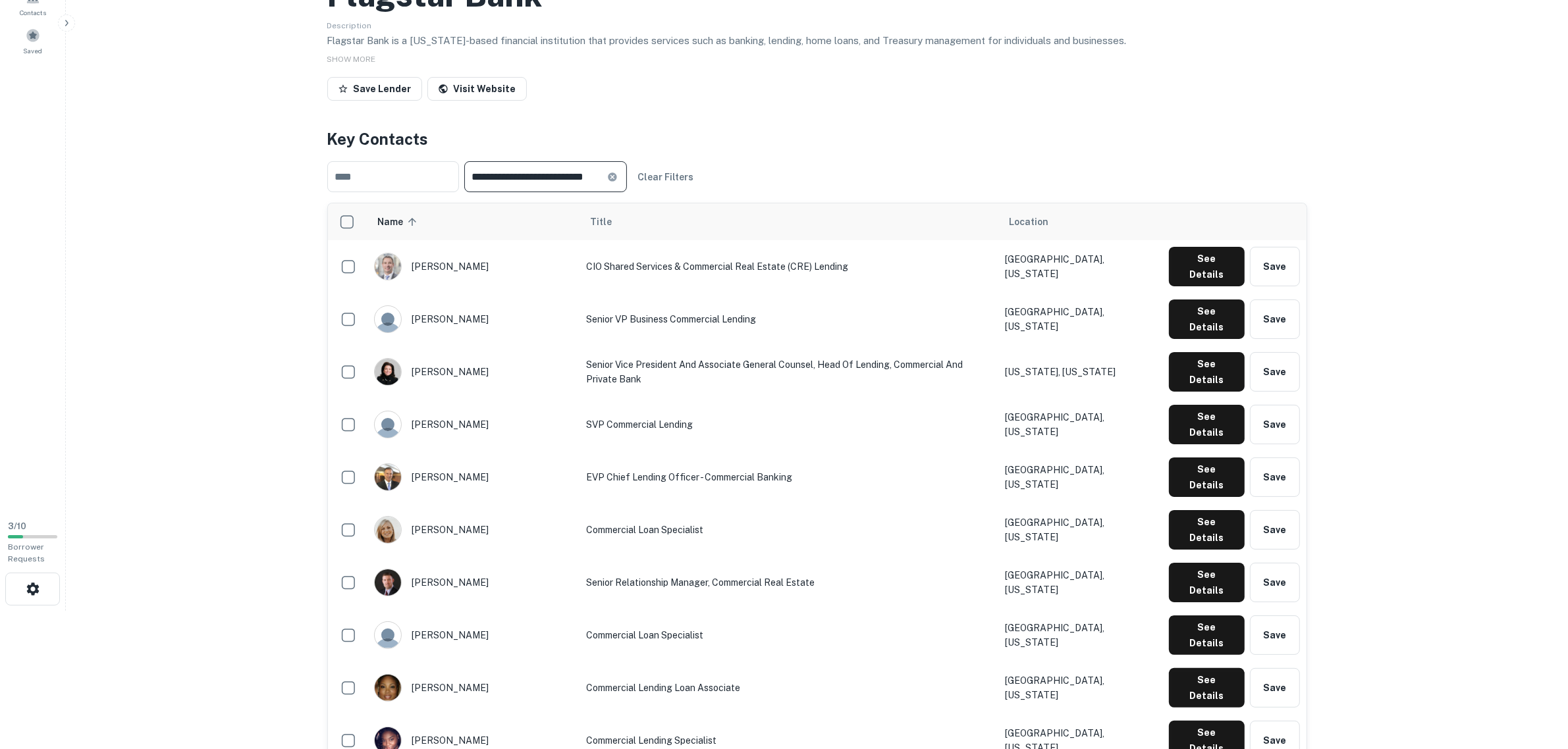
type input "**********"
drag, startPoint x: 1085, startPoint y: 355, endPoint x: 1001, endPoint y: 363, distance: 84.4
click at [1001, 398] on td "[GEOGRAPHIC_DATA], [US_STATE]" at bounding box center [1080, 424] width 164 height 53
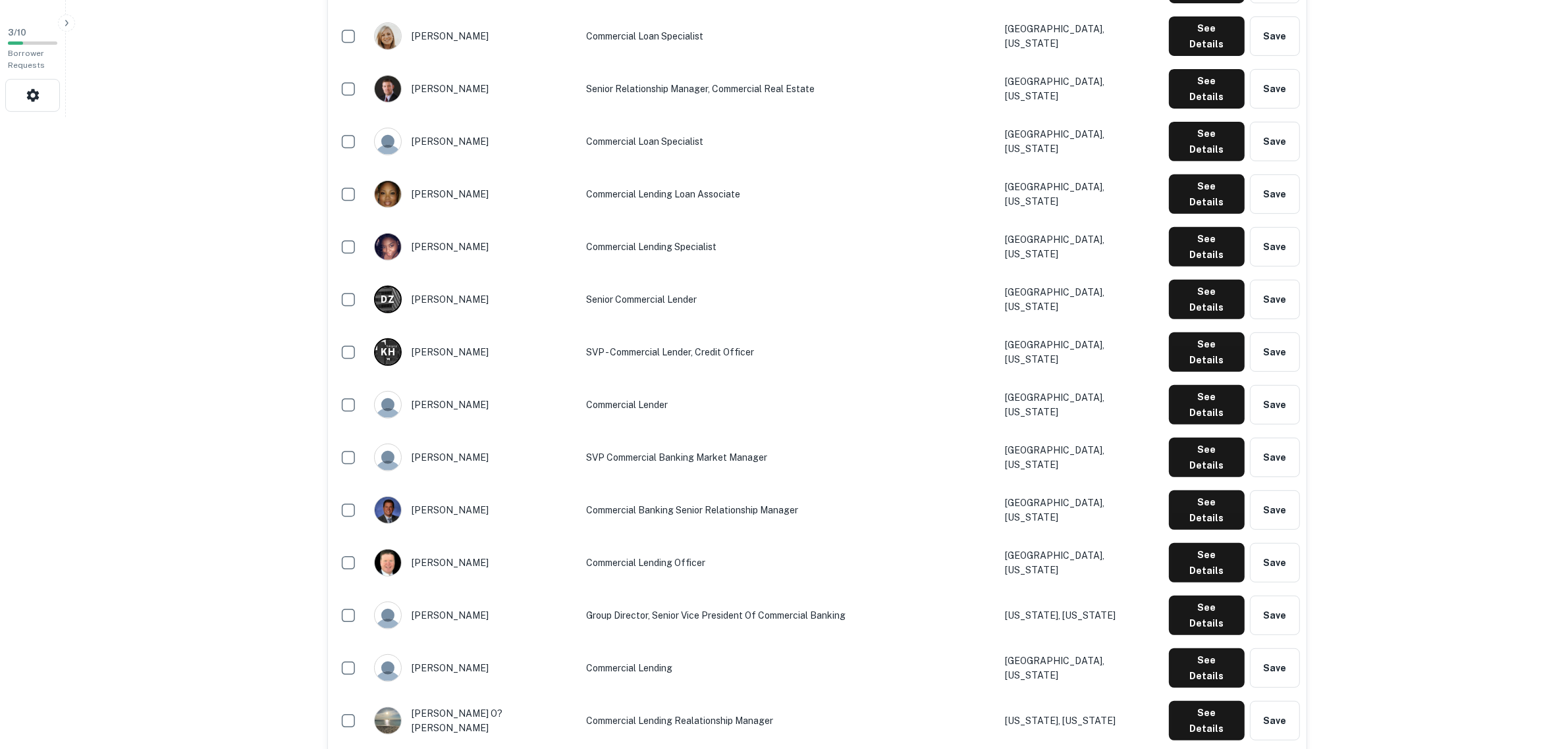
scroll to position [741, 0]
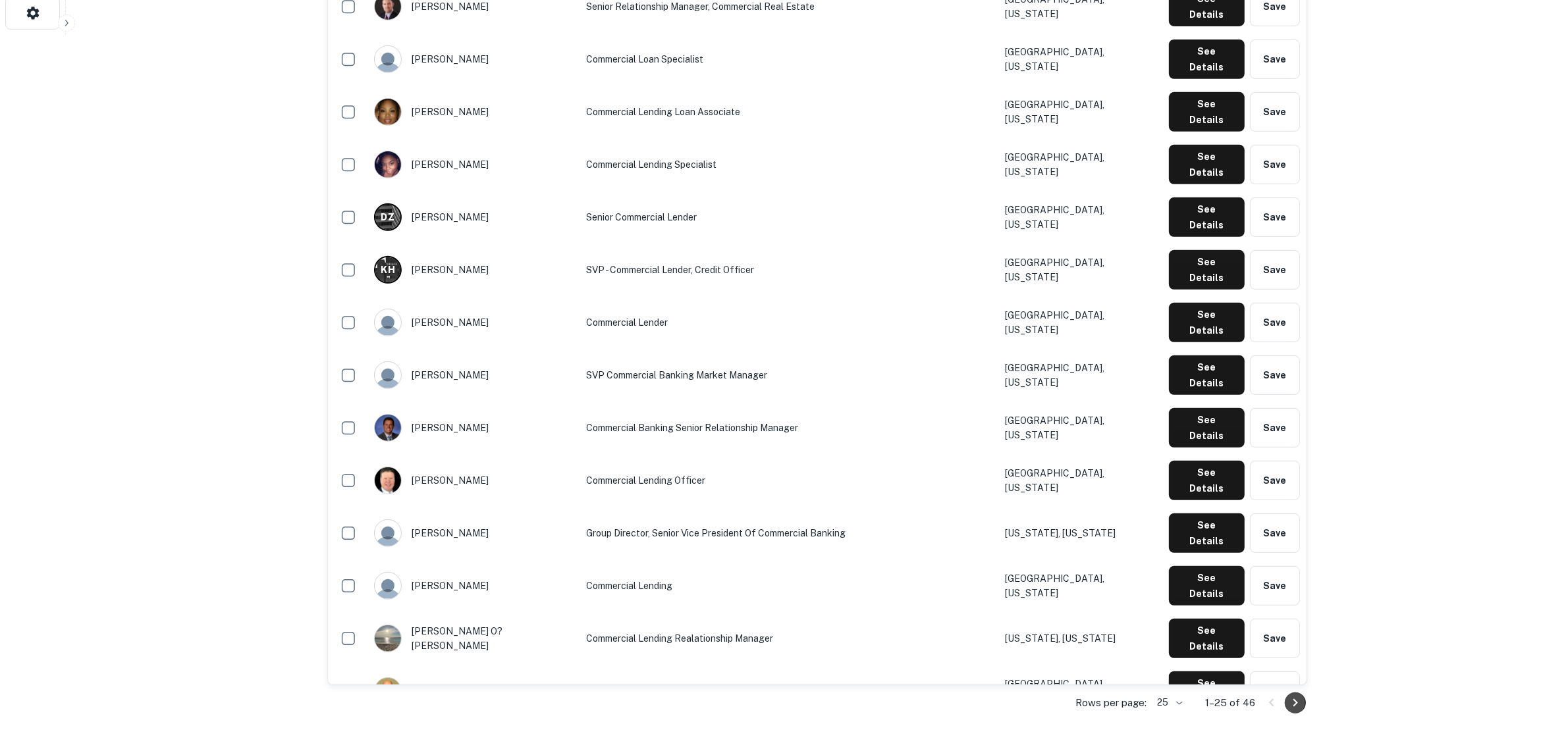
click at [1291, 695] on icon "Go to next page" at bounding box center [1295, 703] width 16 height 16
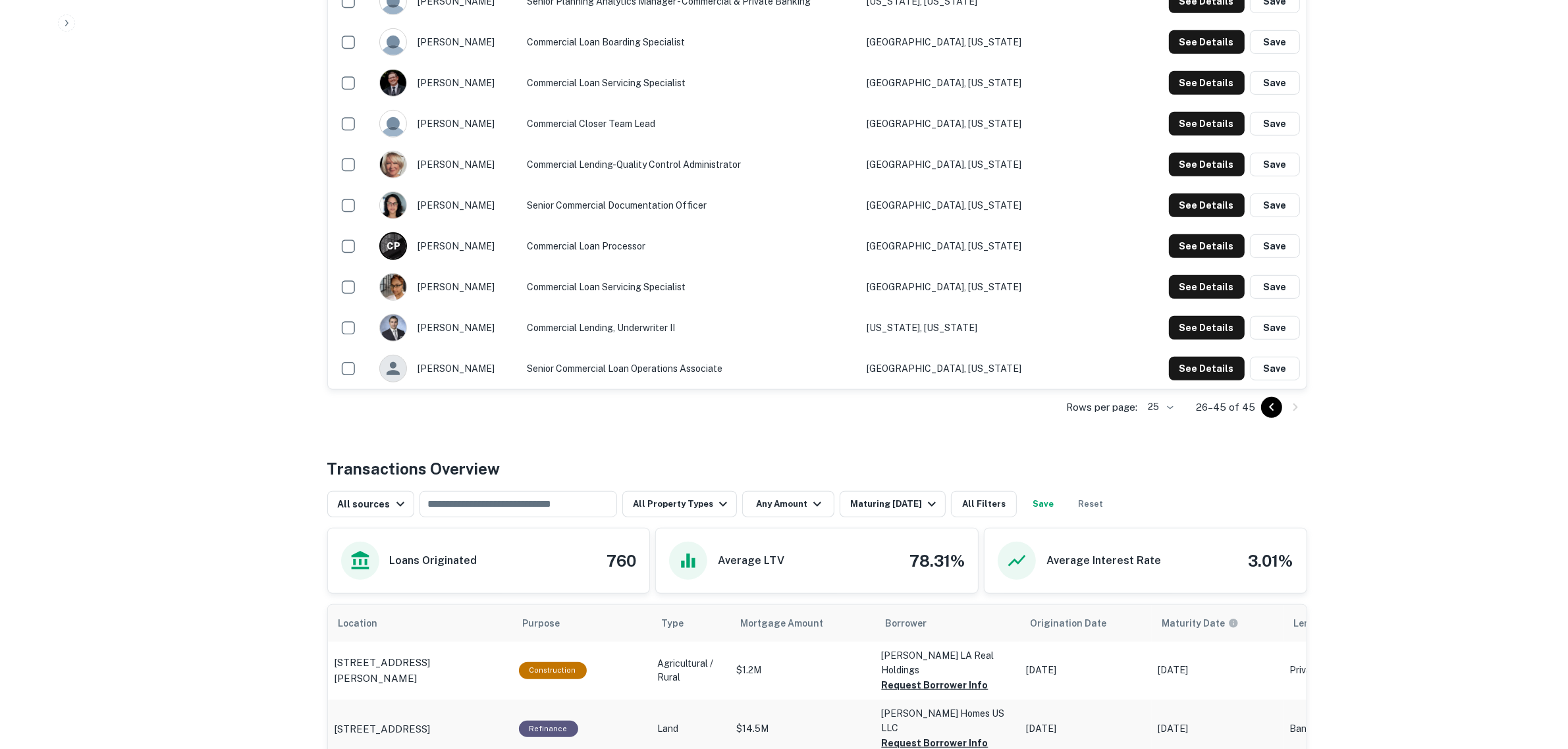
scroll to position [905, 0]
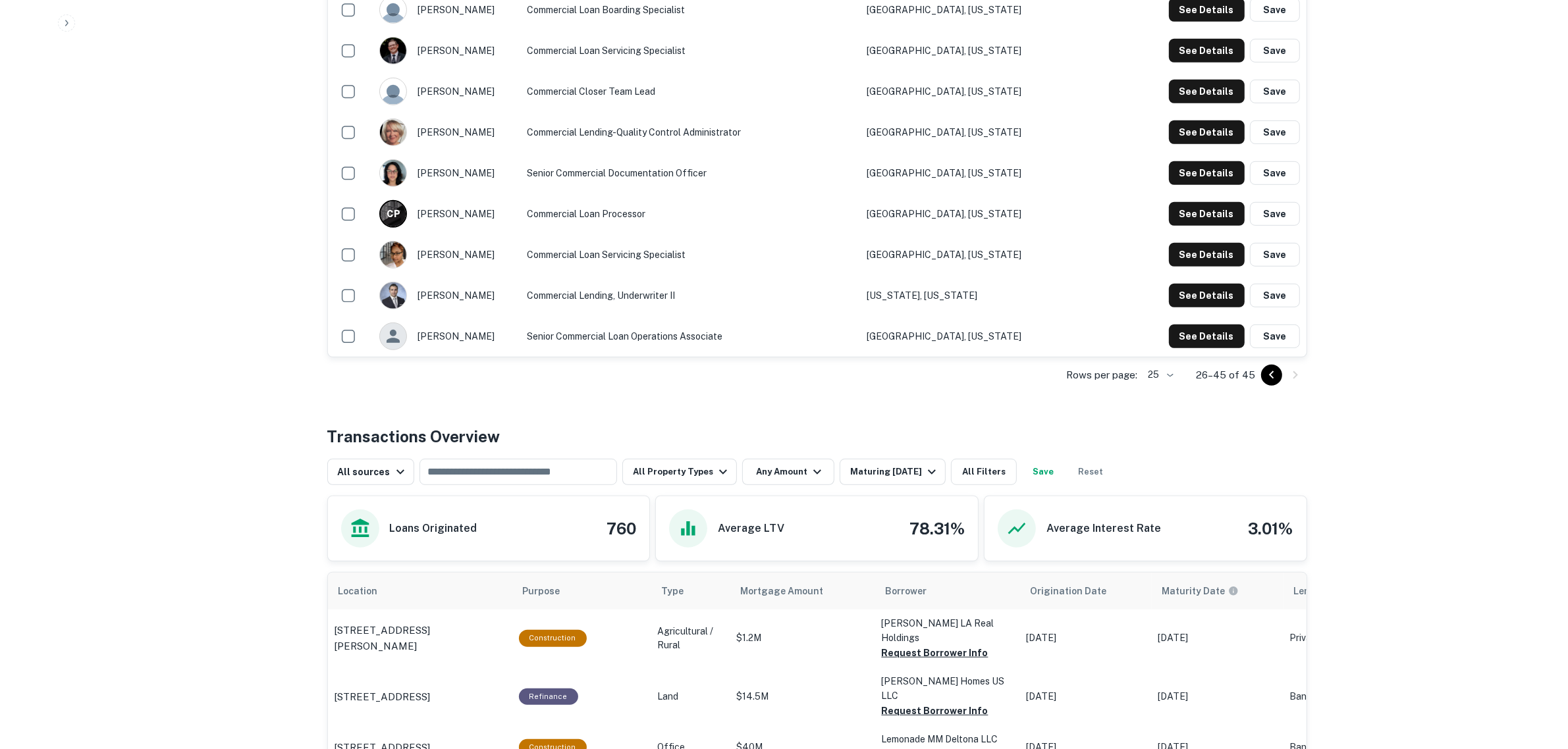
click at [1269, 368] on icon "Go to previous page" at bounding box center [1271, 375] width 16 height 16
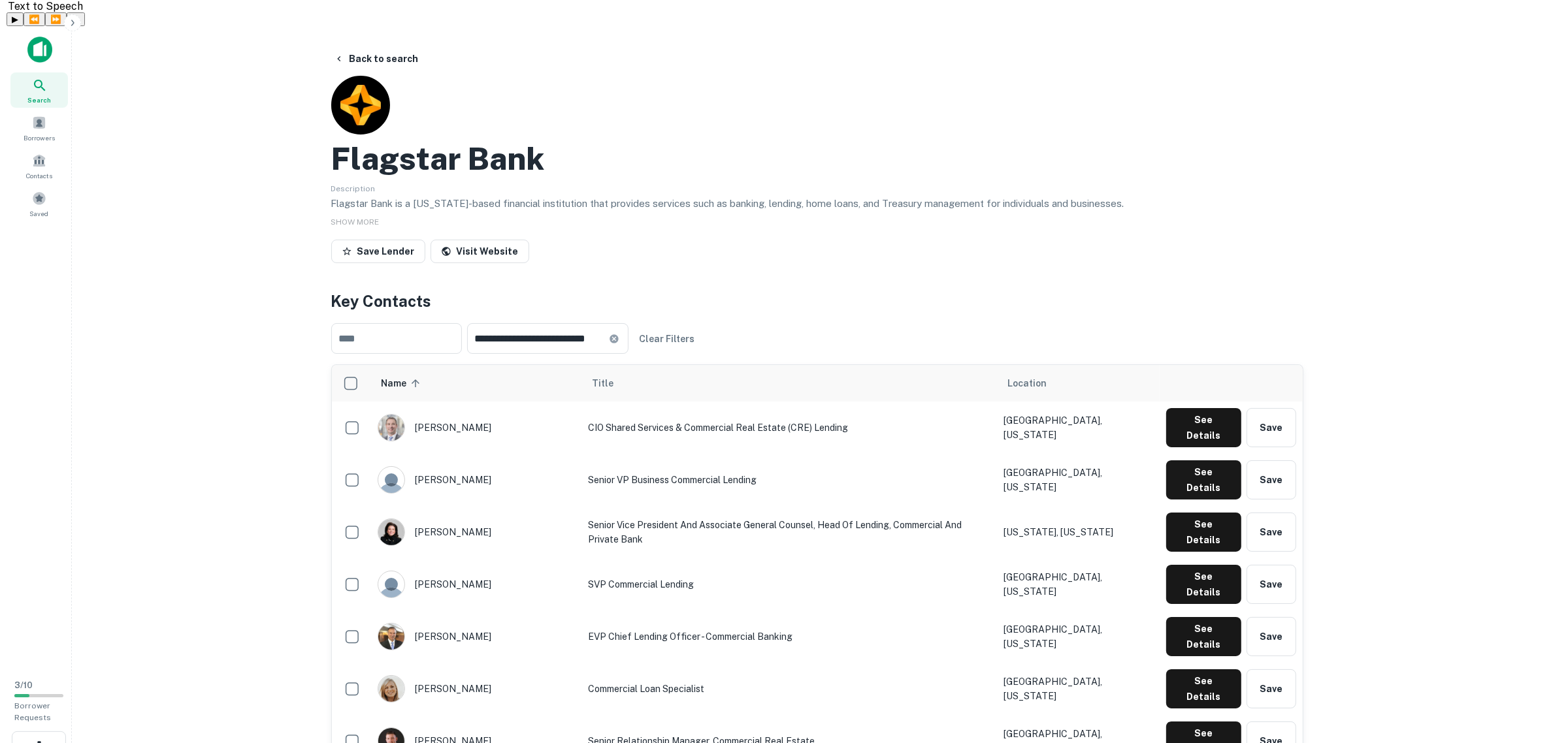
scroll to position [81, 0]
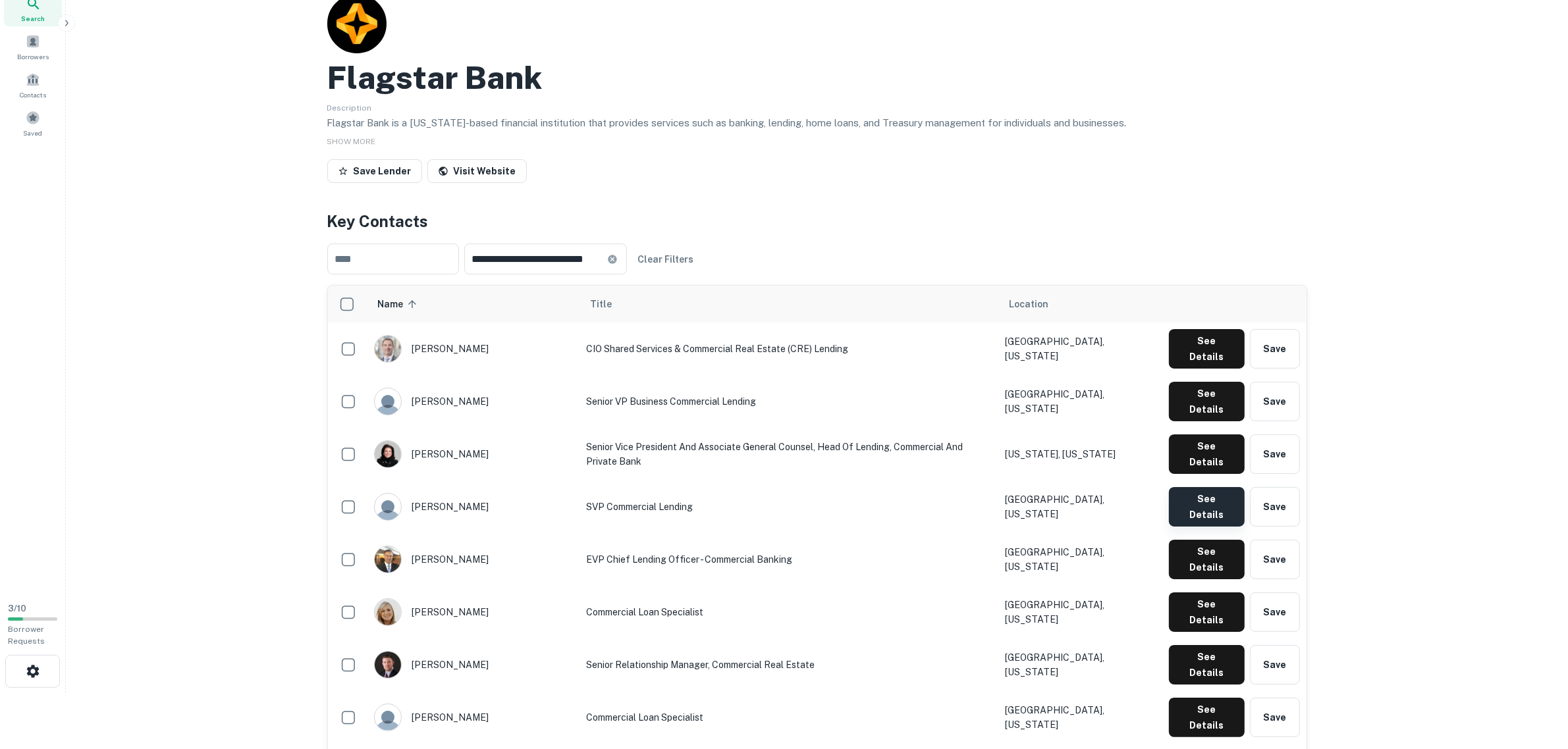
click at [1195, 487] on button "See Details" at bounding box center [1206, 507] width 76 height 40
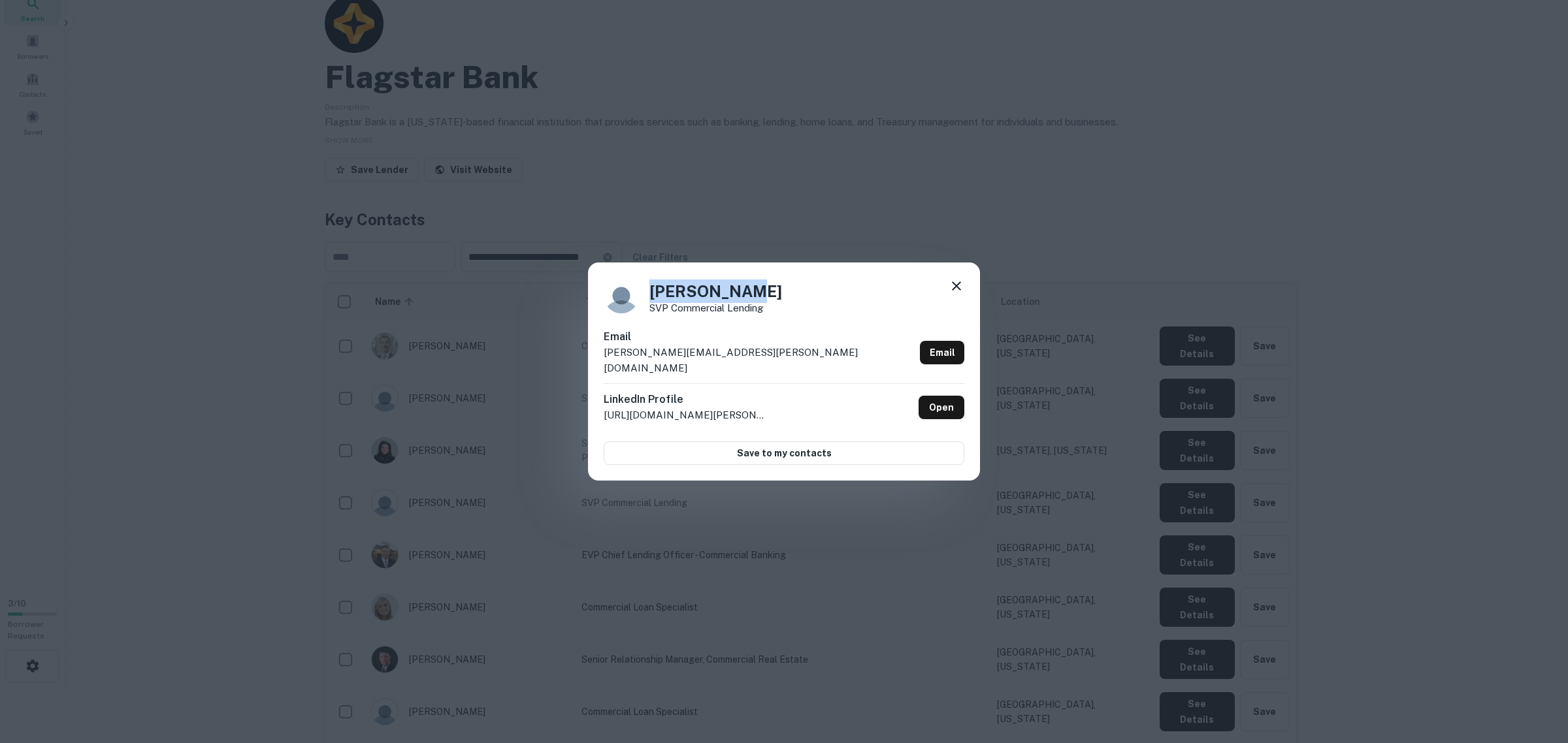
drag, startPoint x: 768, startPoint y: 292, endPoint x: 632, endPoint y: 302, distance: 136.4
click at [632, 302] on div "Maureen Cox SVP Commercial Lending" at bounding box center [784, 296] width 361 height 36
copy h4 "Maureen Cox"
click at [936, 354] on link "Email" at bounding box center [942, 353] width 45 height 24
drag, startPoint x: 733, startPoint y: 353, endPoint x: 588, endPoint y: 358, distance: 145.1
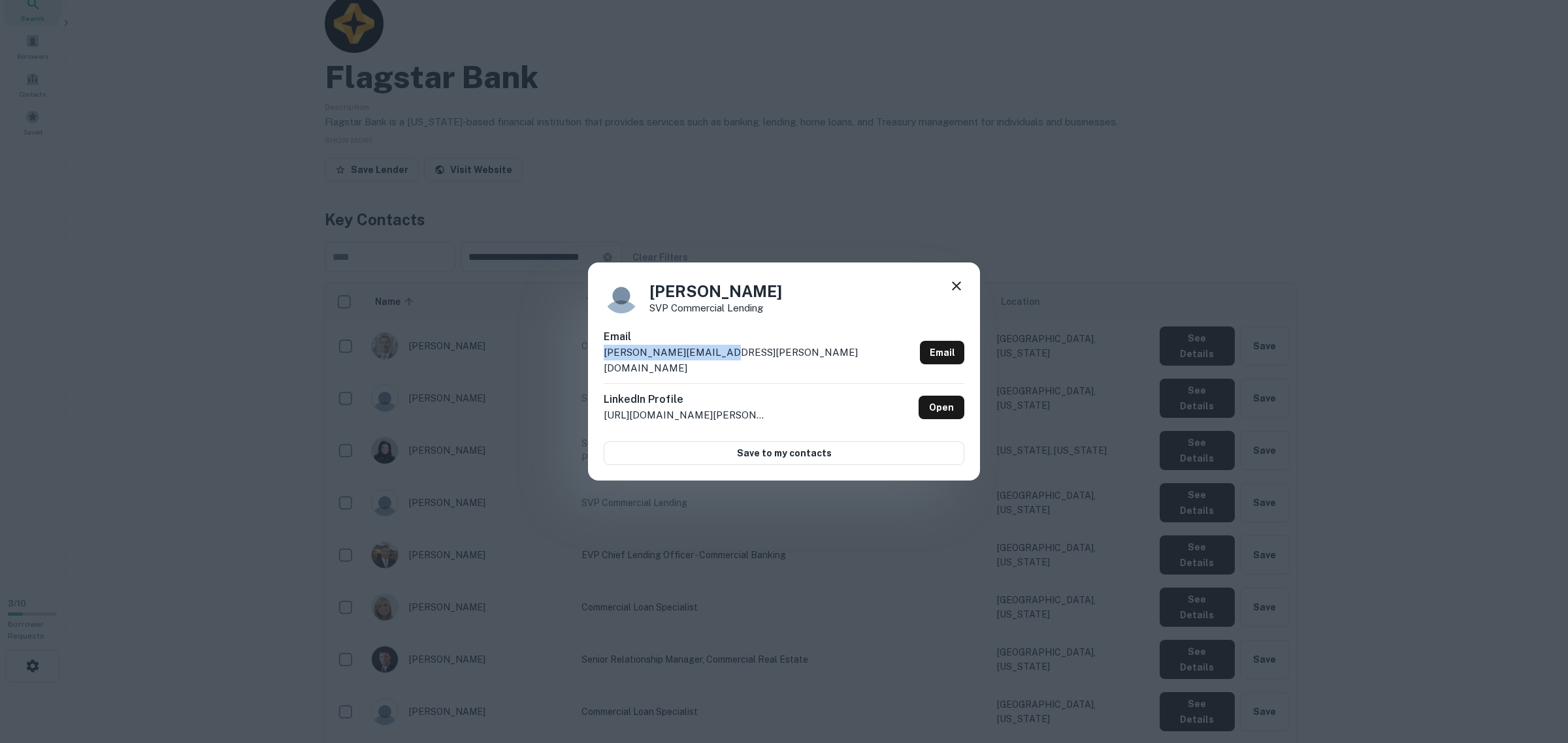
click at [587, 358] on div "Maureen Cox SVP Commercial Lending Email maureen.cox@mynycb.com Email LinkedIn …" at bounding box center [784, 372] width 1568 height 743
copy p "maureen.cox@mynycb.com"
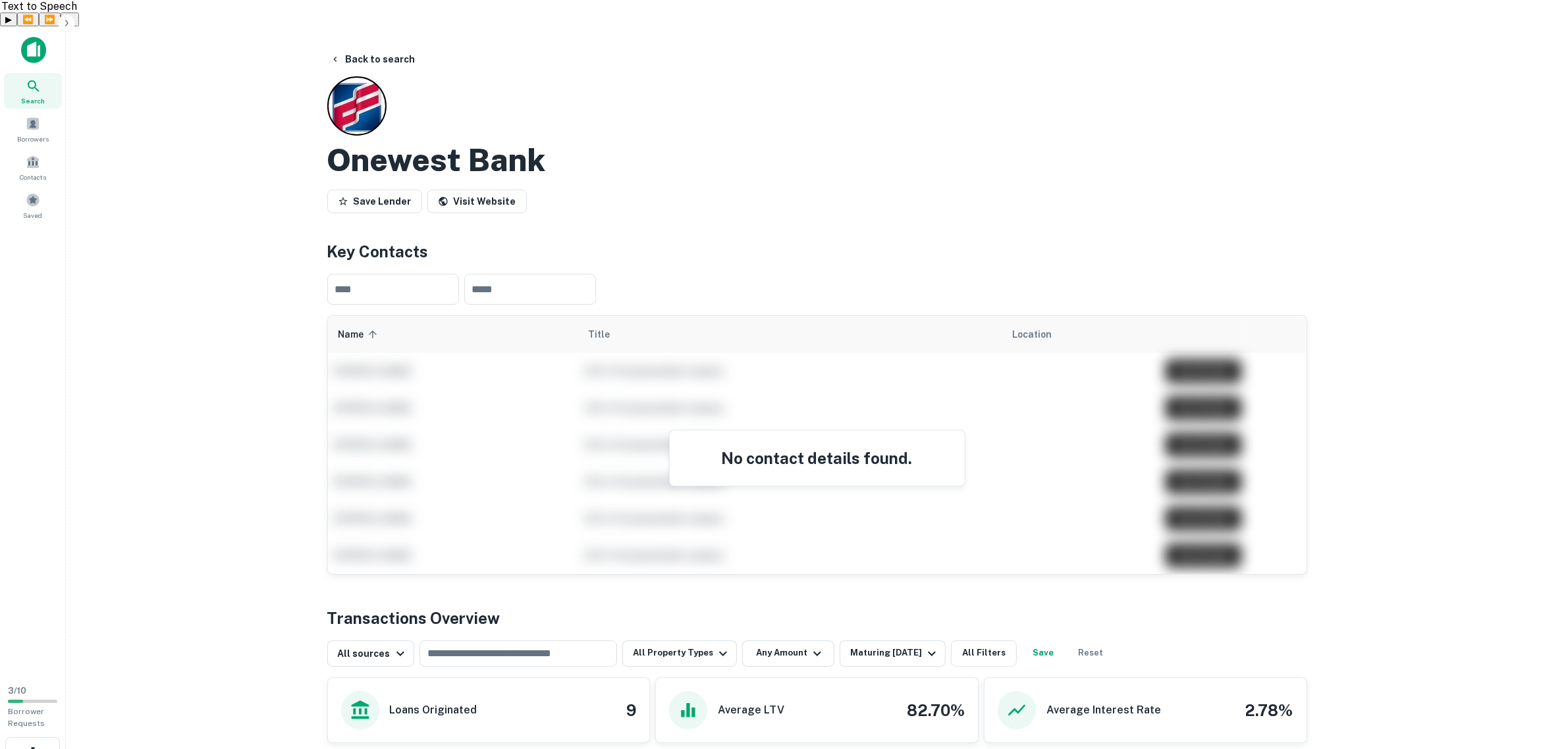
drag, startPoint x: 795, startPoint y: 426, endPoint x: 787, endPoint y: 418, distance: 11.3
click at [794, 446] on h4 "No contact details found." at bounding box center [817, 458] width 264 height 24
drag, startPoint x: 515, startPoint y: 129, endPoint x: 291, endPoint y: 137, distance: 224.1
click at [291, 137] on main "Back to search Onewest Bank Save Lender Visit Website Key Contacts ​ ​ Name sor…" at bounding box center [817, 400] width 1502 height 749
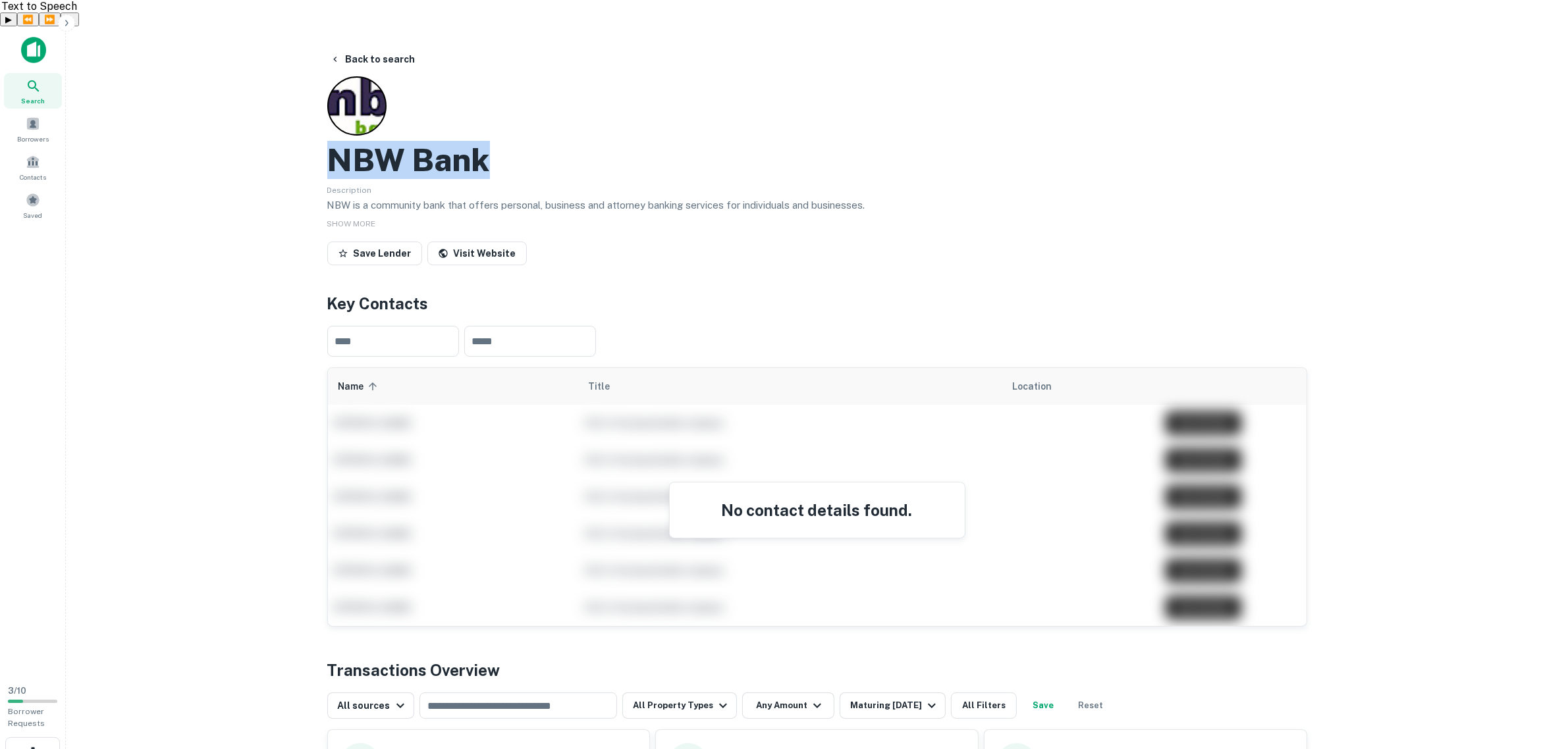
drag, startPoint x: 325, startPoint y: 131, endPoint x: 497, endPoint y: 137, distance: 172.1
copy h2 "NBW Bank"
click at [468, 242] on link "Visit Website" at bounding box center [477, 254] width 100 height 24
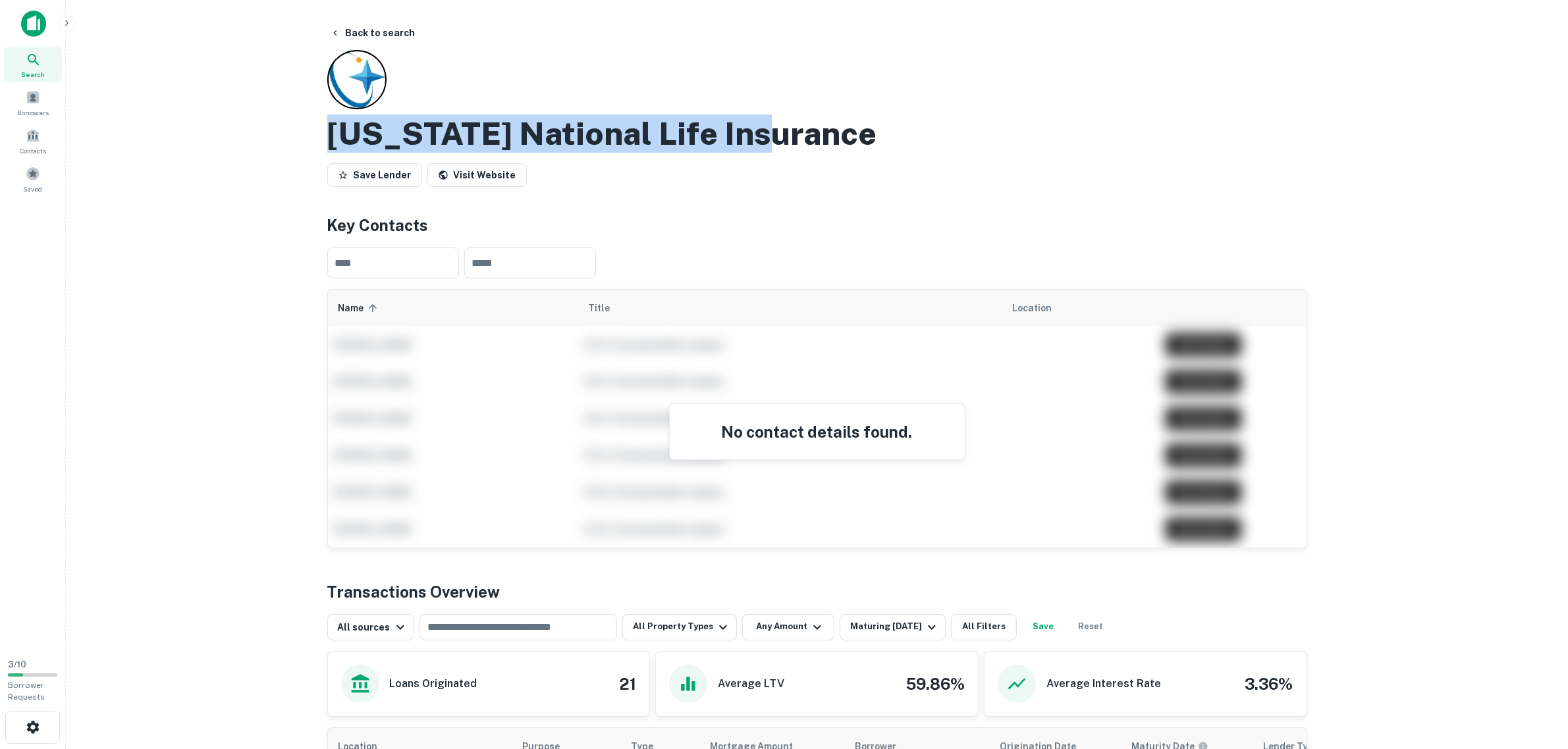
drag, startPoint x: 772, startPoint y: 137, endPoint x: 324, endPoint y: 142, distance: 448.0
copy h2 "Ohio National Life Insurance"
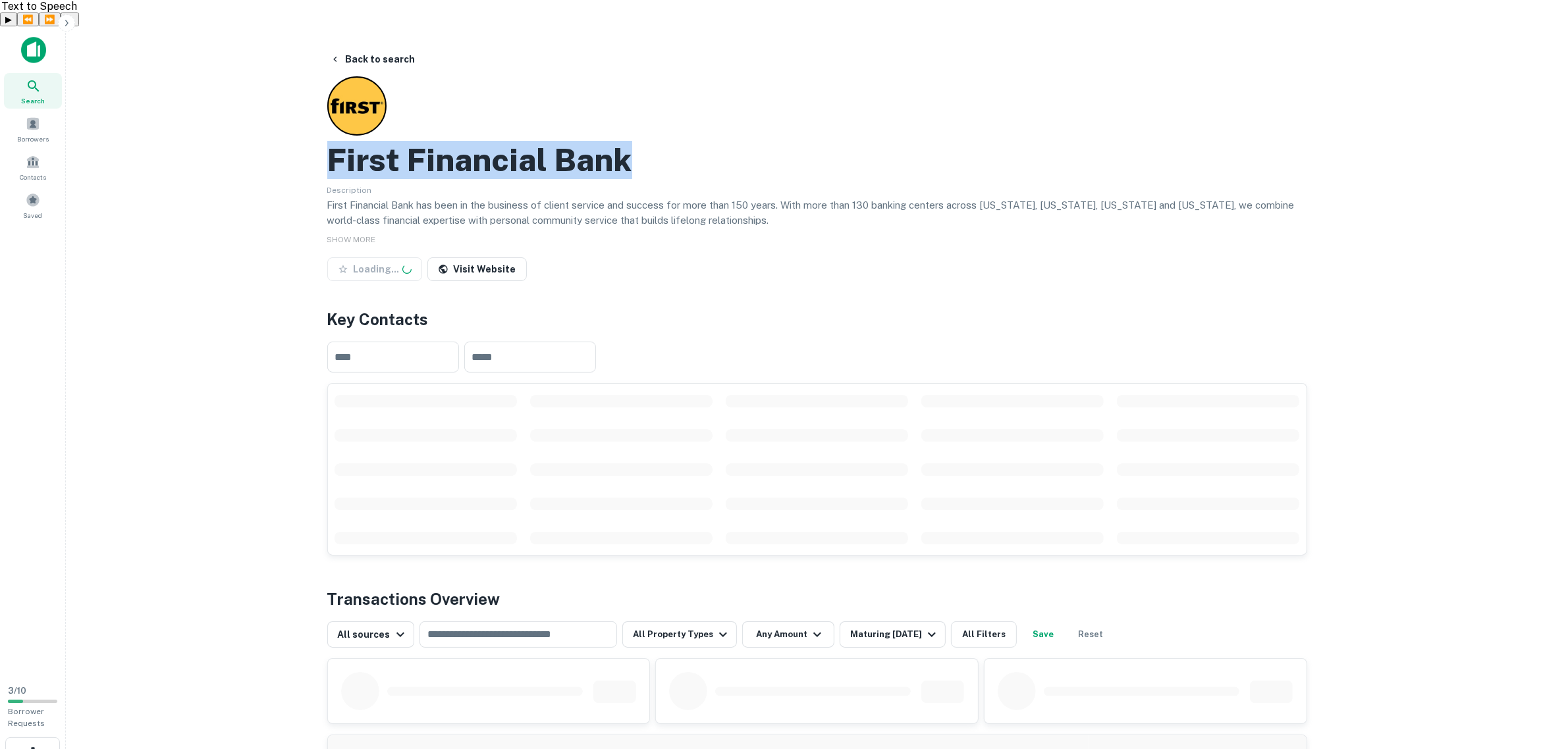
drag, startPoint x: 490, startPoint y: 138, endPoint x: 666, endPoint y: 135, distance: 176.0
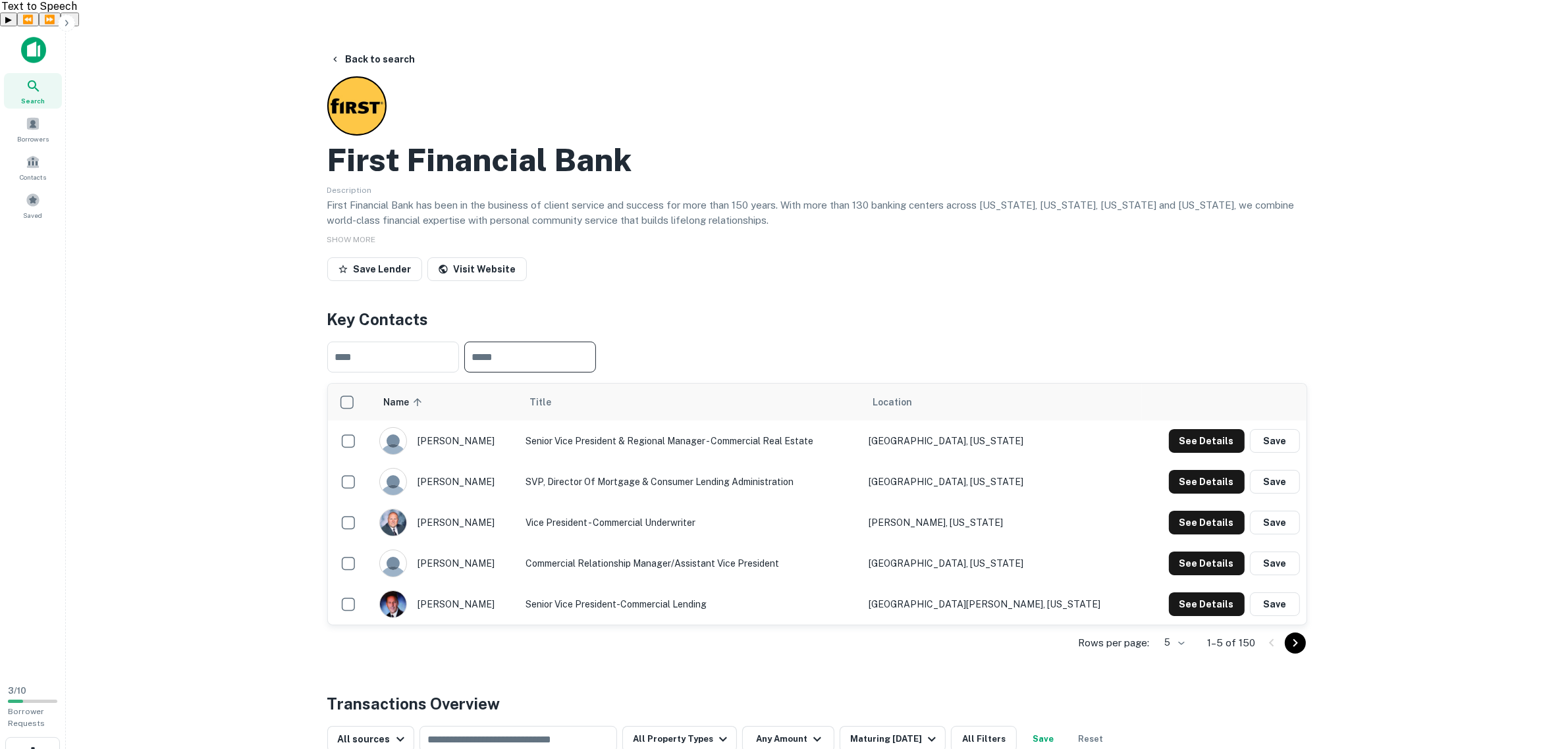
click at [554, 342] on input "text" at bounding box center [530, 357] width 132 height 31
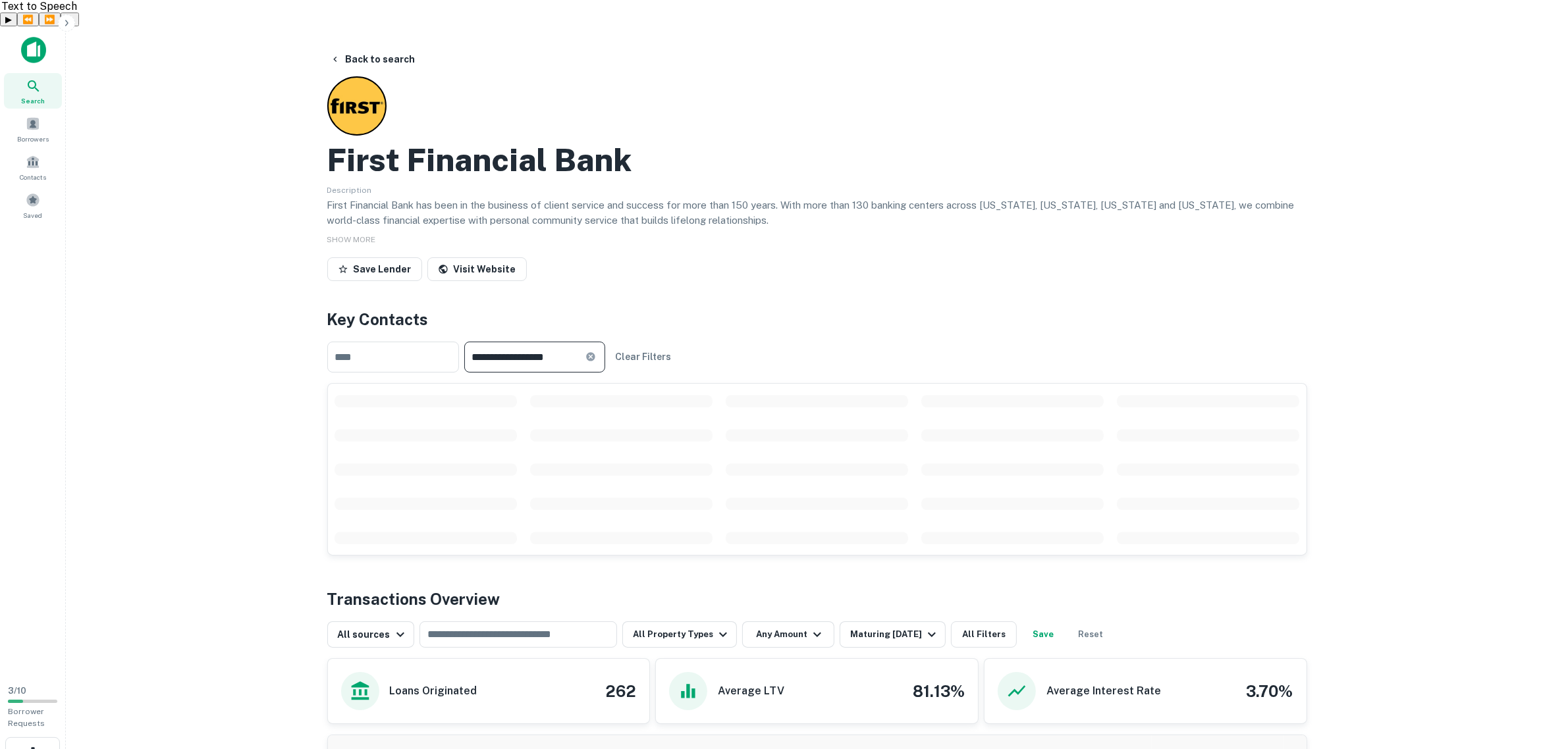
type input "**********"
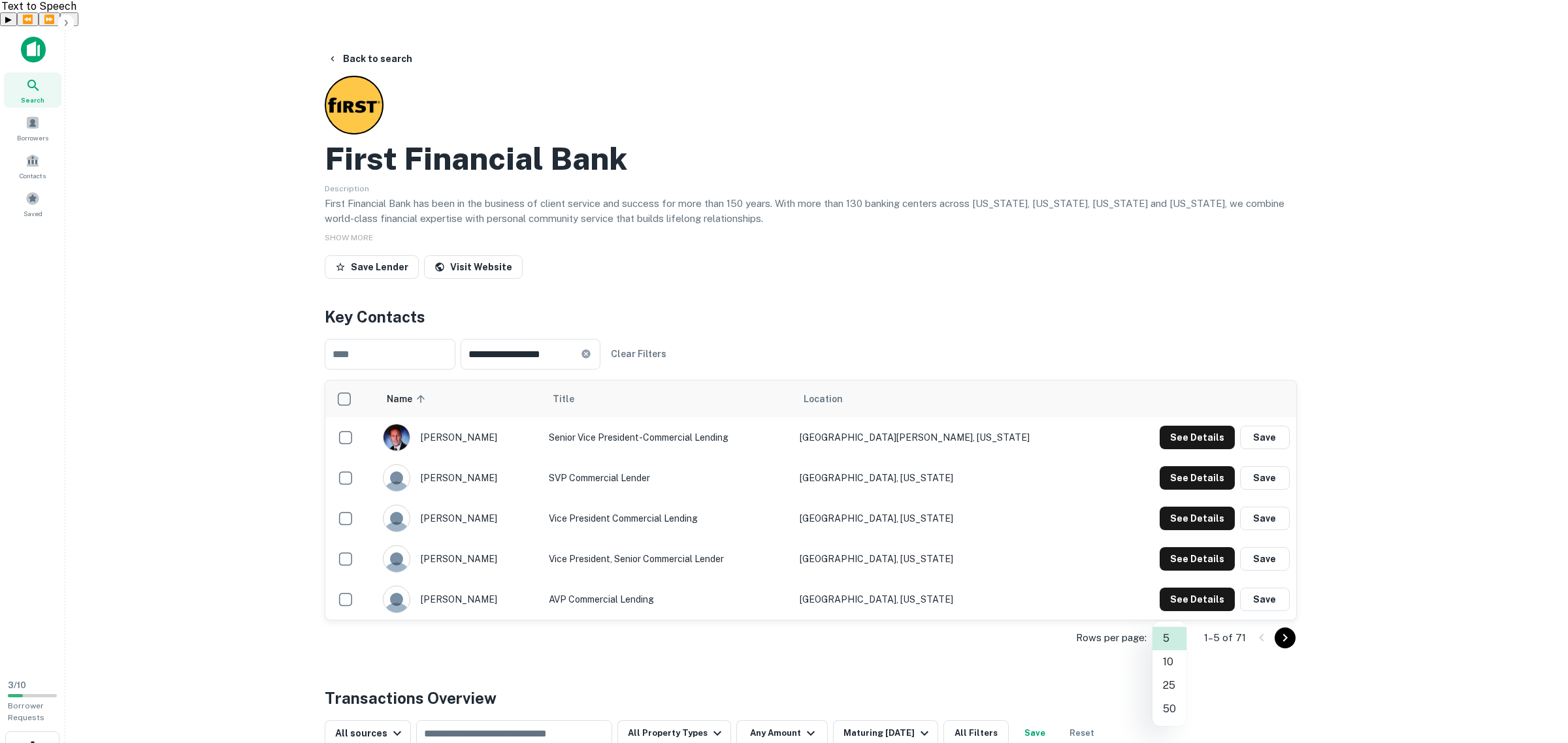
click at [1167, 607] on body "**********" at bounding box center [784, 397] width 1568 height 743
click at [1176, 687] on li "25" at bounding box center [1170, 686] width 34 height 24
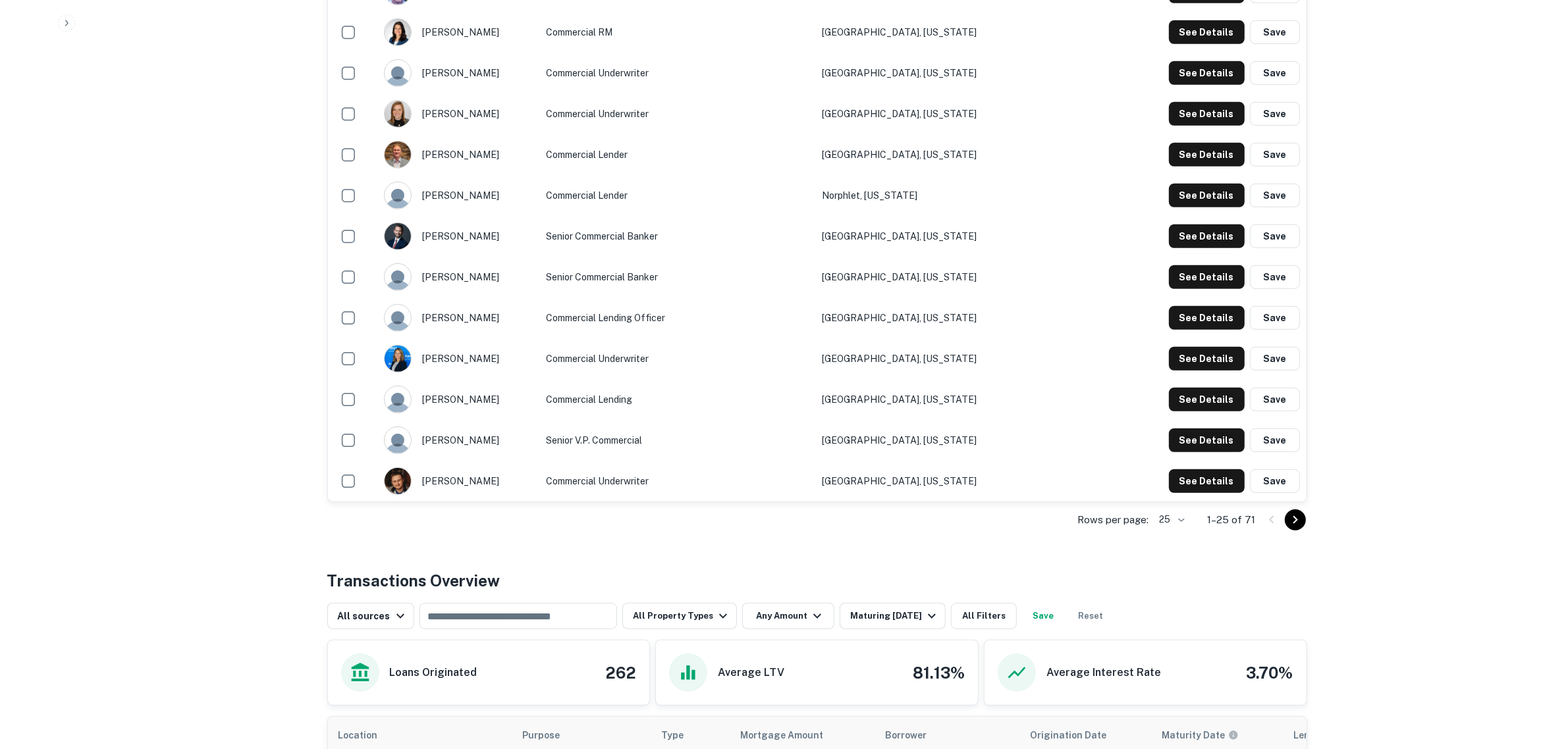
scroll to position [988, 0]
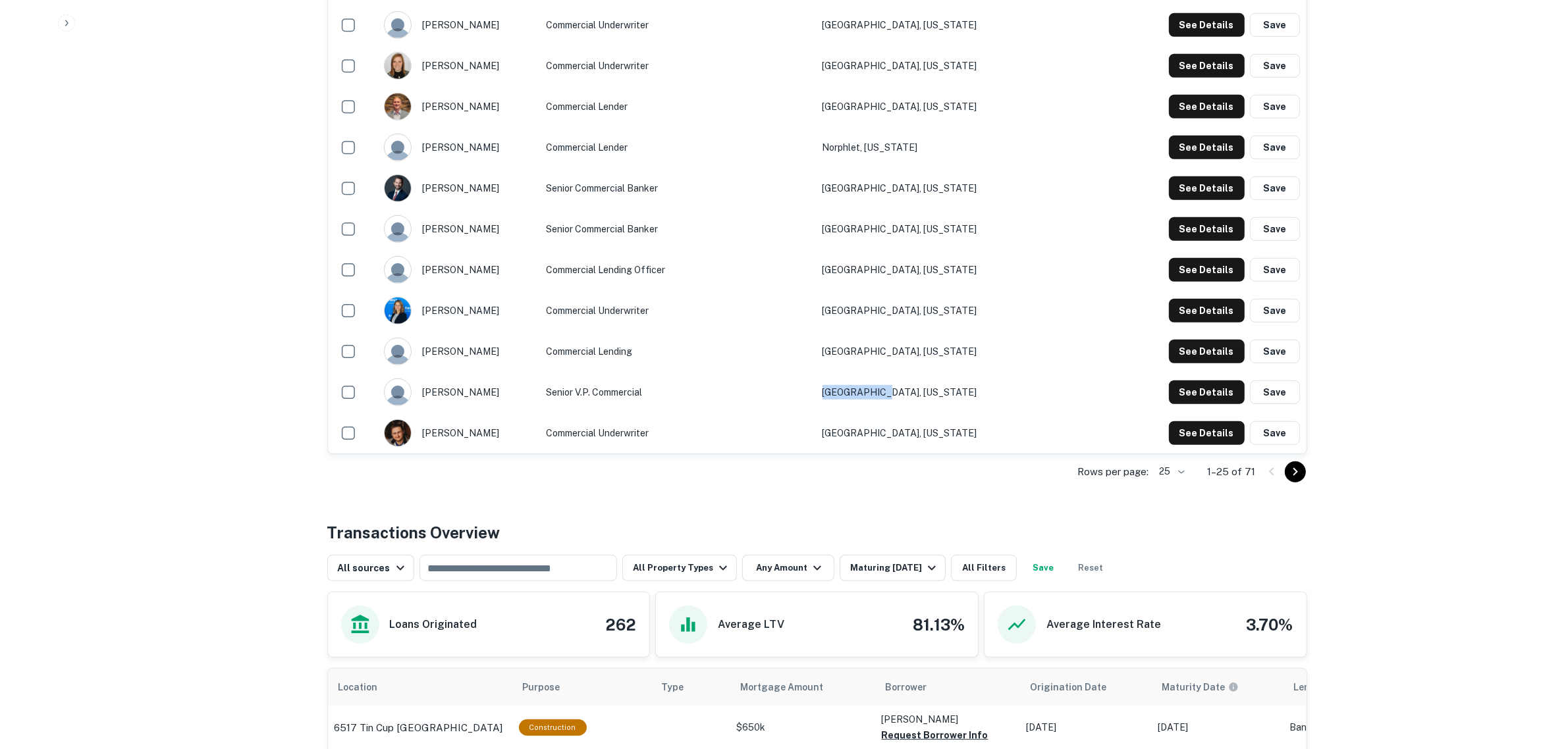
drag, startPoint x: 973, startPoint y: 368, endPoint x: 919, endPoint y: 366, distance: 54.0
click at [919, 372] on td "Celina, Ohio" at bounding box center [970, 391] width 309 height 41
drag, startPoint x: 992, startPoint y: 321, endPoint x: 922, endPoint y: 321, distance: 70.0
click at [909, 332] on tr "guy hampton Commercial Lending Hamilton, Ohio See Details Save" at bounding box center [817, 352] width 979 height 41
copy tr "Hamilton, Ohio"
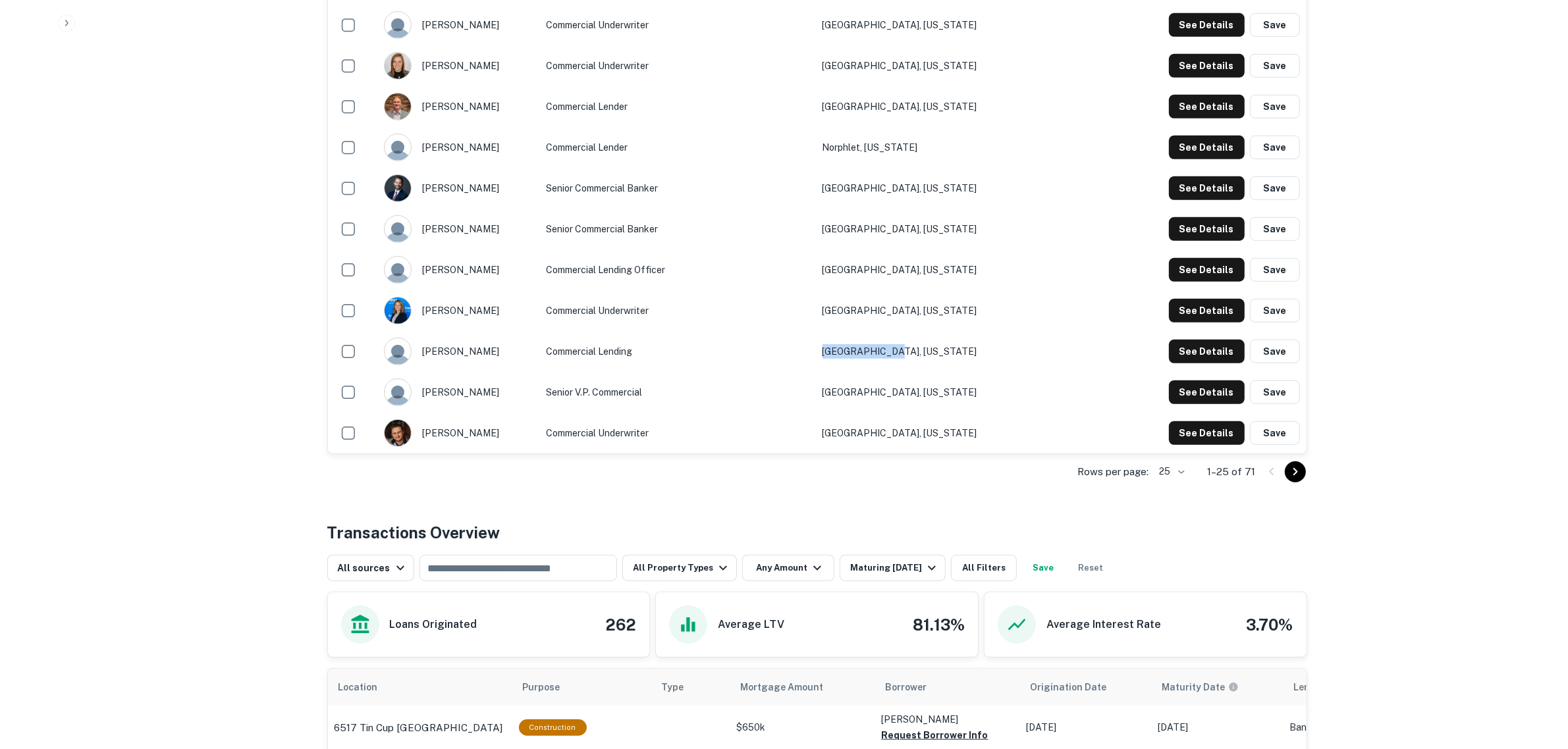
click at [1291, 464] on icon "Go to next page" at bounding box center [1295, 472] width 16 height 16
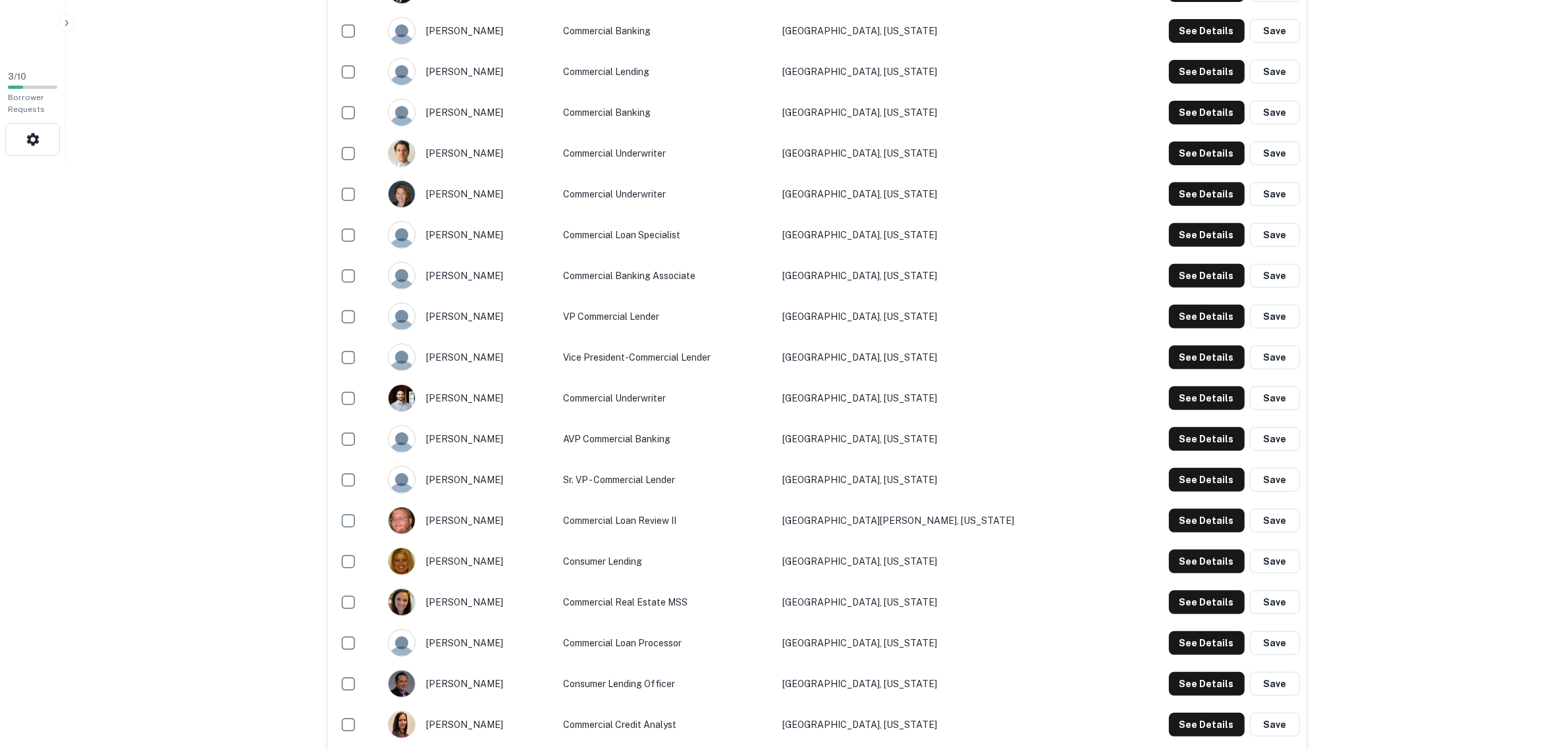
scroll to position [576, 0]
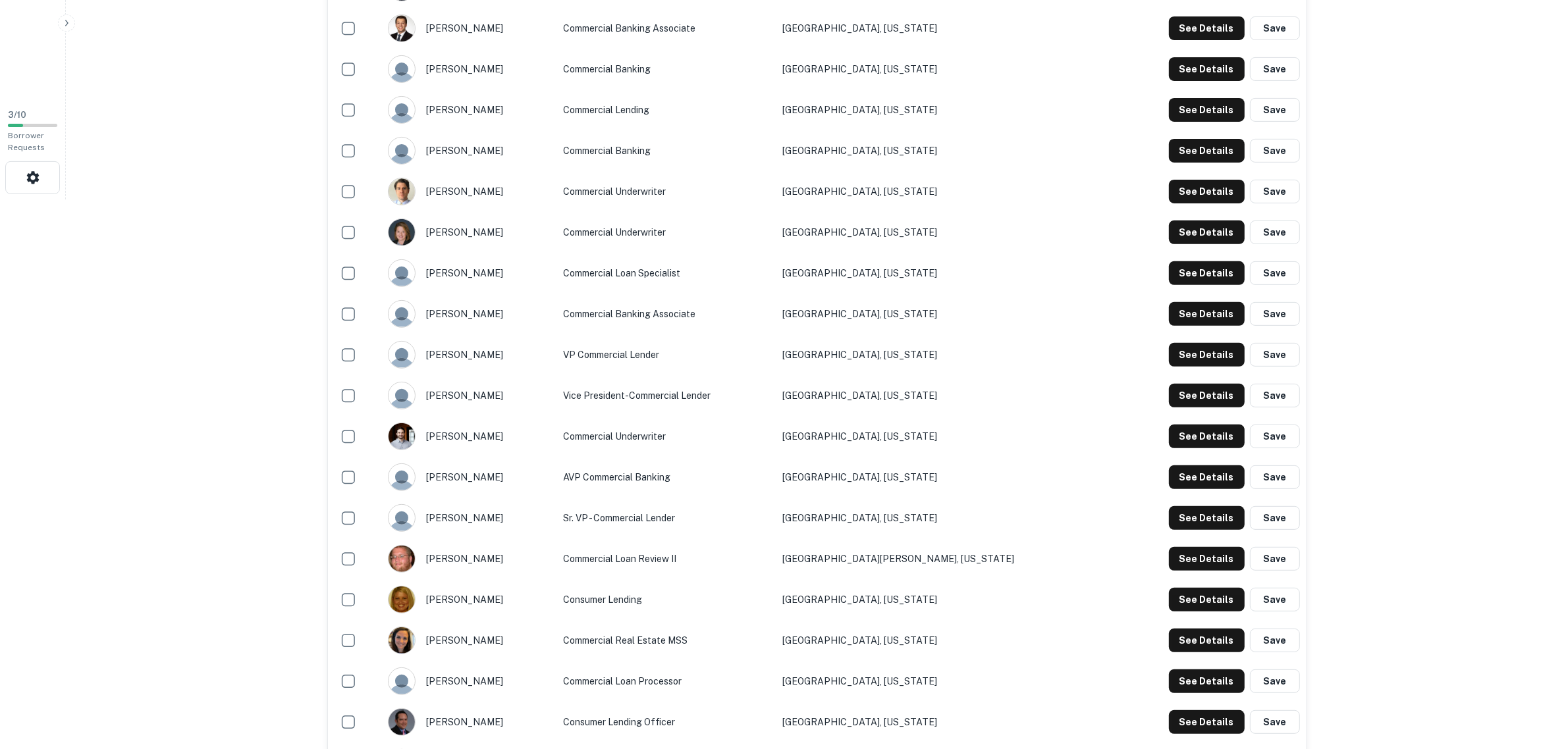
click at [940, 294] on td "Cincinnati, Ohio" at bounding box center [943, 314] width 334 height 41
drag, startPoint x: 977, startPoint y: 282, endPoint x: 858, endPoint y: 272, distance: 119.4
click at [858, 294] on tr "edgar lee Commercial Banking Associate Cincinnati, Ohio See Details Save" at bounding box center [817, 314] width 979 height 41
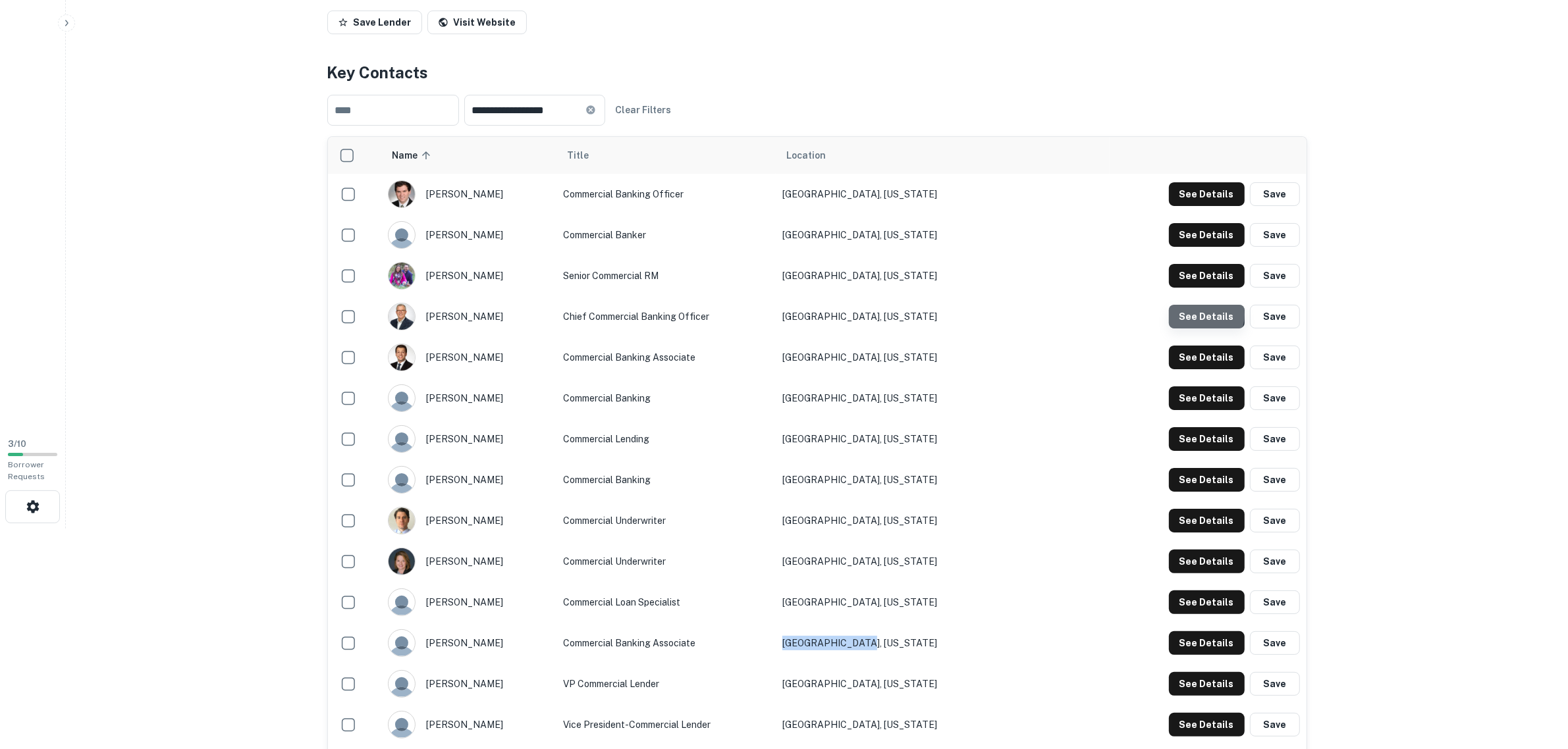
click at [1202, 305] on button "See Details" at bounding box center [1206, 317] width 76 height 24
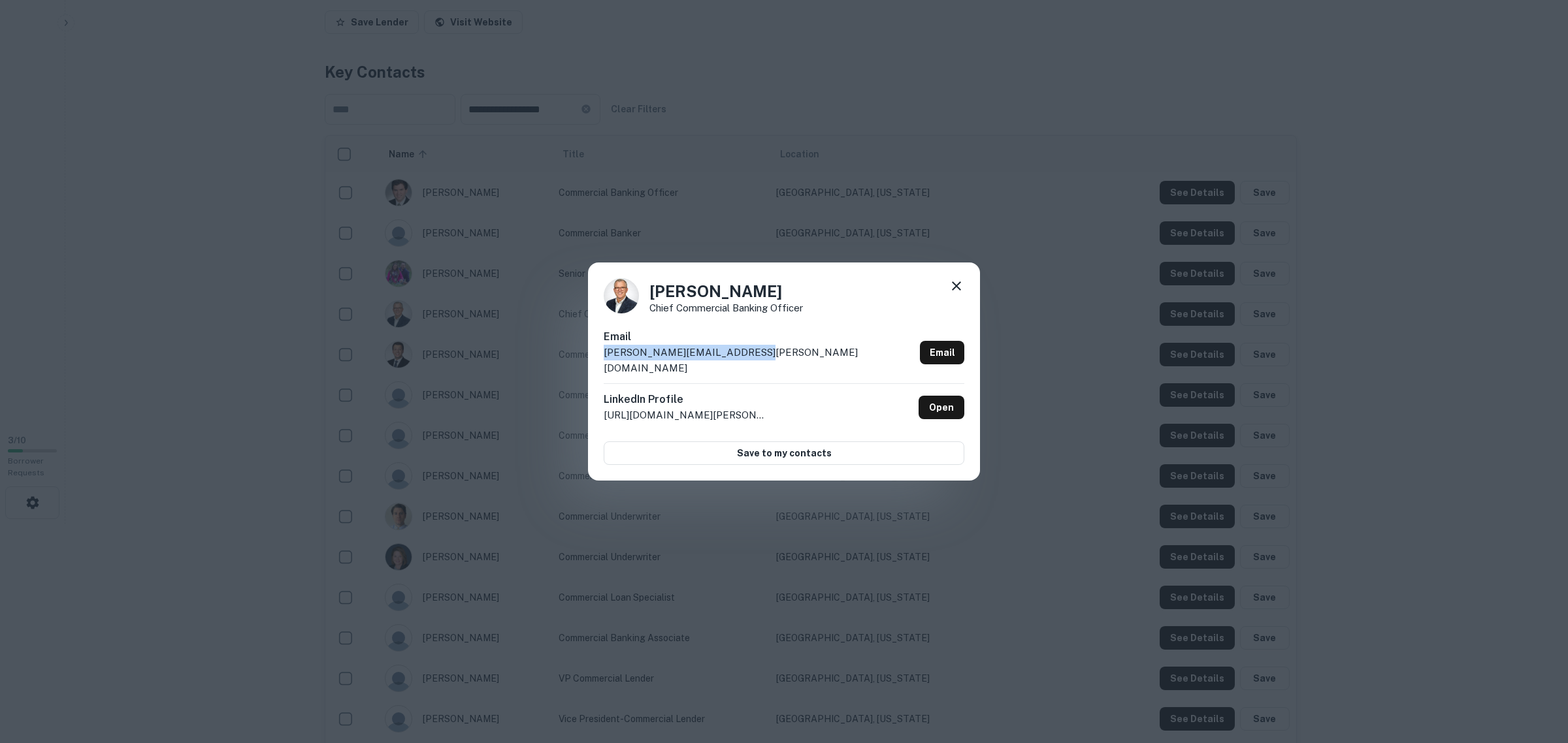
drag, startPoint x: 765, startPoint y: 360, endPoint x: 561, endPoint y: 360, distance: 204.0
click at [561, 360] on div "Matt Reckman Chief Commercial Banking Officer Email matt.reckman@bankatfirst.co…" at bounding box center [784, 372] width 1568 height 743
copy p "matt.reckman@bankatfirst.com"
drag, startPoint x: 961, startPoint y: 294, endPoint x: 947, endPoint y: 301, distance: 15.7
click at [961, 294] on icon at bounding box center [956, 286] width 16 height 16
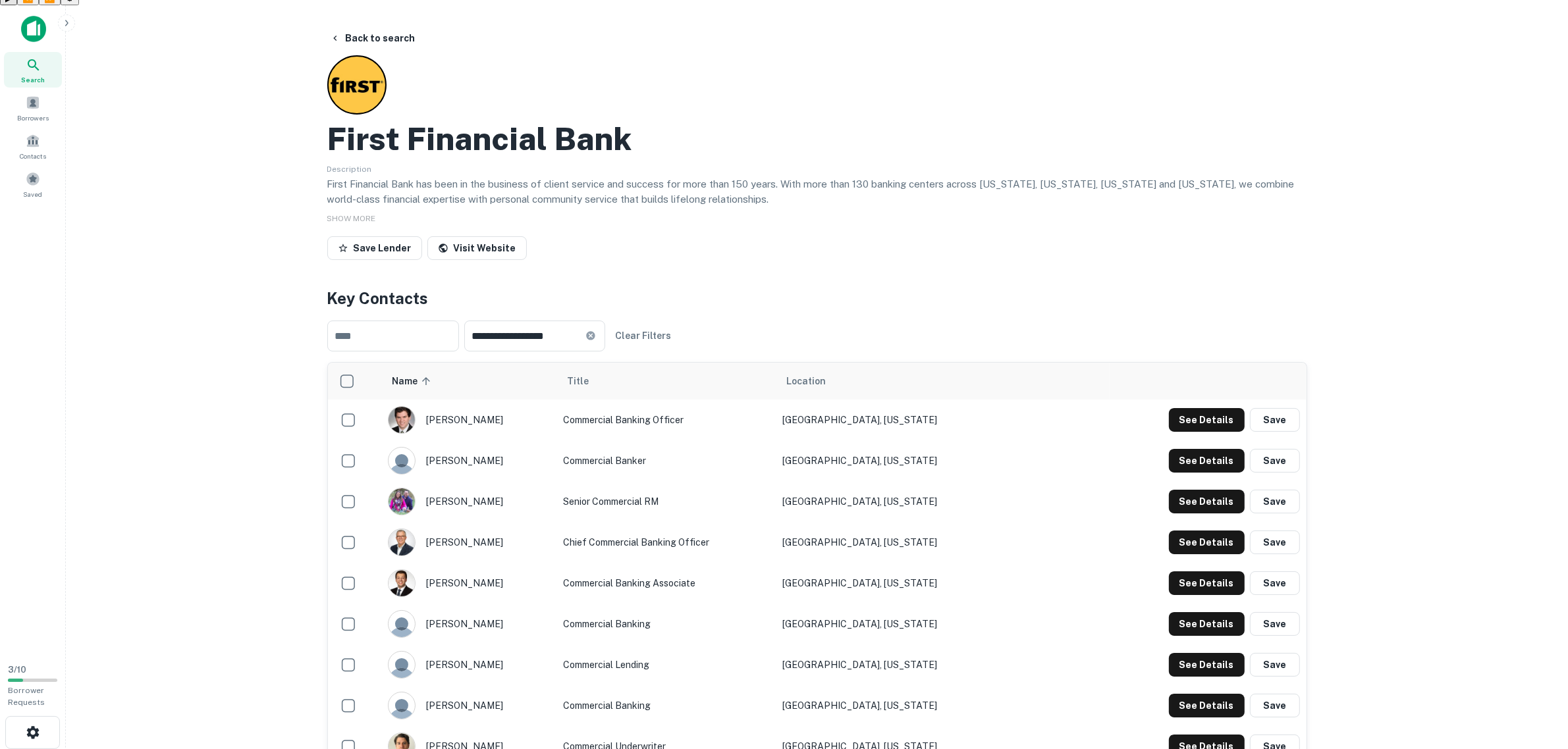
scroll to position [0, 0]
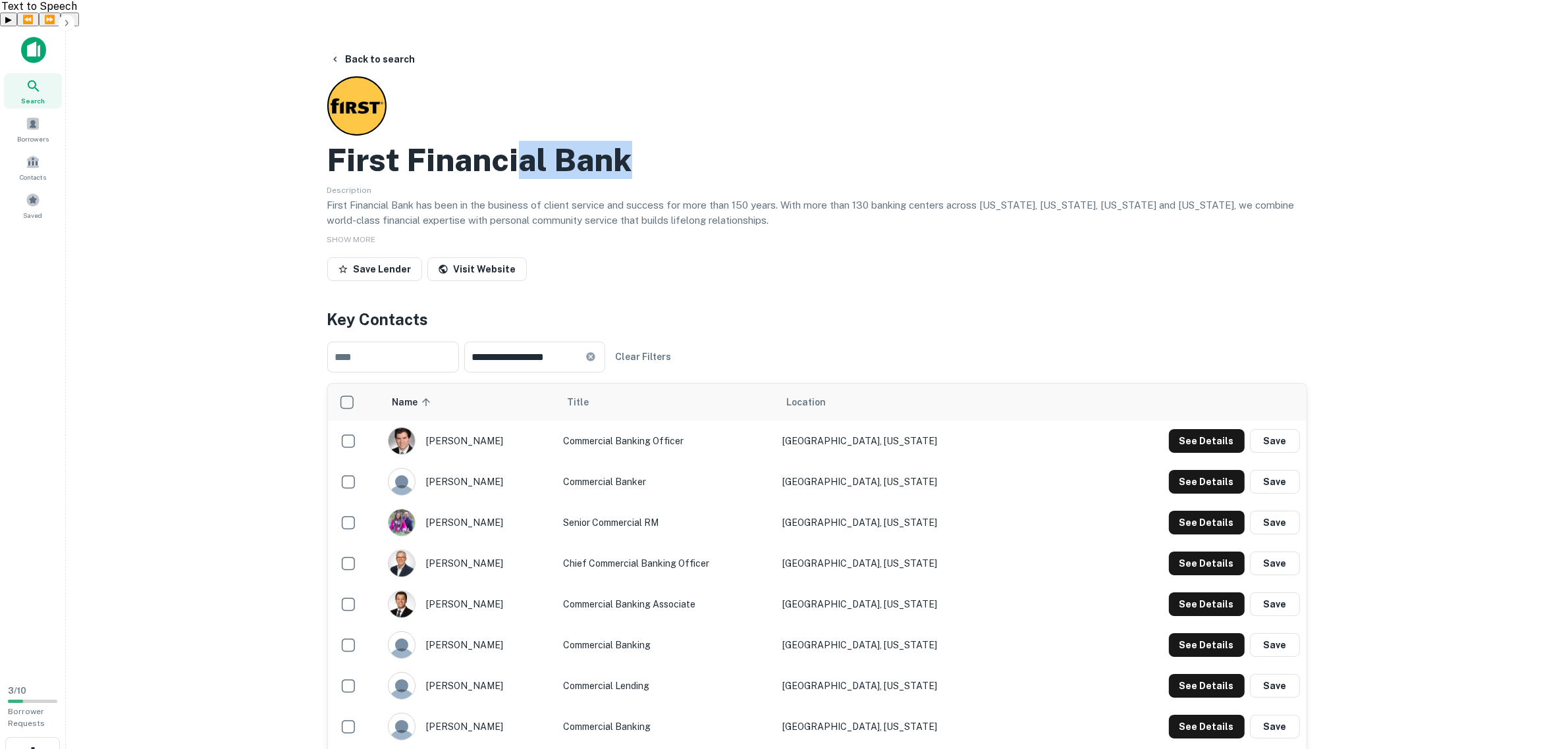
drag, startPoint x: 643, startPoint y: 136, endPoint x: 521, endPoint y: 143, distance: 122.2
click at [521, 143] on div "First Financial Bank" at bounding box center [817, 160] width 980 height 38
click at [566, 198] on p "First Financial Bank has been in the business of client service and success for…" at bounding box center [817, 213] width 980 height 31
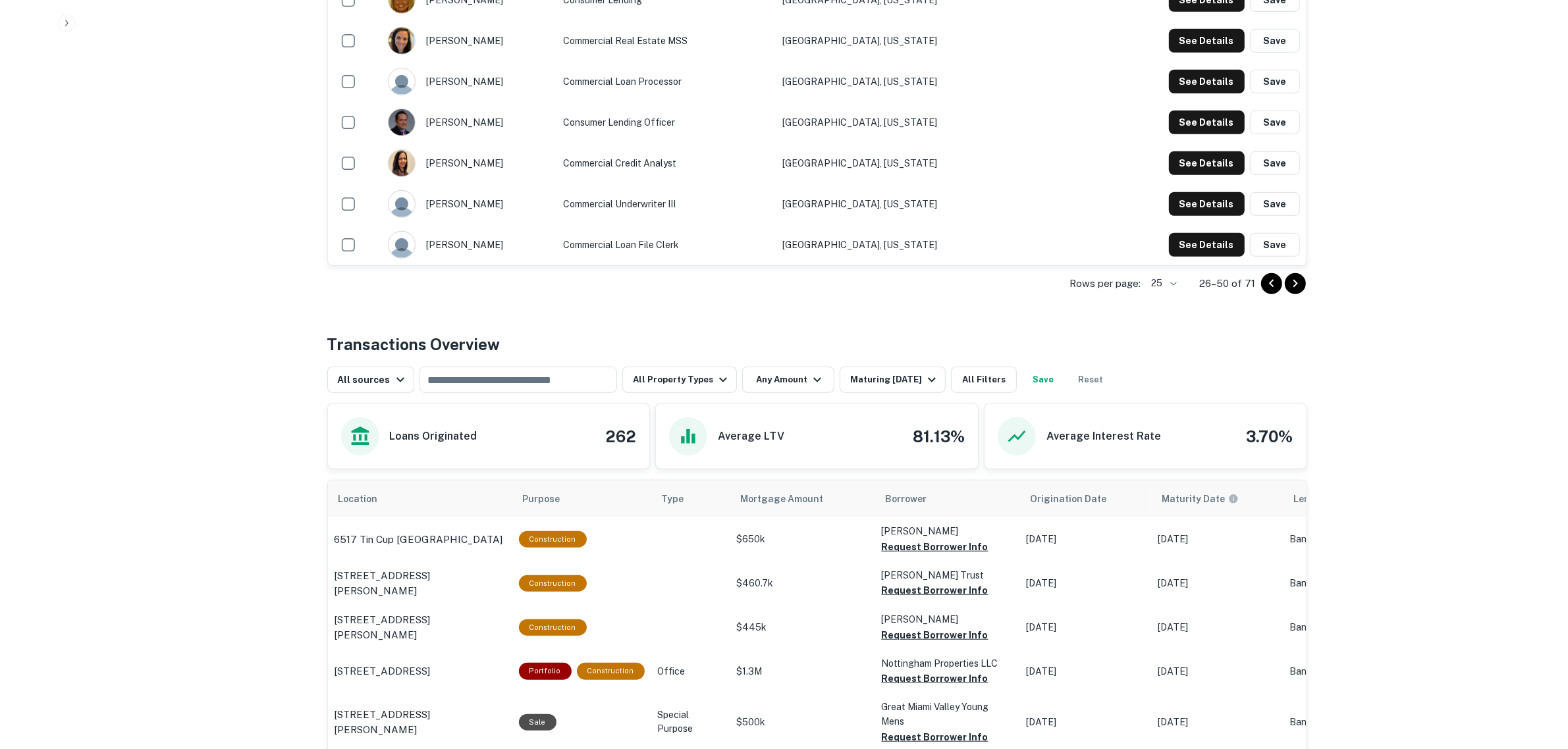
scroll to position [905, 0]
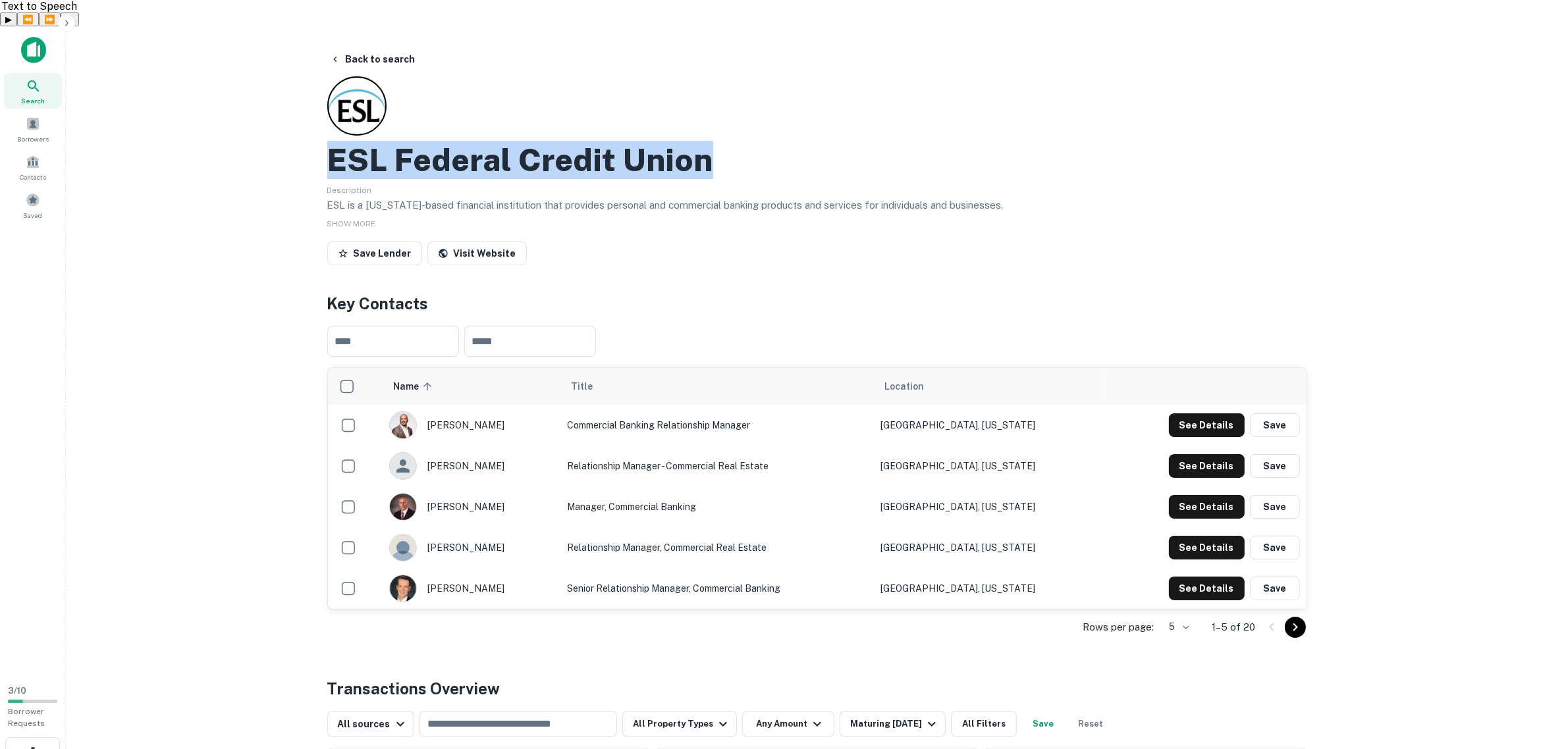
drag, startPoint x: 0, startPoint y: 0, endPoint x: 335, endPoint y: 144, distance: 364.6
click at [335, 144] on div "ESL Federal Credit Union" at bounding box center [817, 160] width 980 height 38
click at [1291, 619] on icon "Go to next page" at bounding box center [1295, 627] width 16 height 16
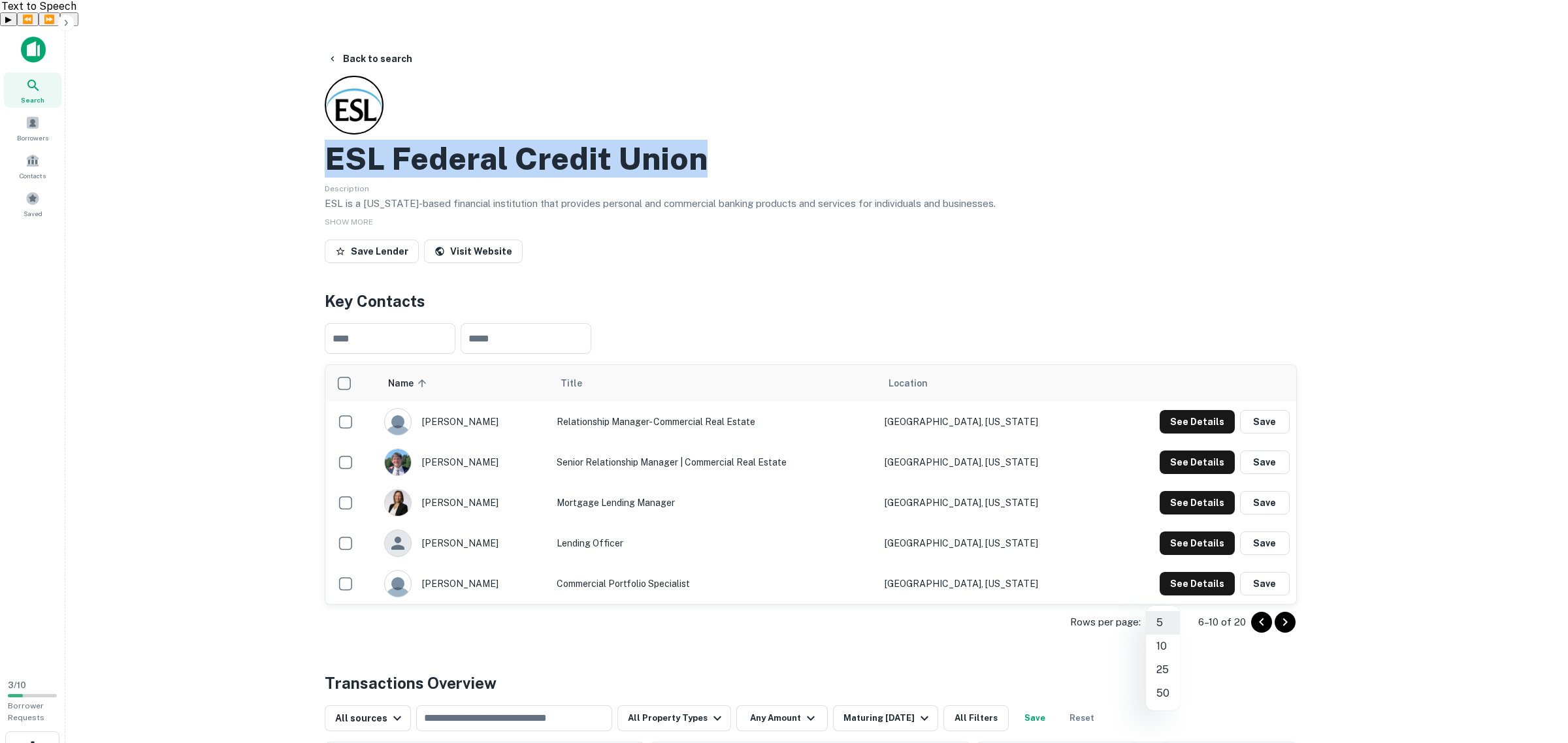
click at [1158, 599] on body "Search Borrowers Contacts Saved 3 / 10 Borrower Requests Back to search ESL Fed…" at bounding box center [784, 397] width 1568 height 743
click at [1172, 649] on li "10" at bounding box center [1163, 647] width 34 height 24
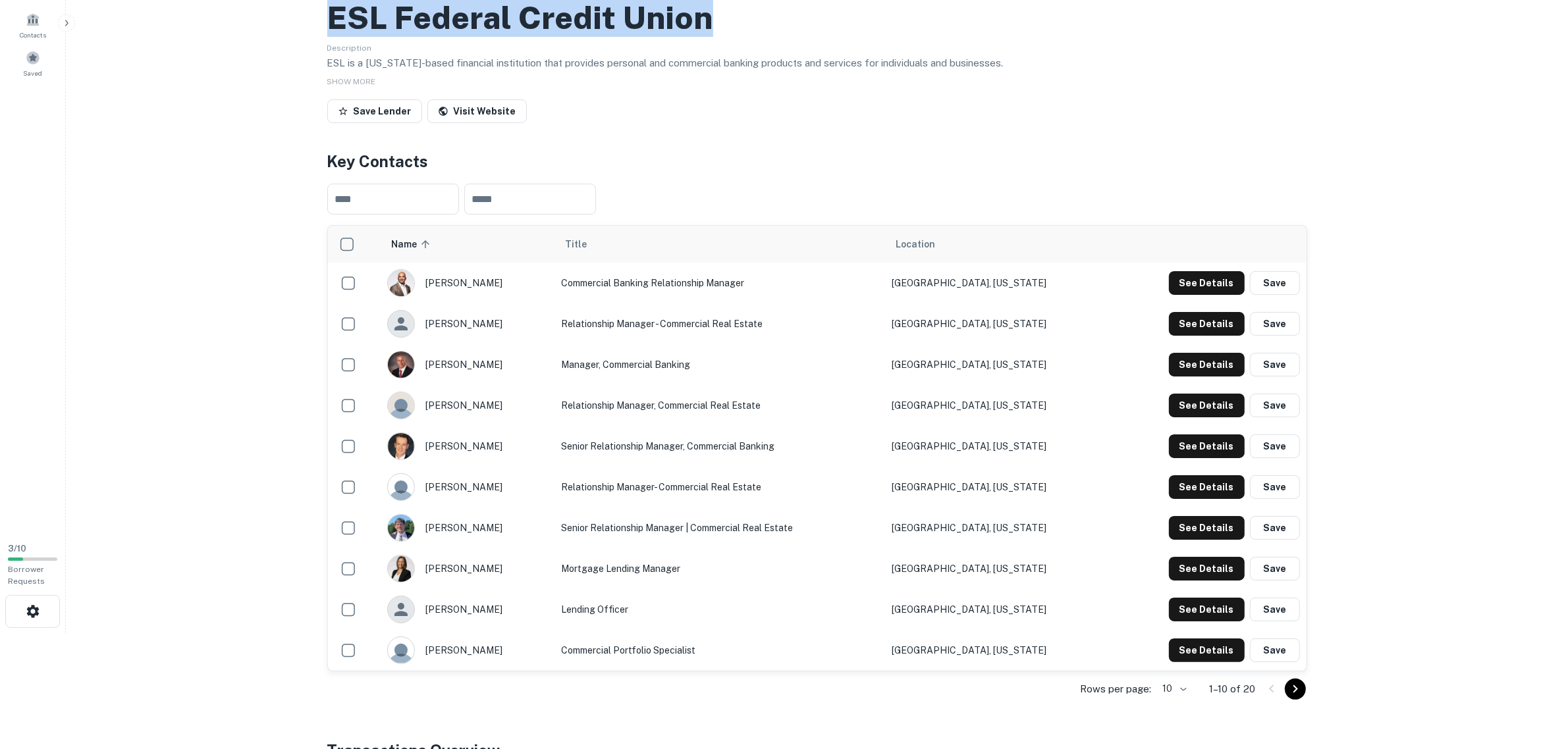
scroll to position [165, 0]
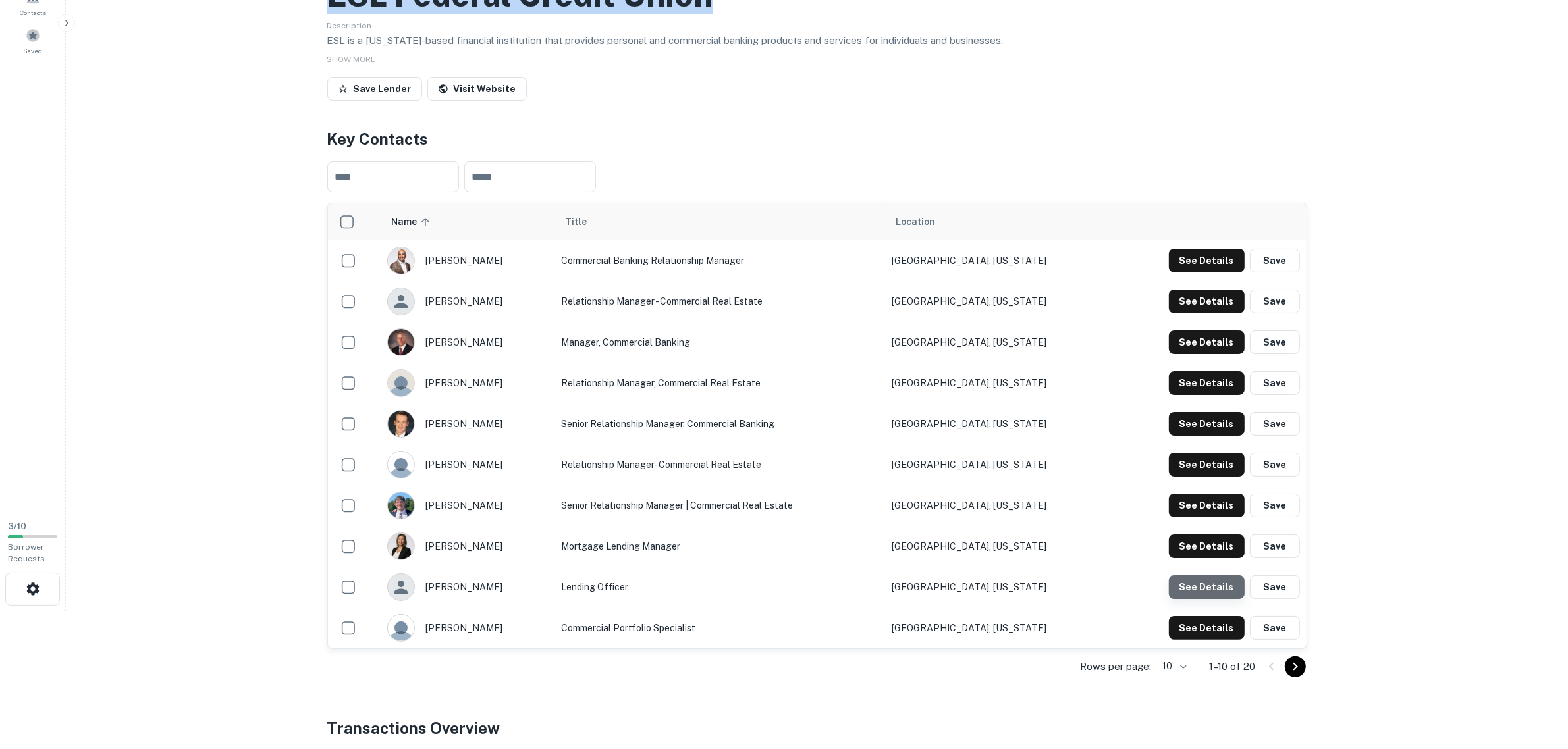
click at [1208, 575] on button "See Details" at bounding box center [1206, 587] width 76 height 24
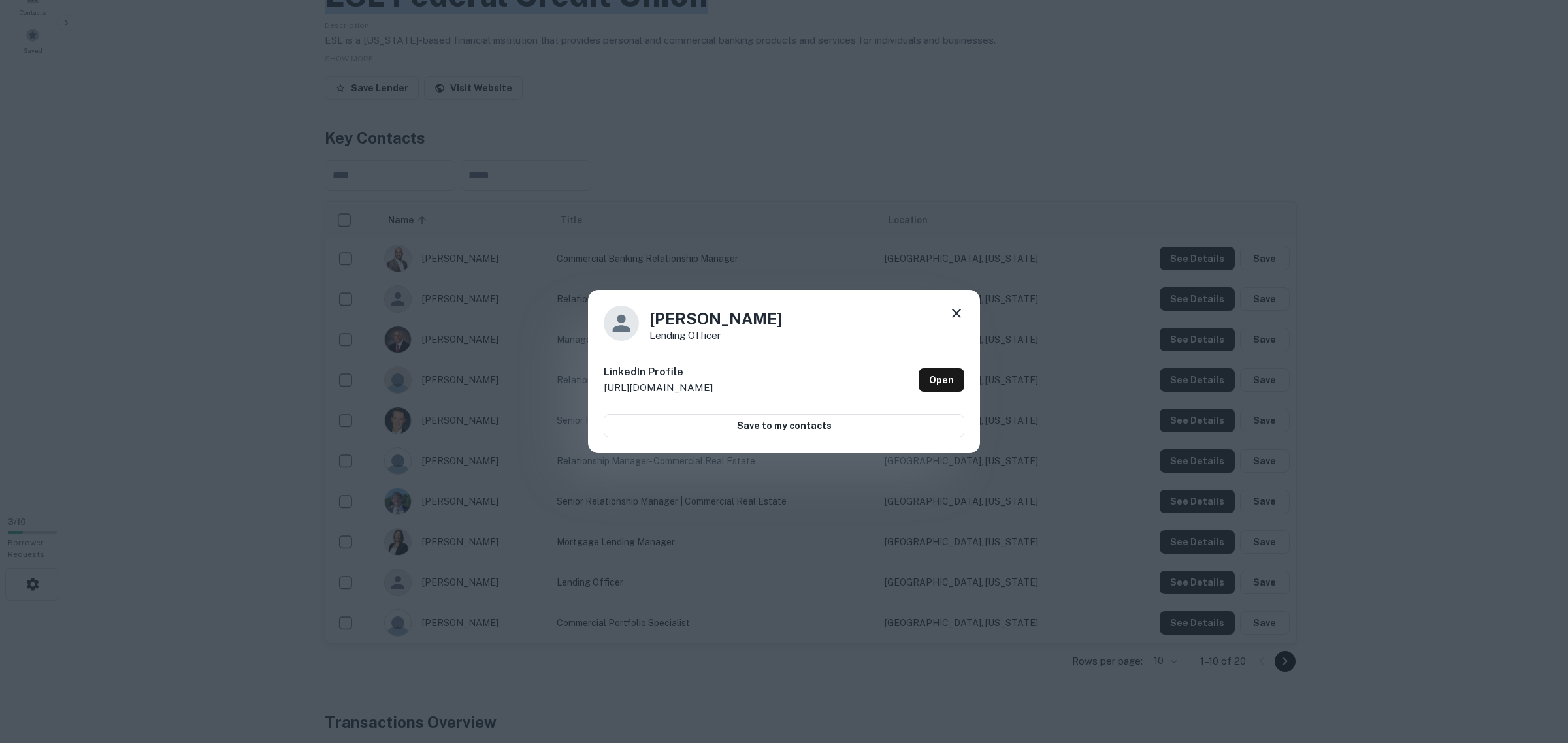
click at [952, 313] on icon at bounding box center [956, 314] width 16 height 16
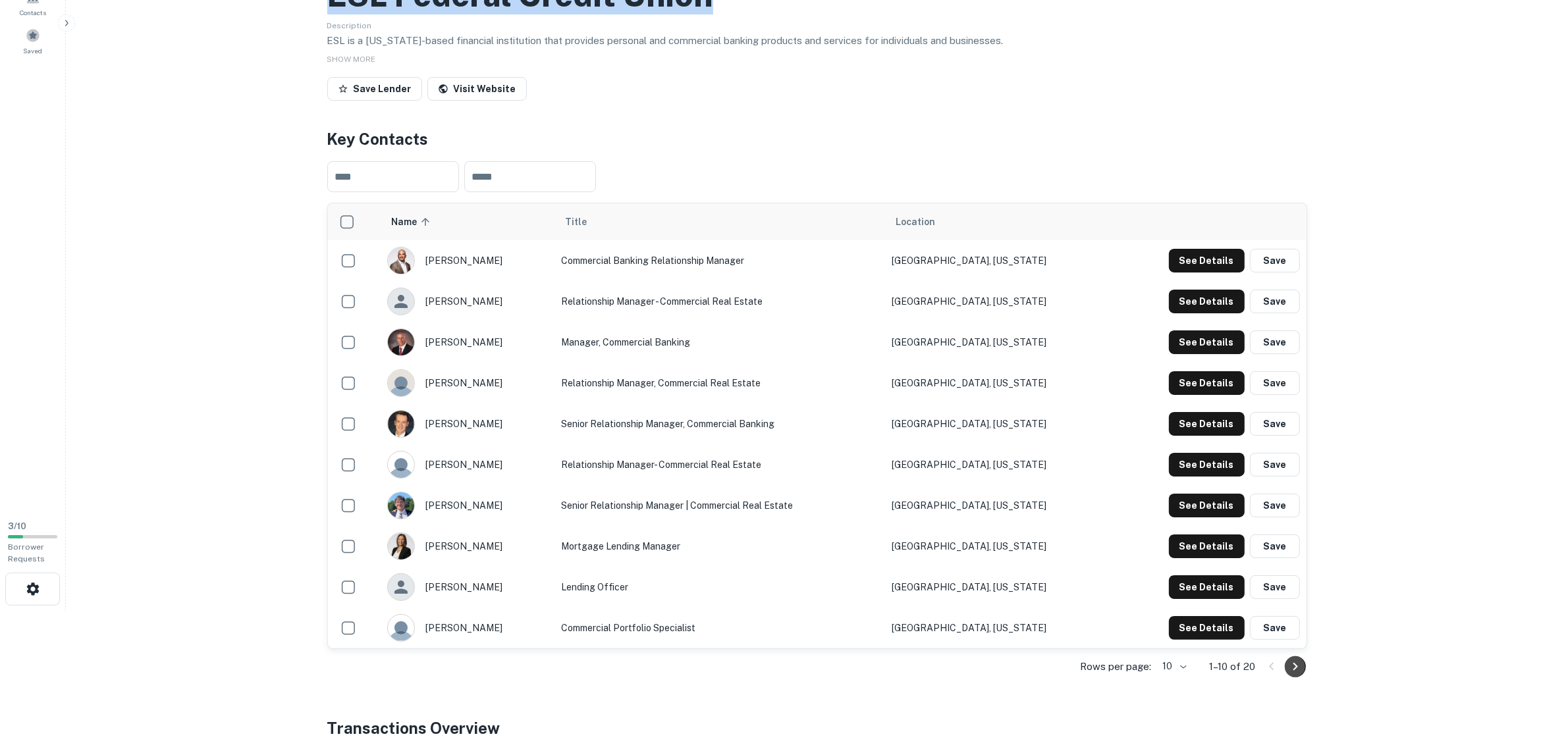
click at [1295, 659] on icon "Go to next page" at bounding box center [1295, 667] width 16 height 16
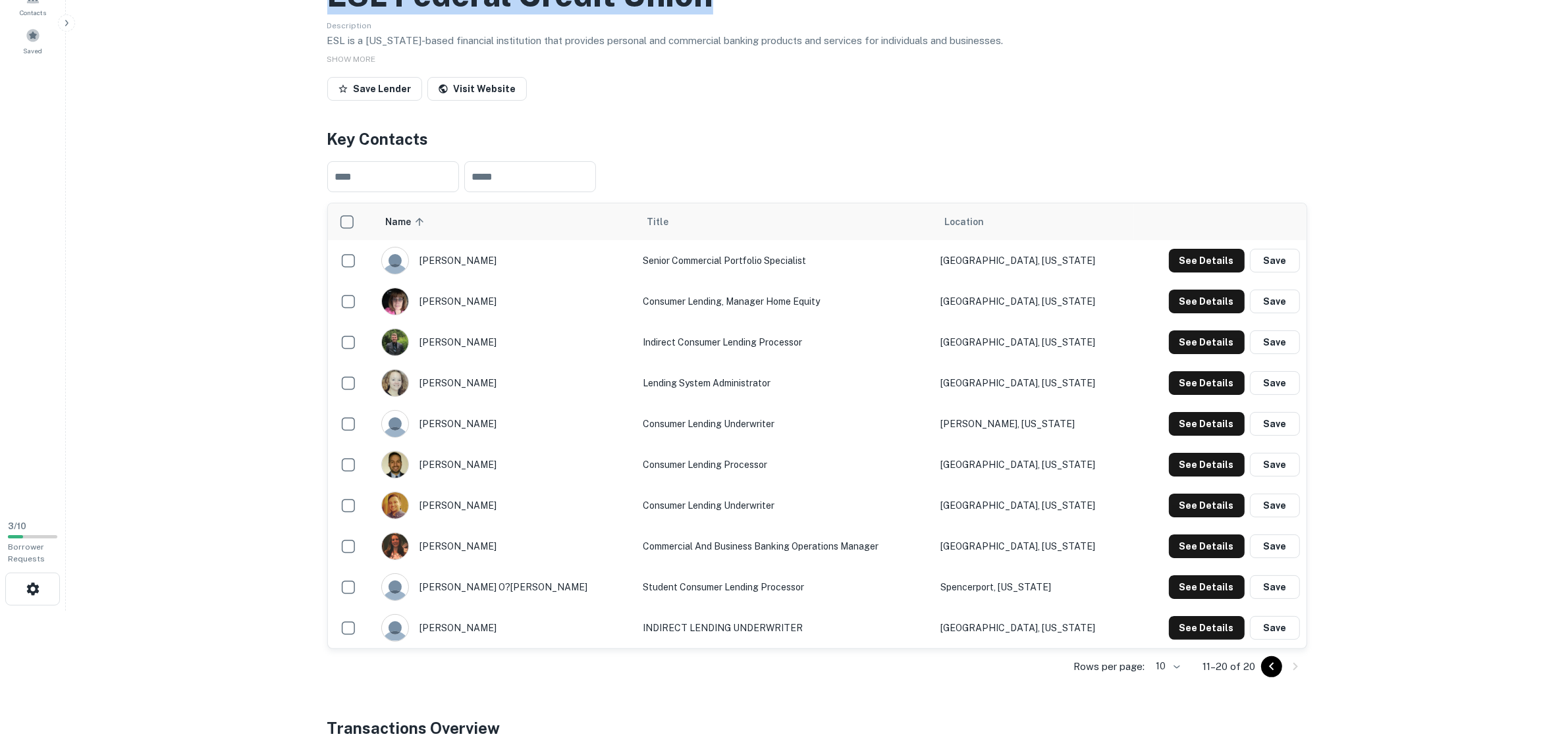
click at [1270, 659] on icon "Go to previous page" at bounding box center [1271, 667] width 16 height 16
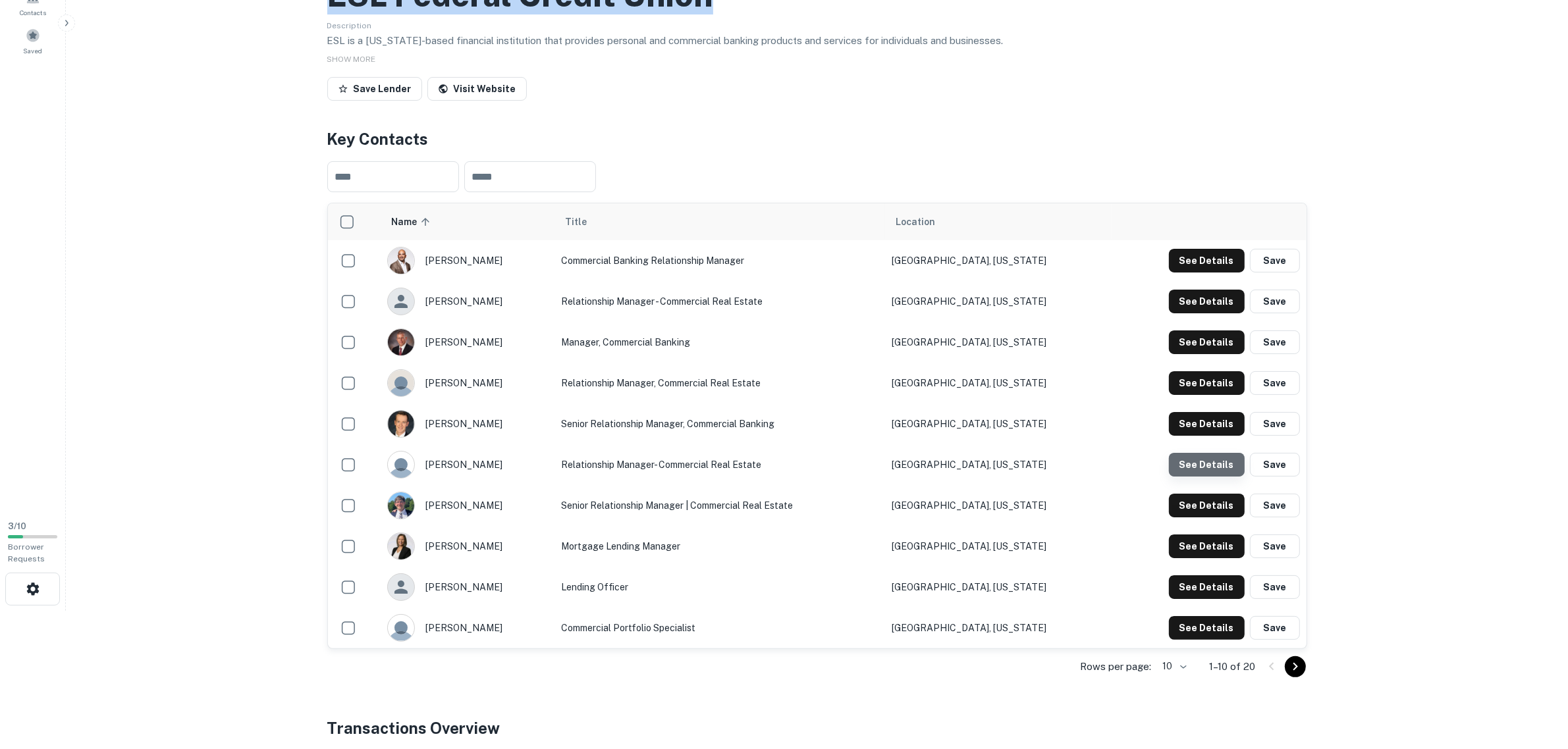
click at [1212, 453] on button "See Details" at bounding box center [1206, 465] width 76 height 24
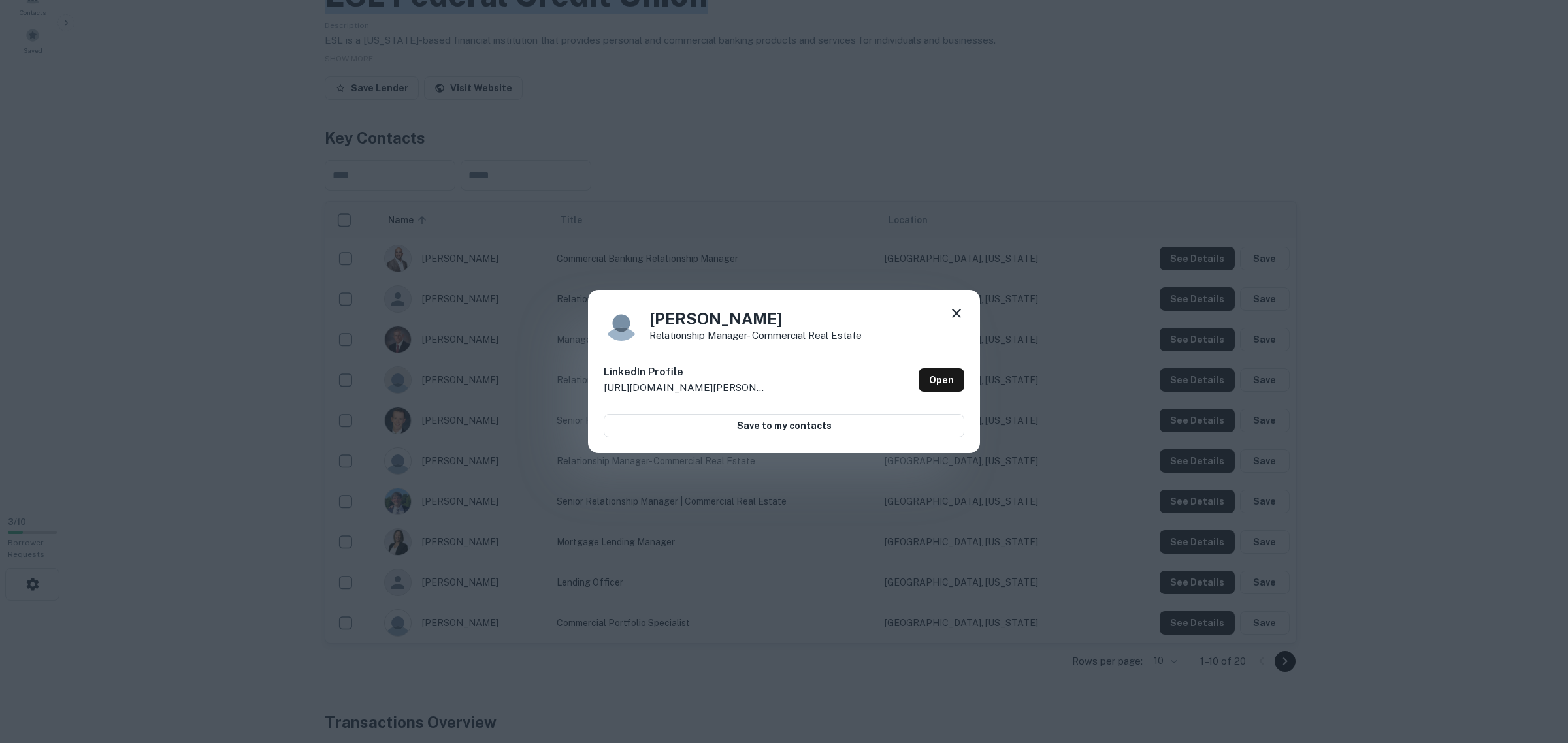
click at [950, 311] on icon at bounding box center [956, 314] width 16 height 16
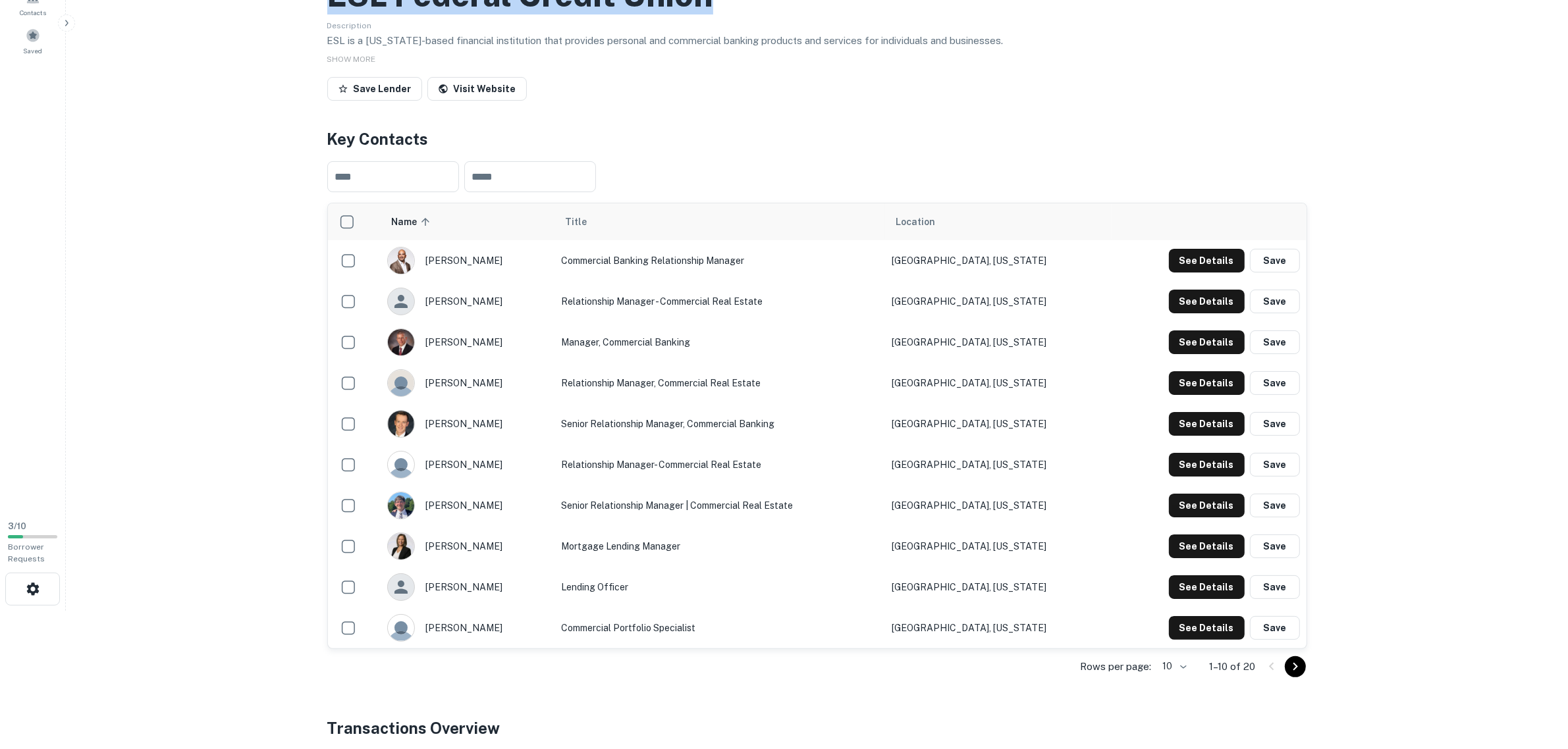
drag, startPoint x: 1049, startPoint y: 518, endPoint x: 934, endPoint y: 525, distance: 115.2
click at [934, 526] on tr "[PERSON_NAME] Mortgage Lending Manager [GEOGRAPHIC_DATA], [US_STATE] See Detail…" at bounding box center [817, 546] width 979 height 41
copy tr "[GEOGRAPHIC_DATA], [US_STATE]"
click at [478, 77] on link "Visit Website" at bounding box center [477, 89] width 100 height 24
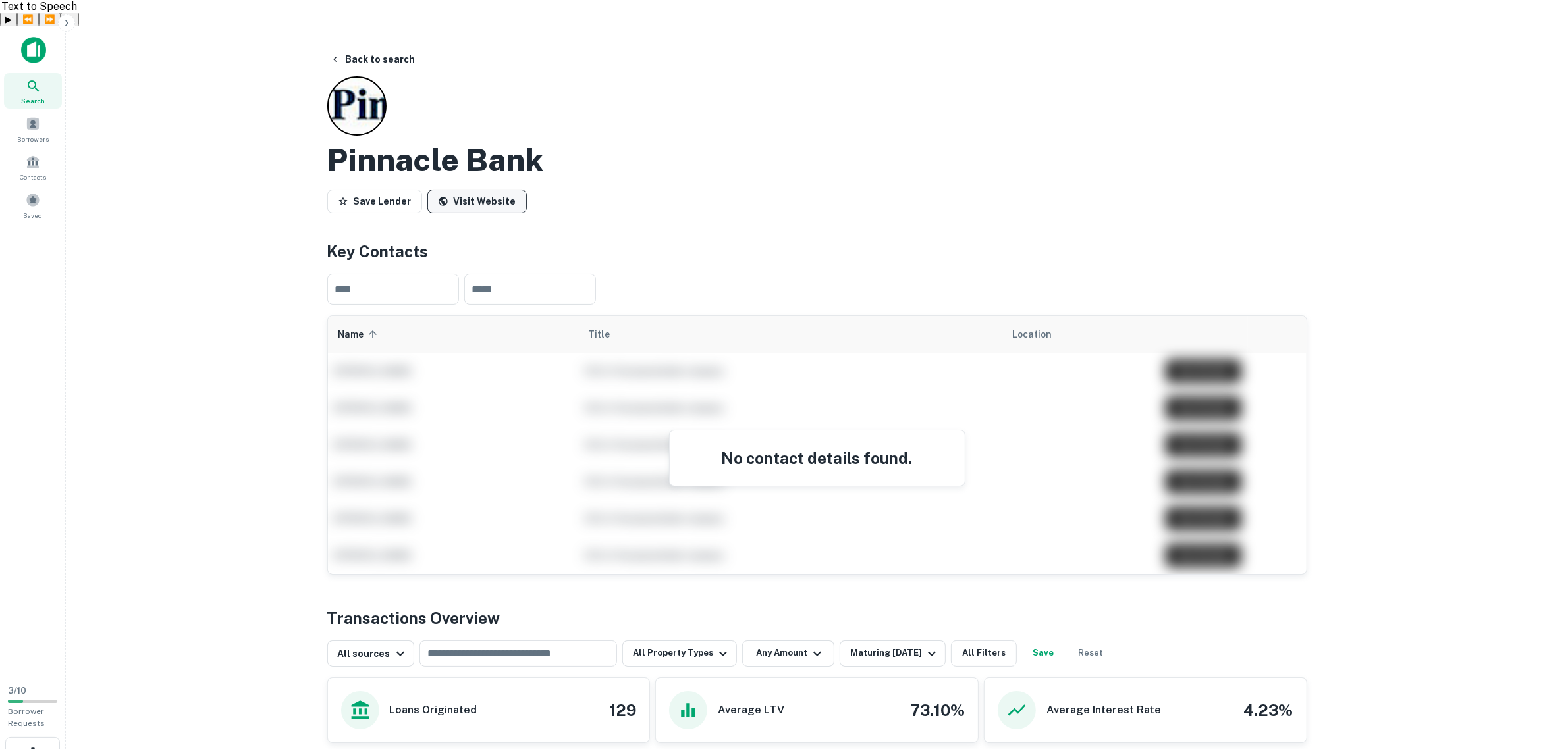
click at [466, 190] on link "Visit Website" at bounding box center [477, 202] width 100 height 24
